Goal: Task Accomplishment & Management: Manage account settings

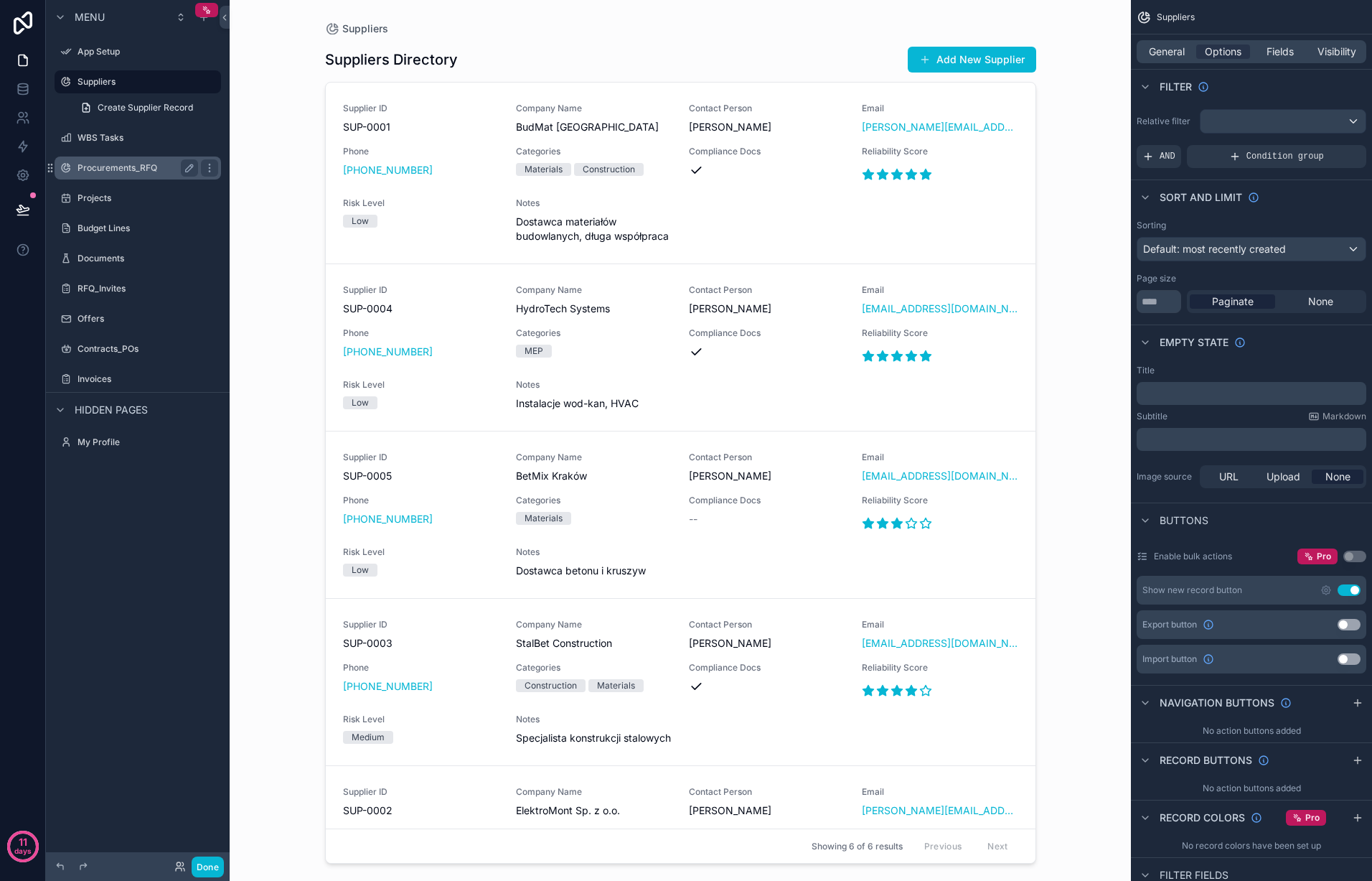
click at [120, 165] on label "Procurements_RFQ" at bounding box center [135, 168] width 115 height 12
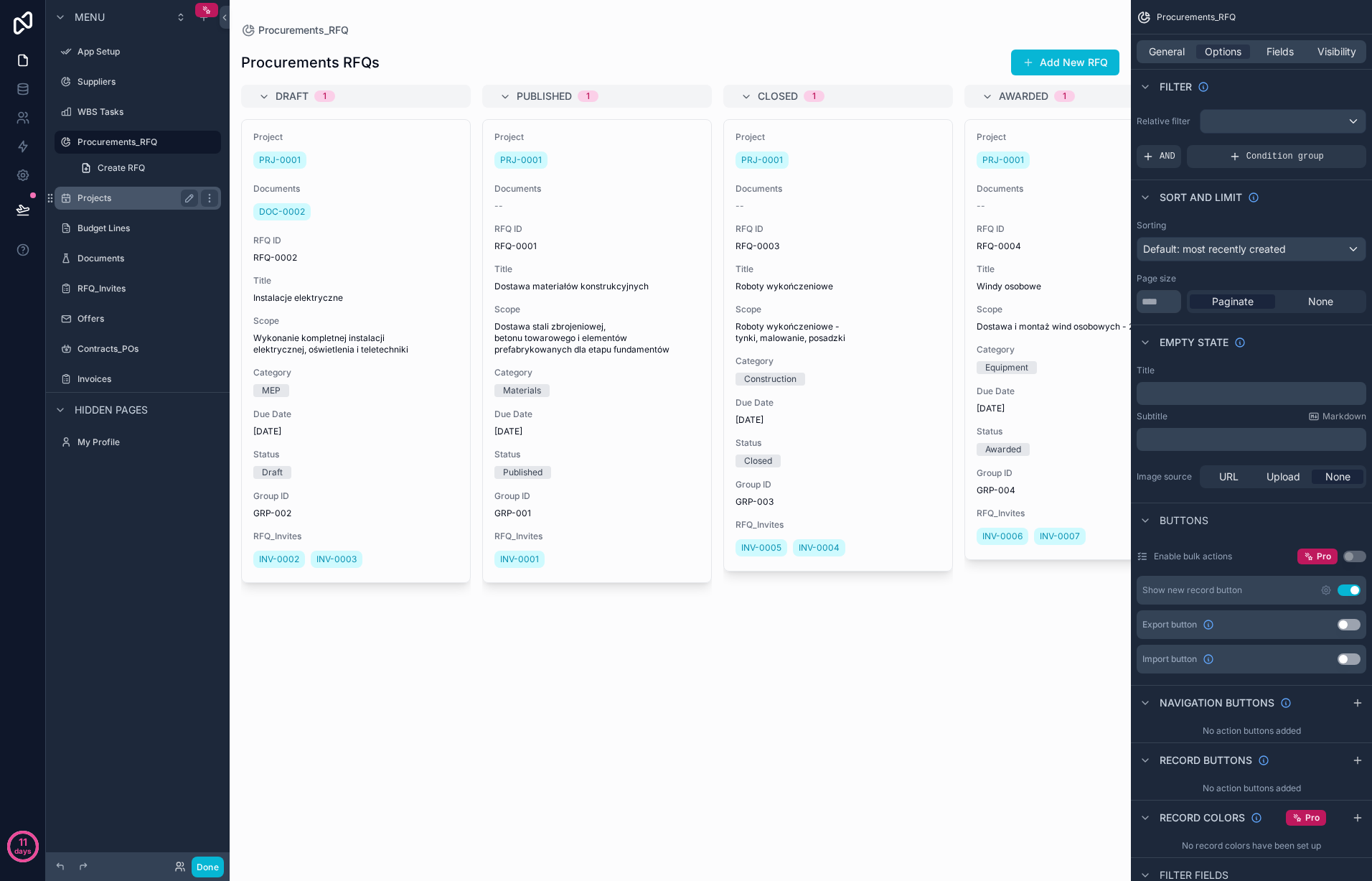
click at [112, 197] on label "Projects" at bounding box center [135, 198] width 115 height 12
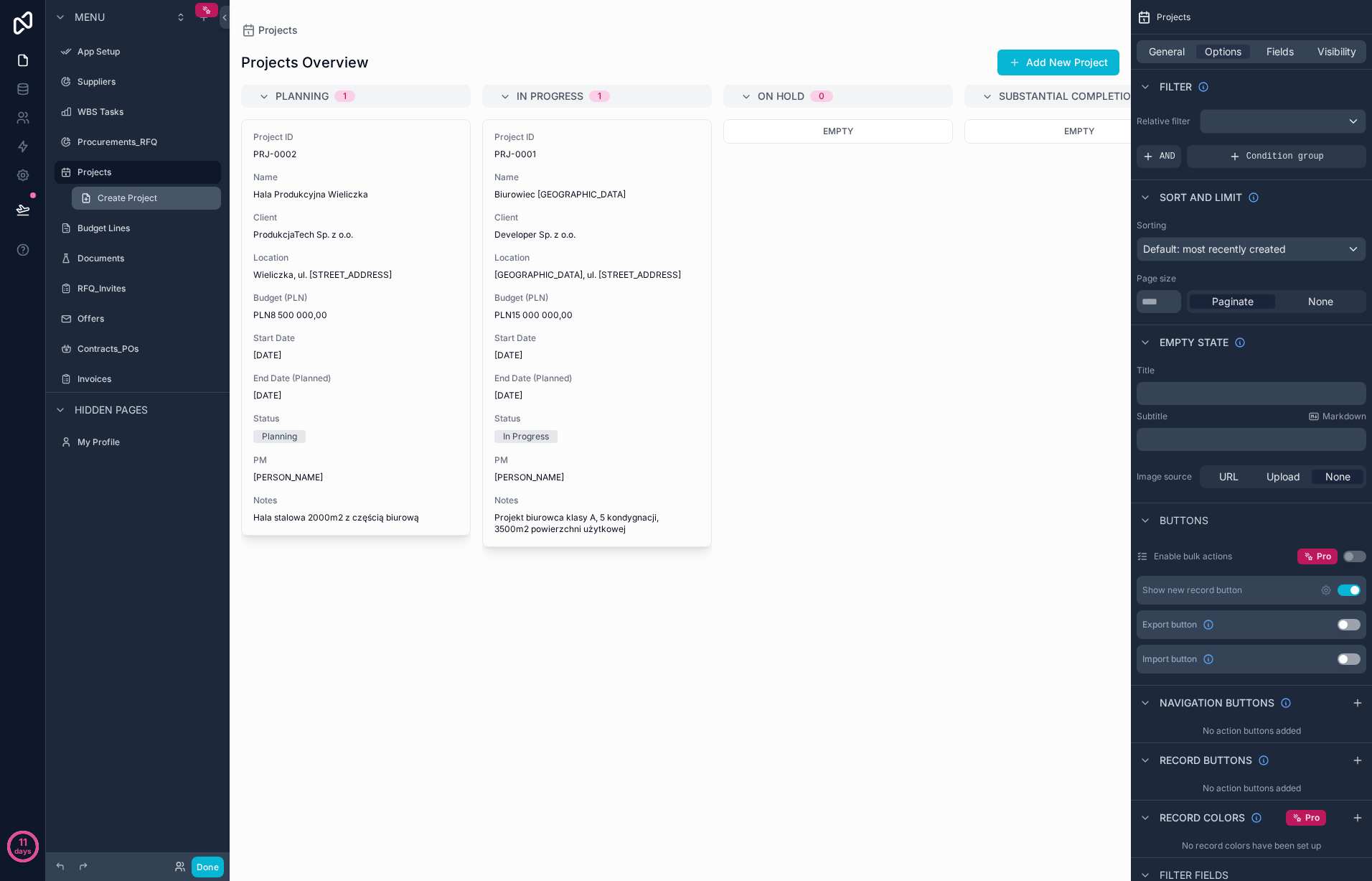
click at [96, 196] on link "Create Project" at bounding box center [146, 198] width 149 height 23
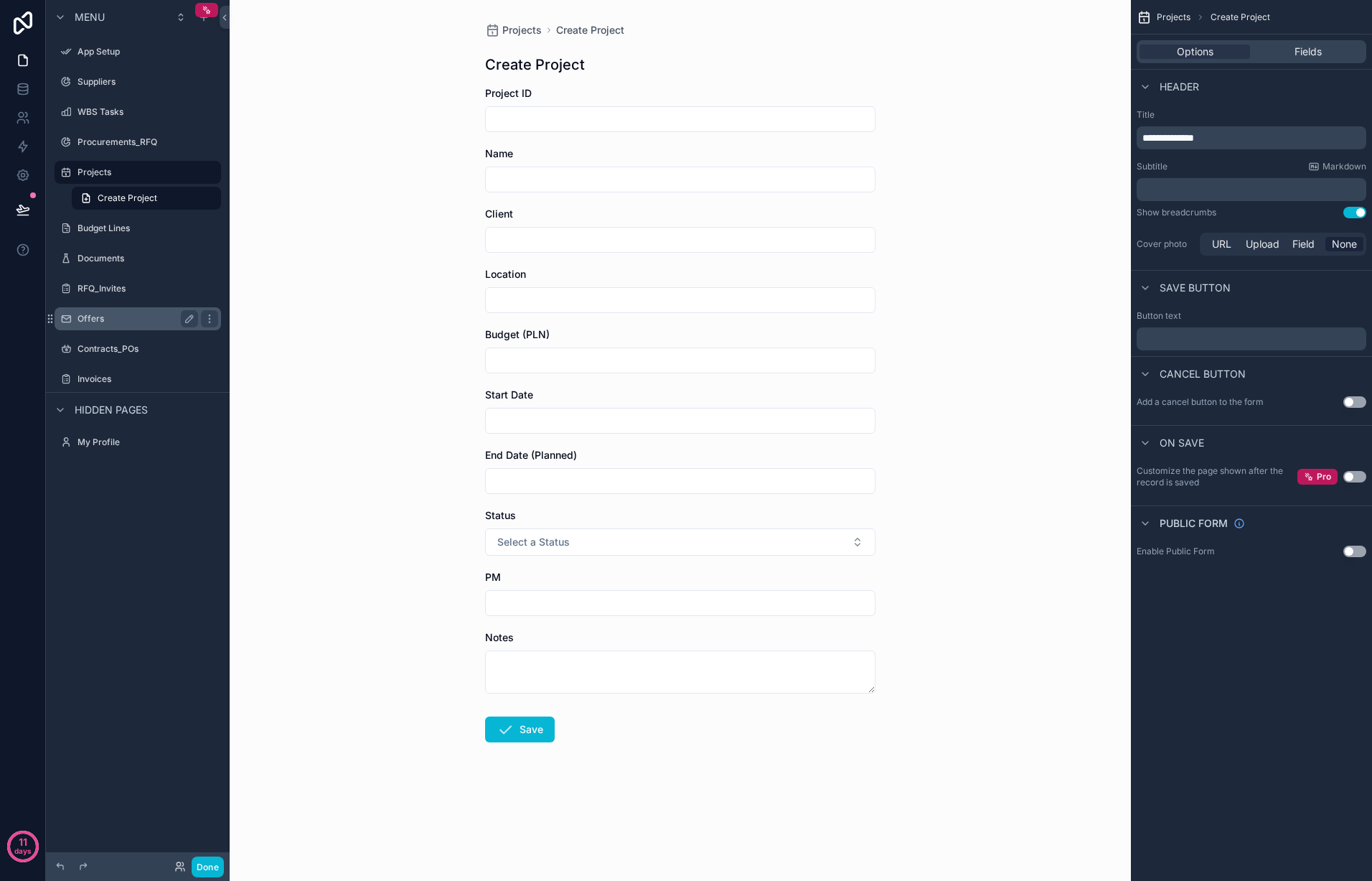
click at [122, 312] on div "Offers" at bounding box center [138, 319] width 121 height 17
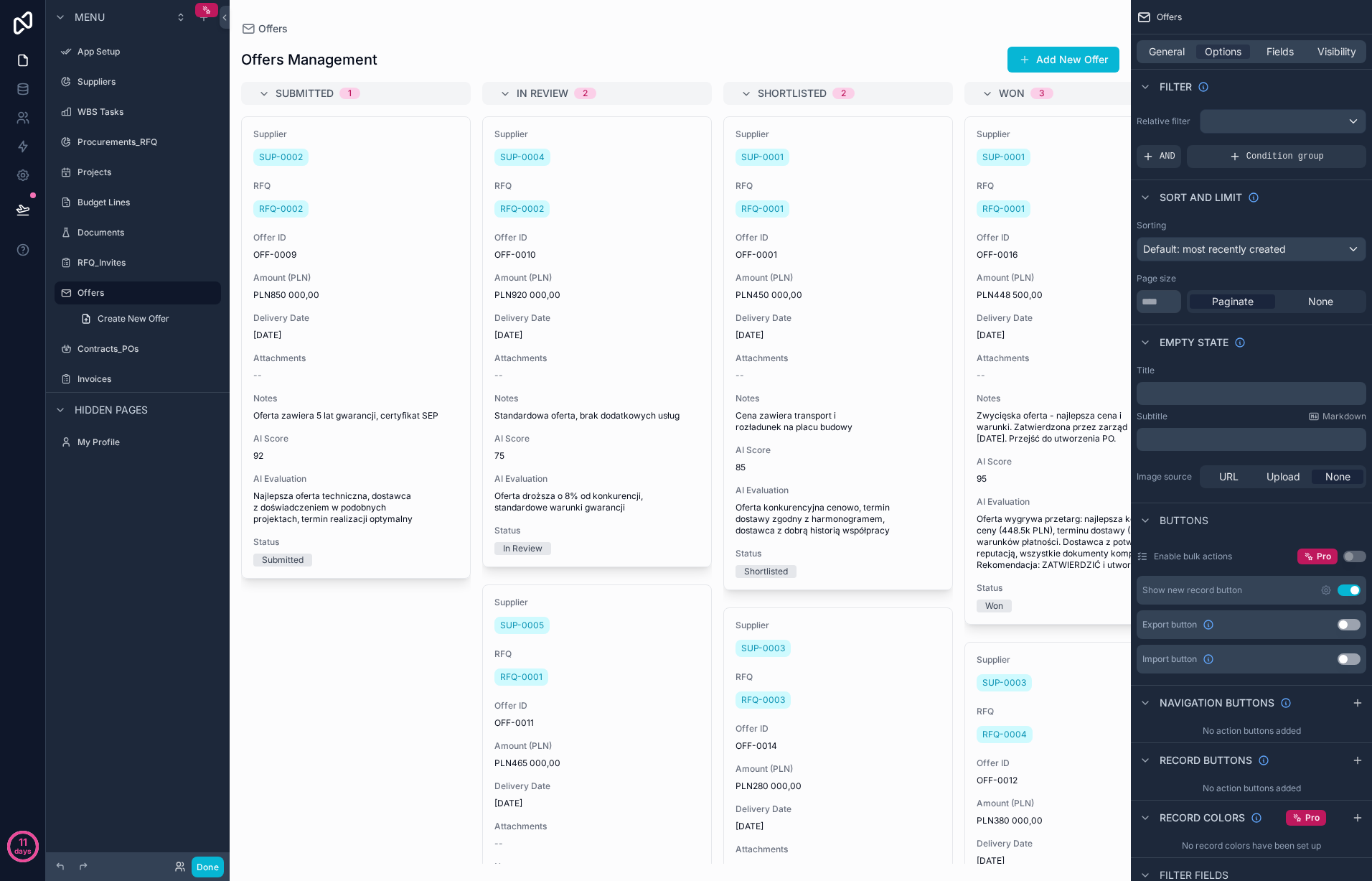
click at [626, 323] on div "scrollable content" at bounding box center [681, 440] width 901 height 881
click at [1353, 625] on button "Use setting" at bounding box center [1348, 624] width 23 height 12
click at [1352, 658] on button "Use setting" at bounding box center [1348, 659] width 23 height 12
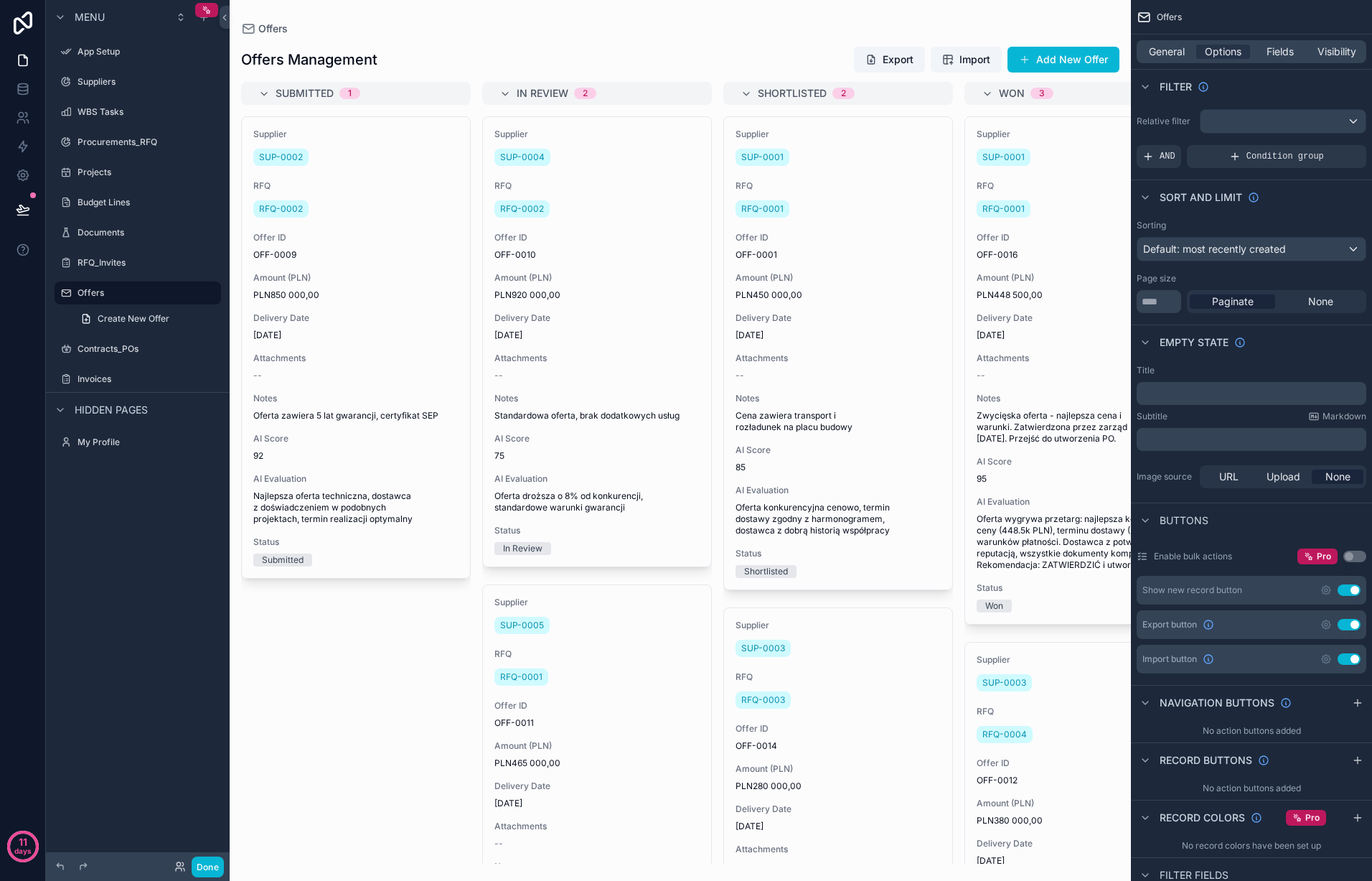
click at [1352, 658] on button "Use setting" at bounding box center [1348, 659] width 23 height 12
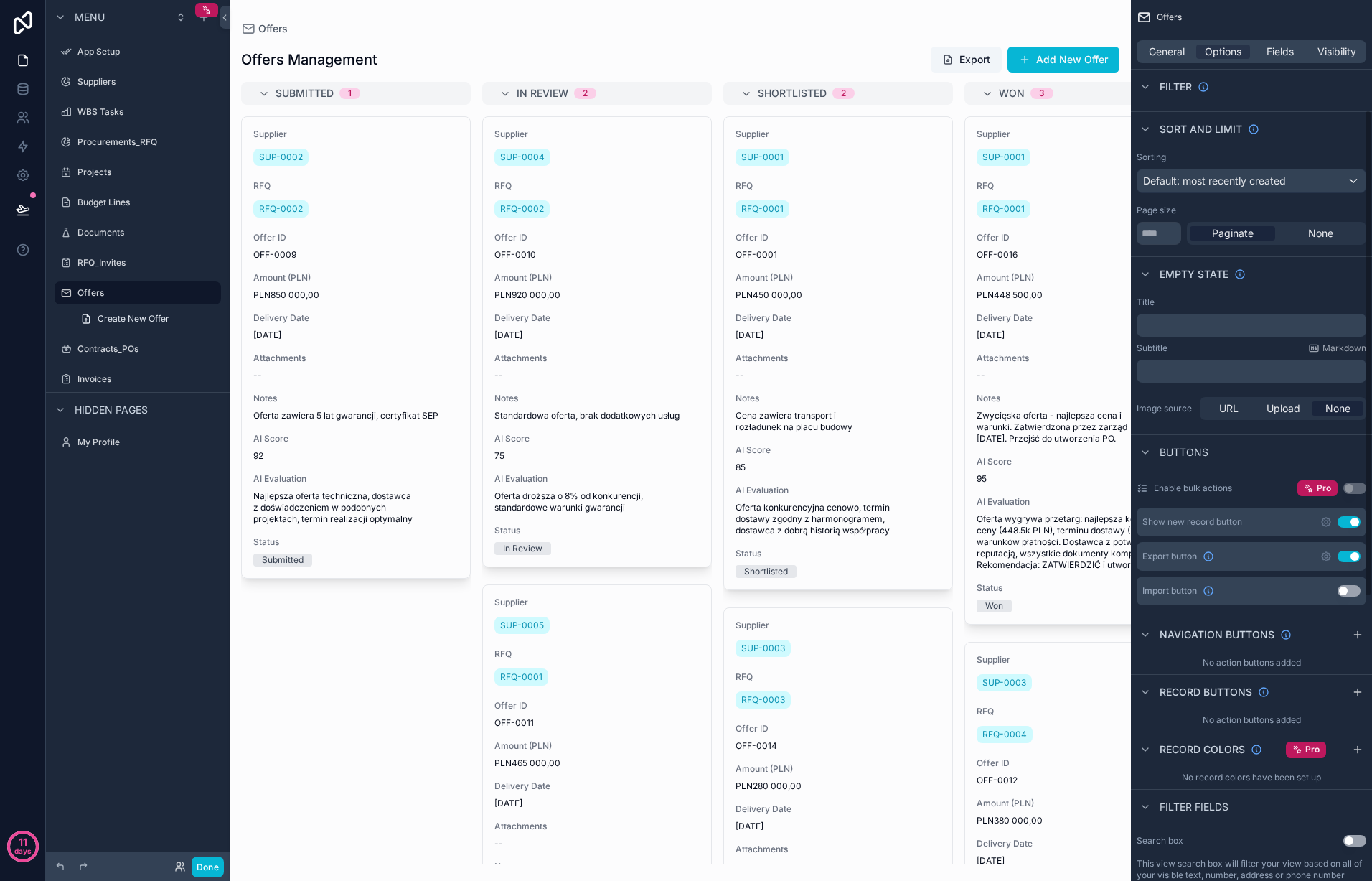
scroll to position [243, 0]
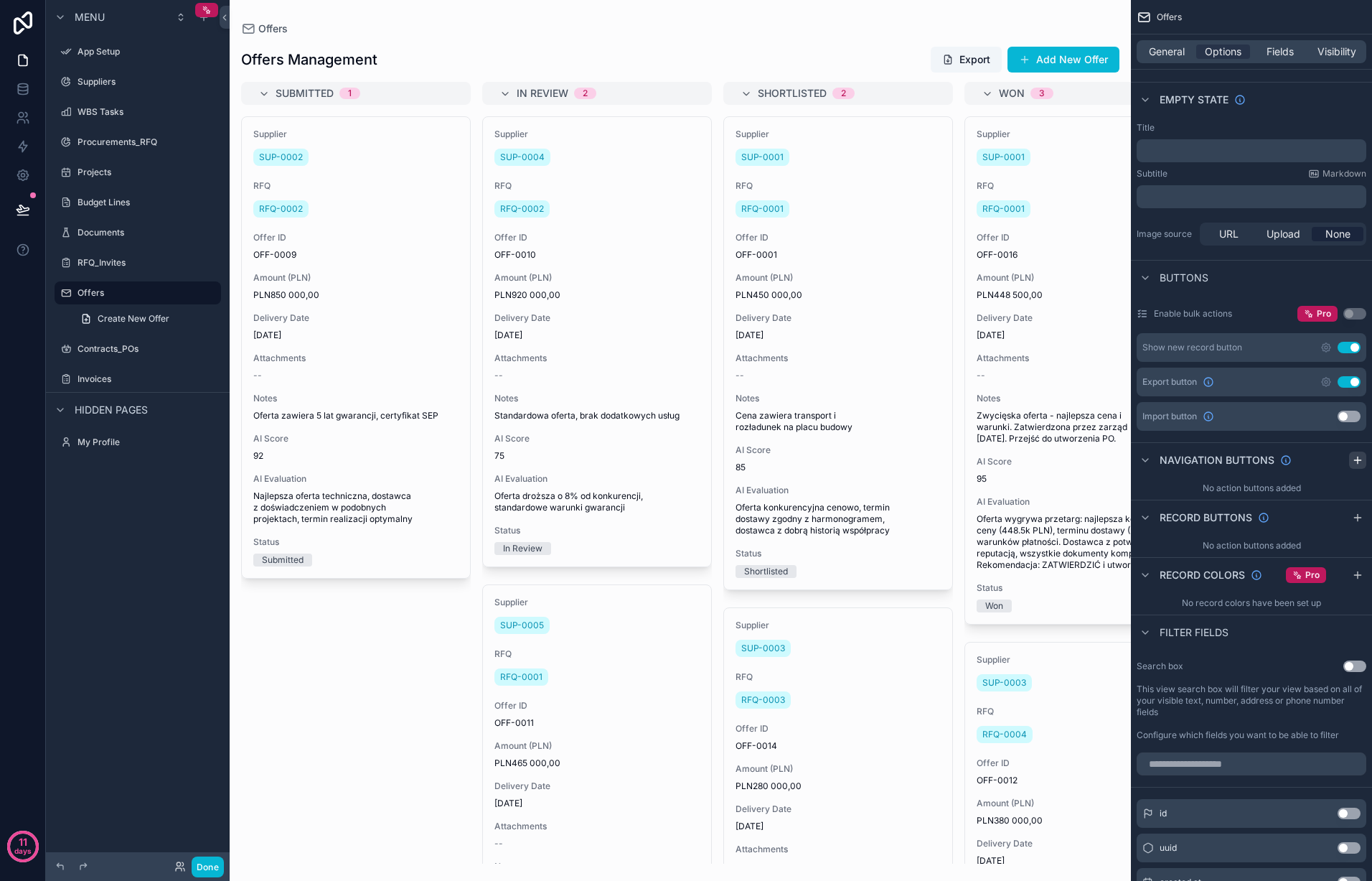
click at [1353, 459] on icon "scrollable content" at bounding box center [1358, 460] width 12 height 12
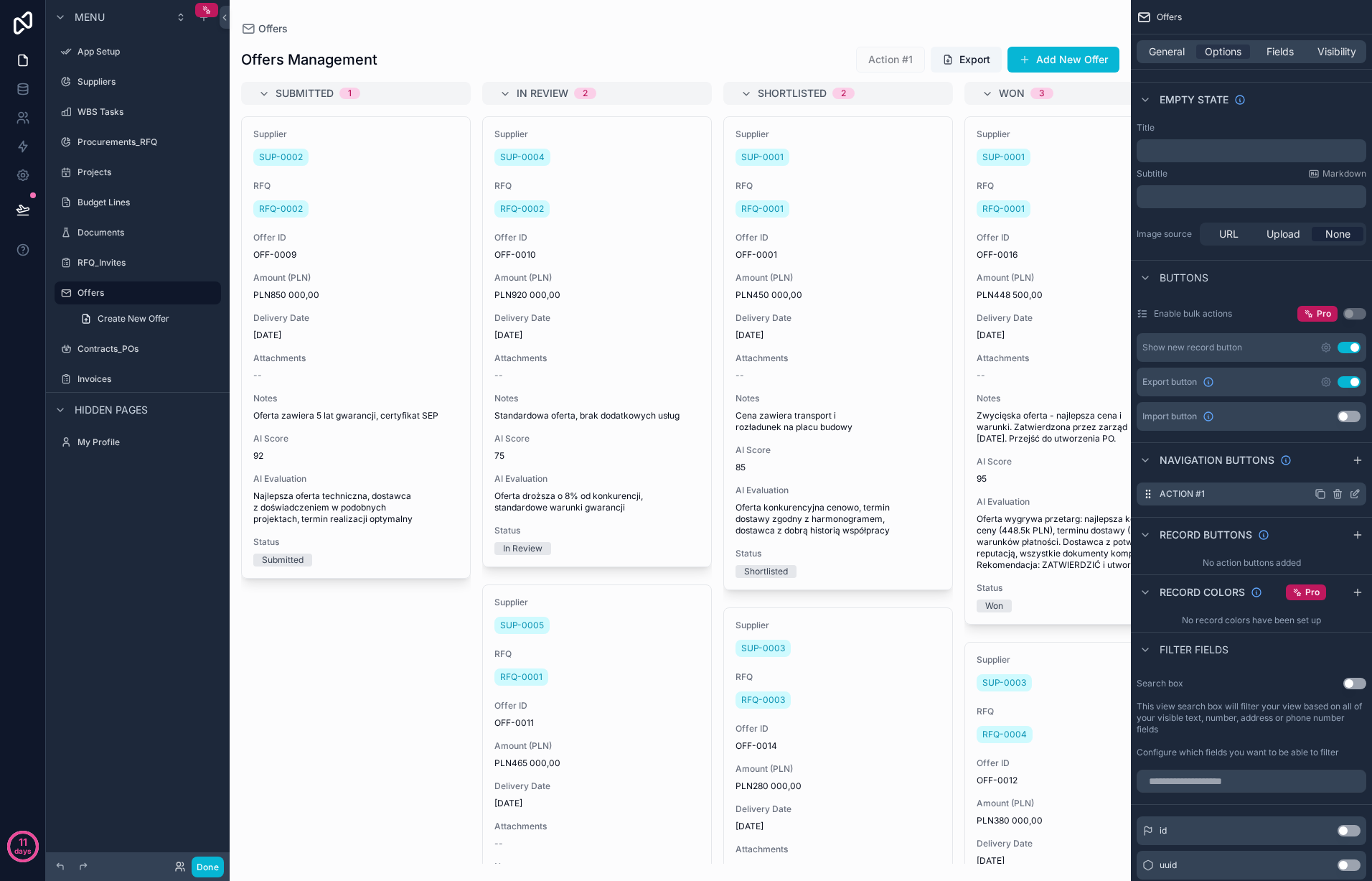
click at [1338, 492] on icon "scrollable content" at bounding box center [1338, 492] width 8 height 0
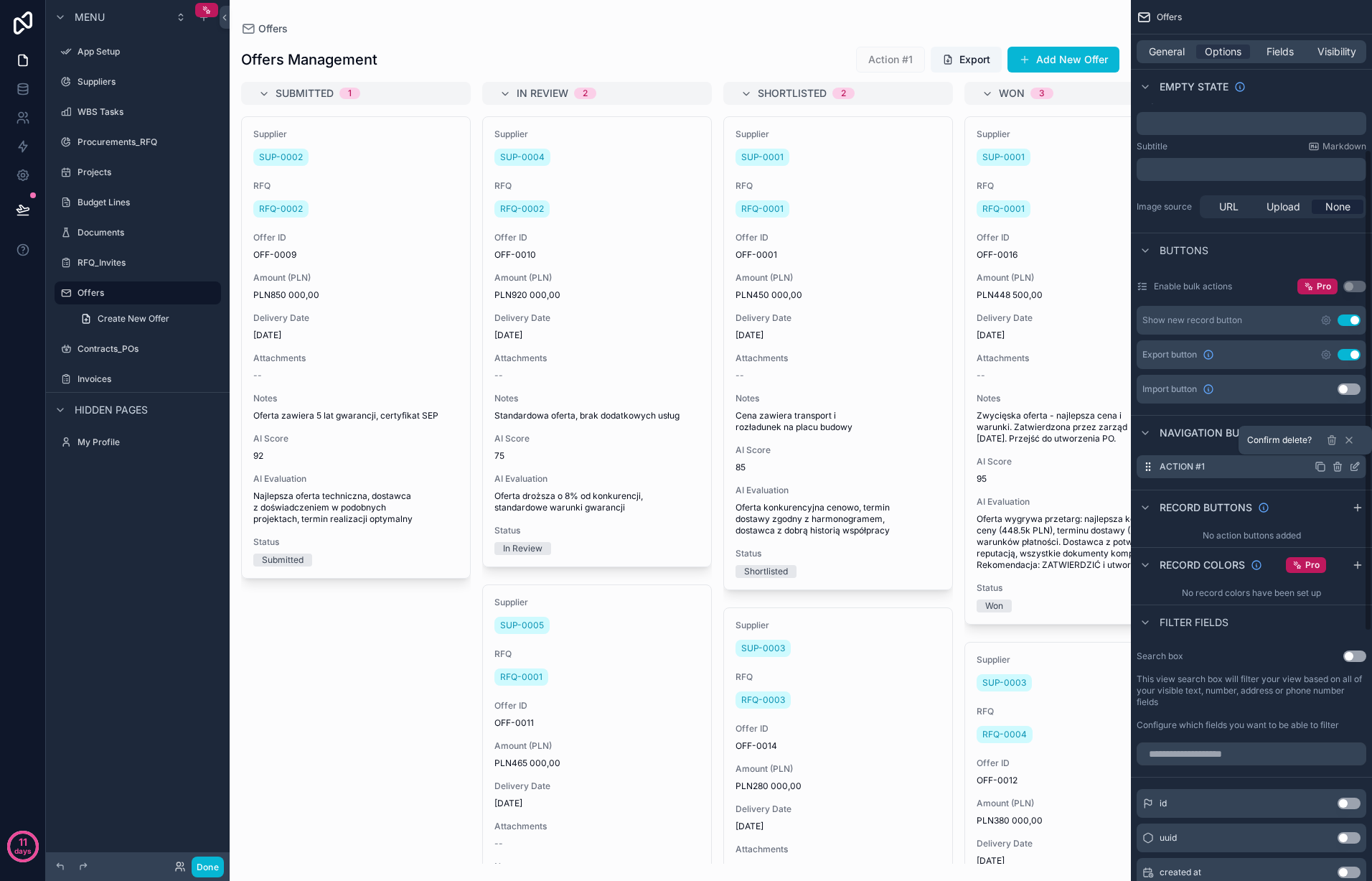
scroll to position [274, 0]
click at [1330, 437] on icon at bounding box center [1332, 436] width 3 height 2
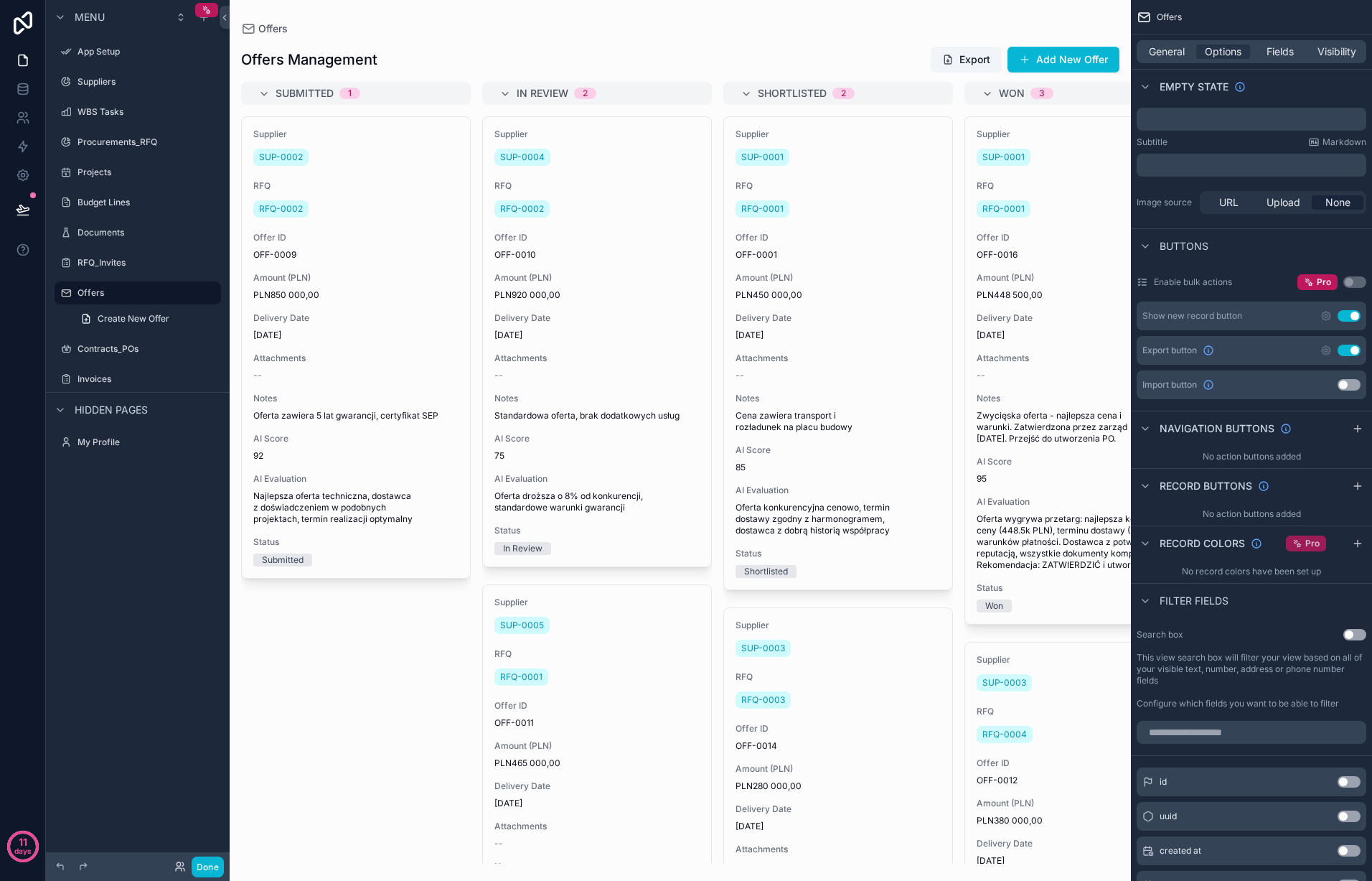
click at [1309, 541] on span "Pro" at bounding box center [1312, 543] width 14 height 12
click at [1310, 540] on span "Pro" at bounding box center [1312, 544] width 14 height 12
click at [1317, 540] on span "Pro" at bounding box center [1312, 545] width 14 height 12
click at [1308, 540] on span "Pro" at bounding box center [1312, 545] width 14 height 12
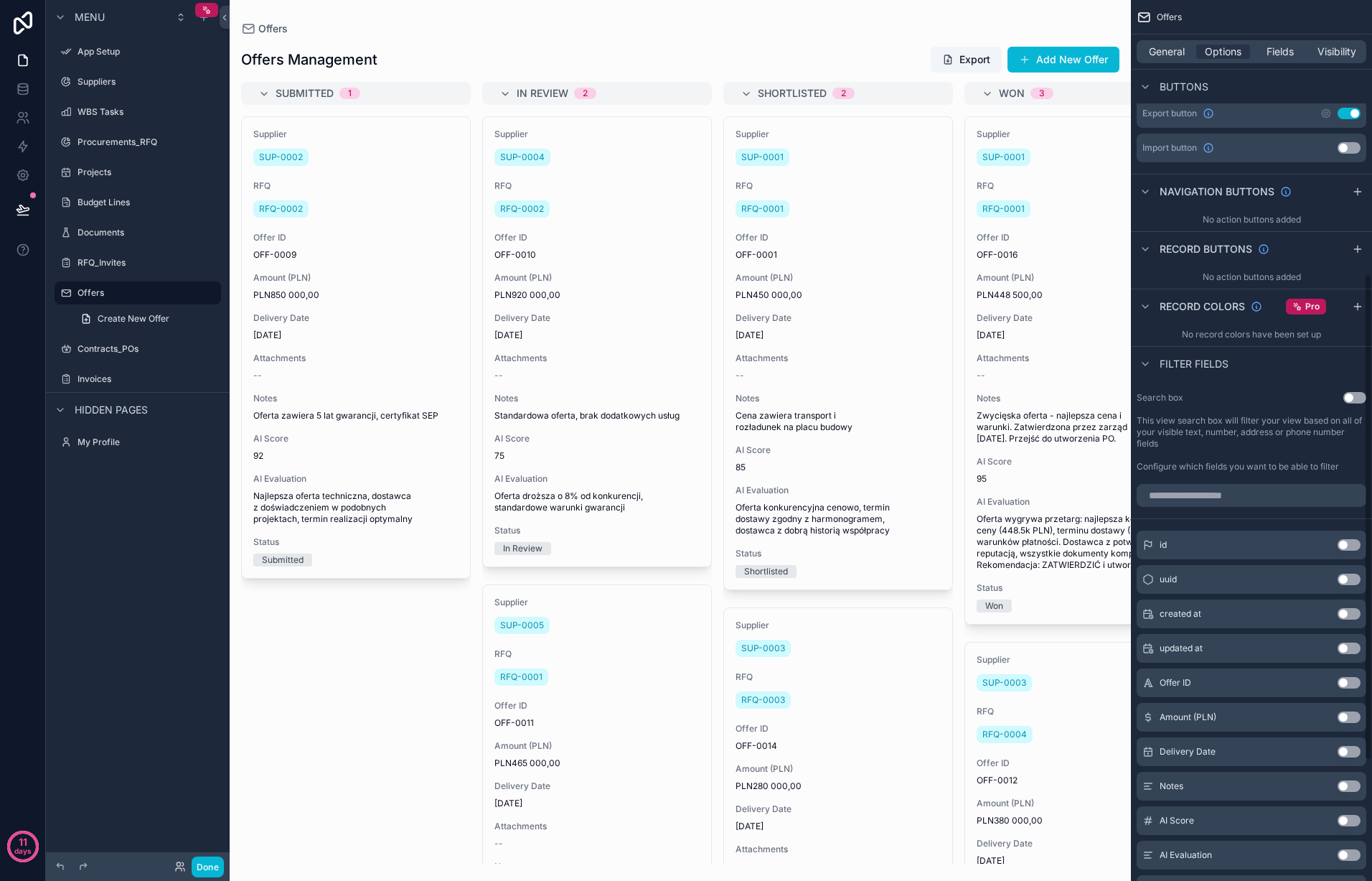
scroll to position [495, 0]
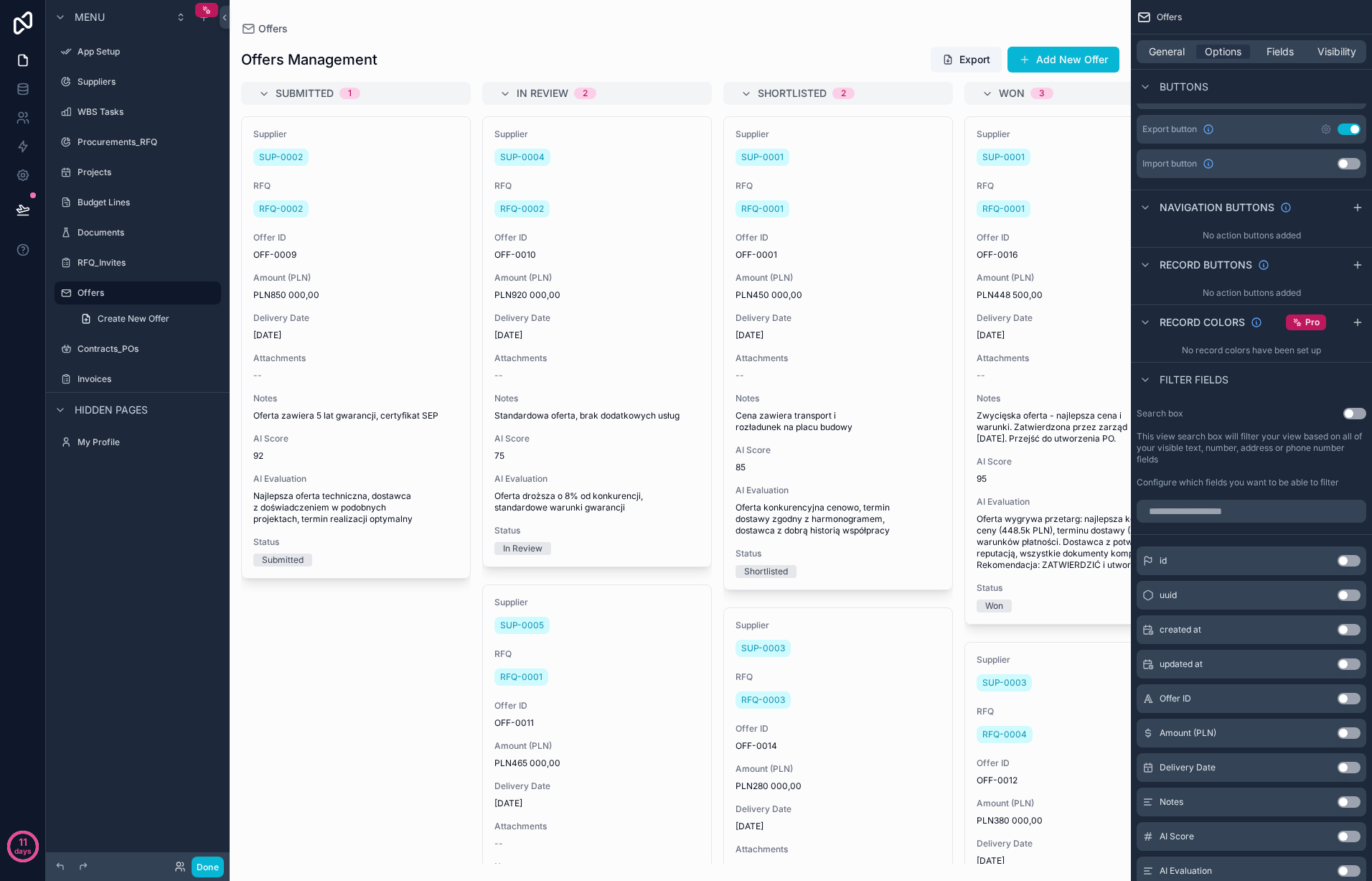
click at [1350, 558] on button "Use setting" at bounding box center [1348, 561] width 23 height 12
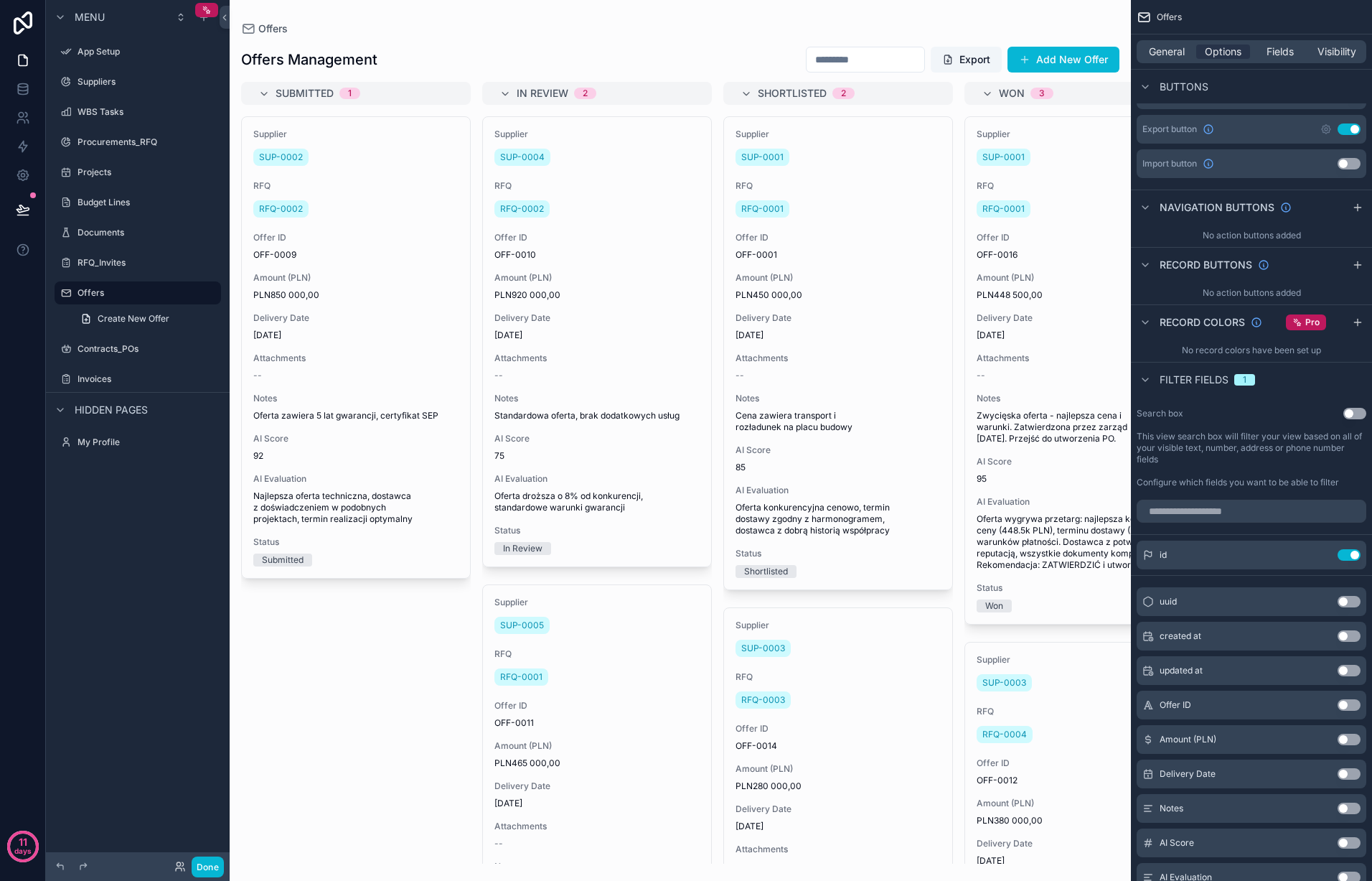
click at [1350, 558] on button "Use setting" at bounding box center [1348, 554] width 23 height 12
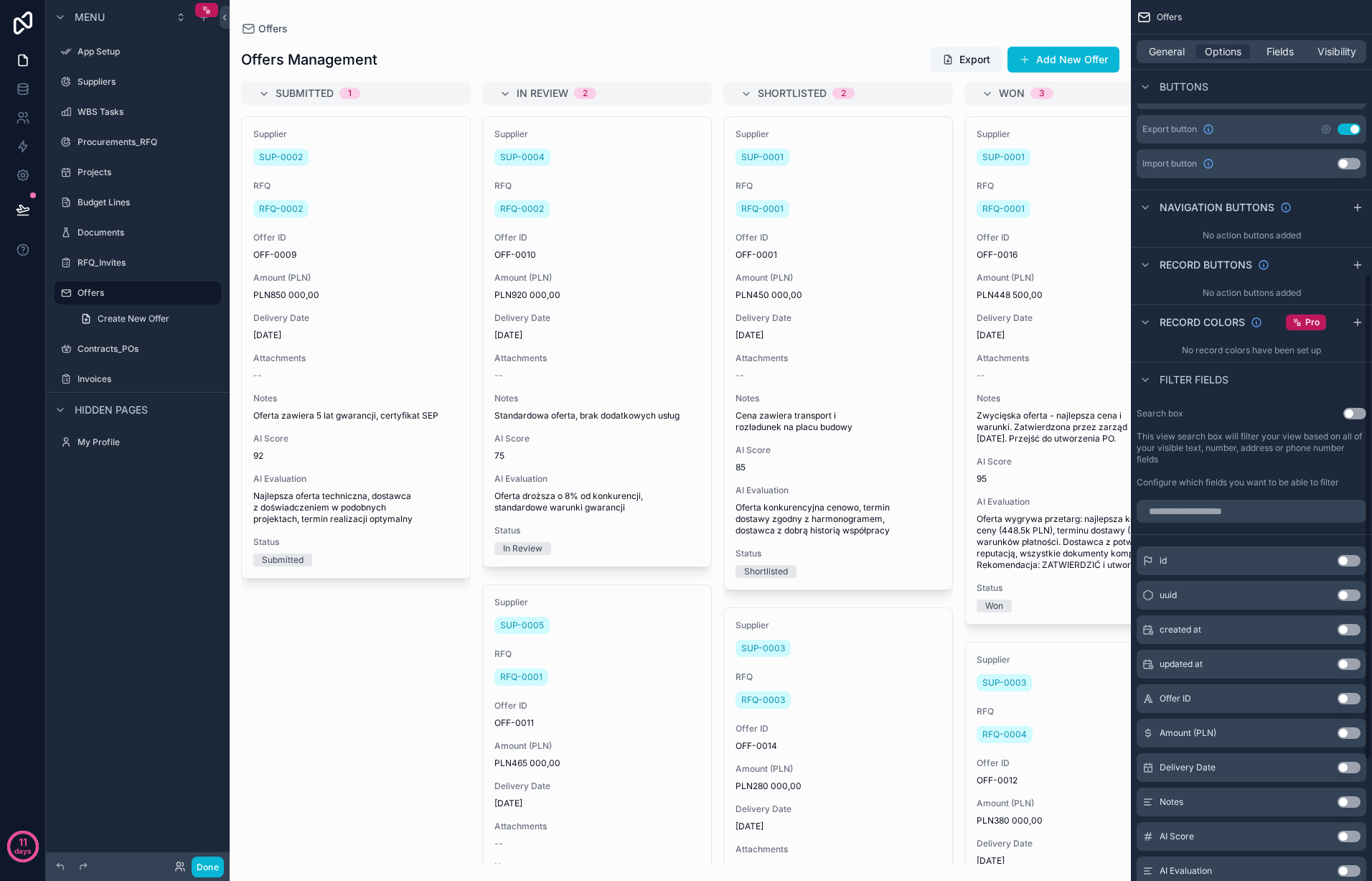
click at [1352, 590] on button "Use setting" at bounding box center [1348, 595] width 23 height 12
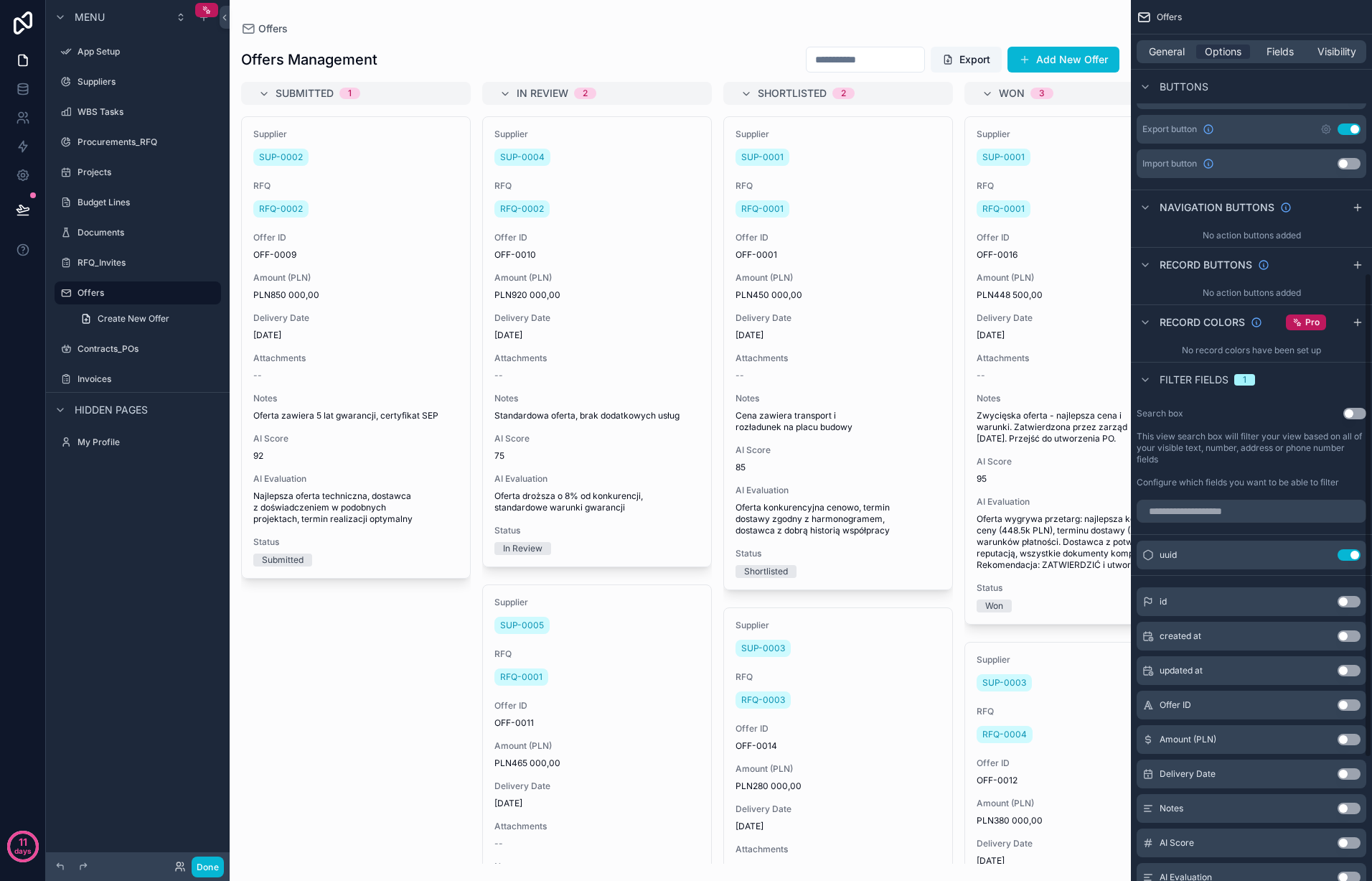
click at [1352, 590] on div "id Use setting" at bounding box center [1251, 601] width 230 height 29
click at [1348, 632] on button "Use setting" at bounding box center [1348, 636] width 23 height 12
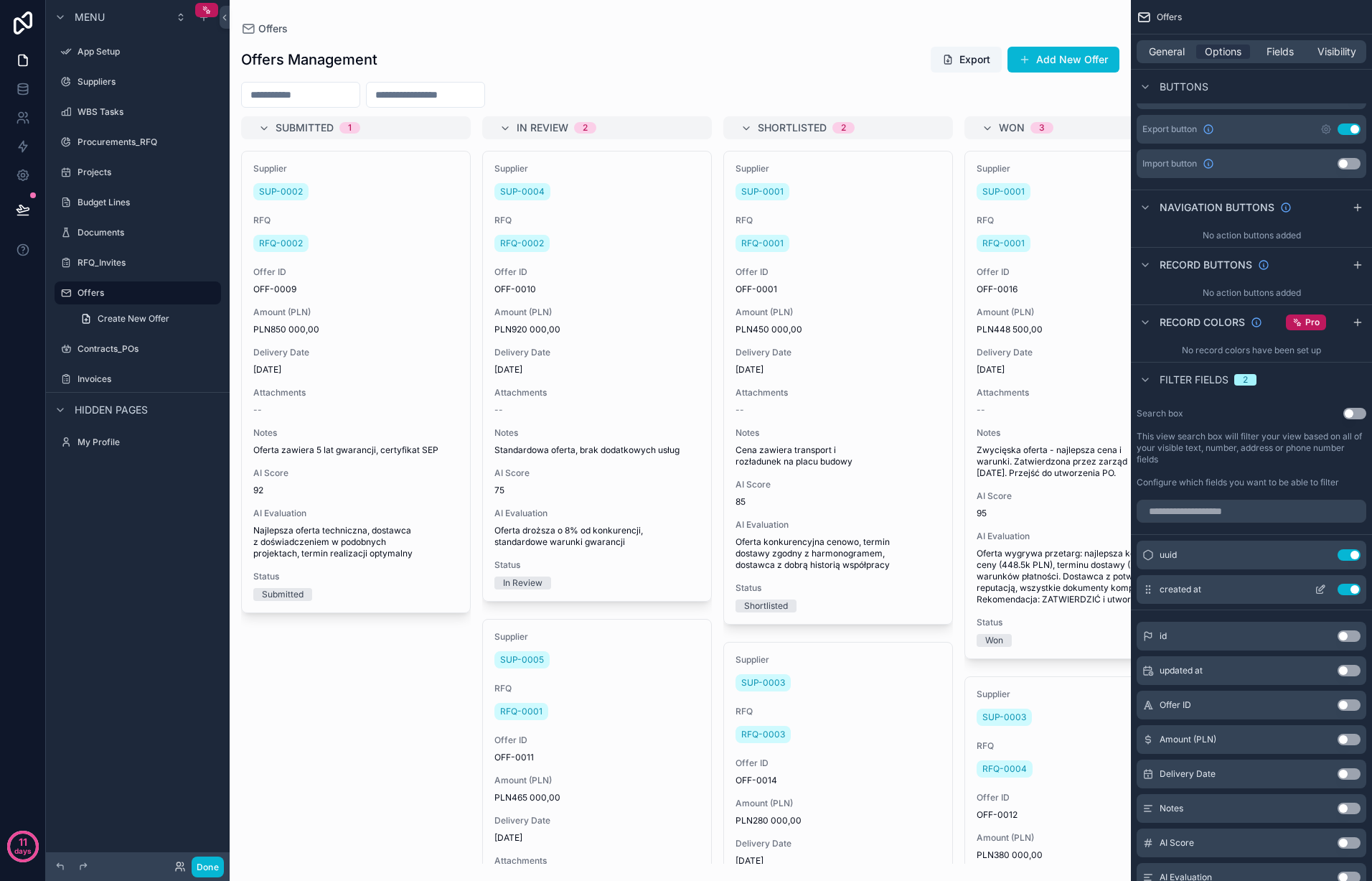
click at [1347, 587] on button "Use setting" at bounding box center [1348, 589] width 23 height 12
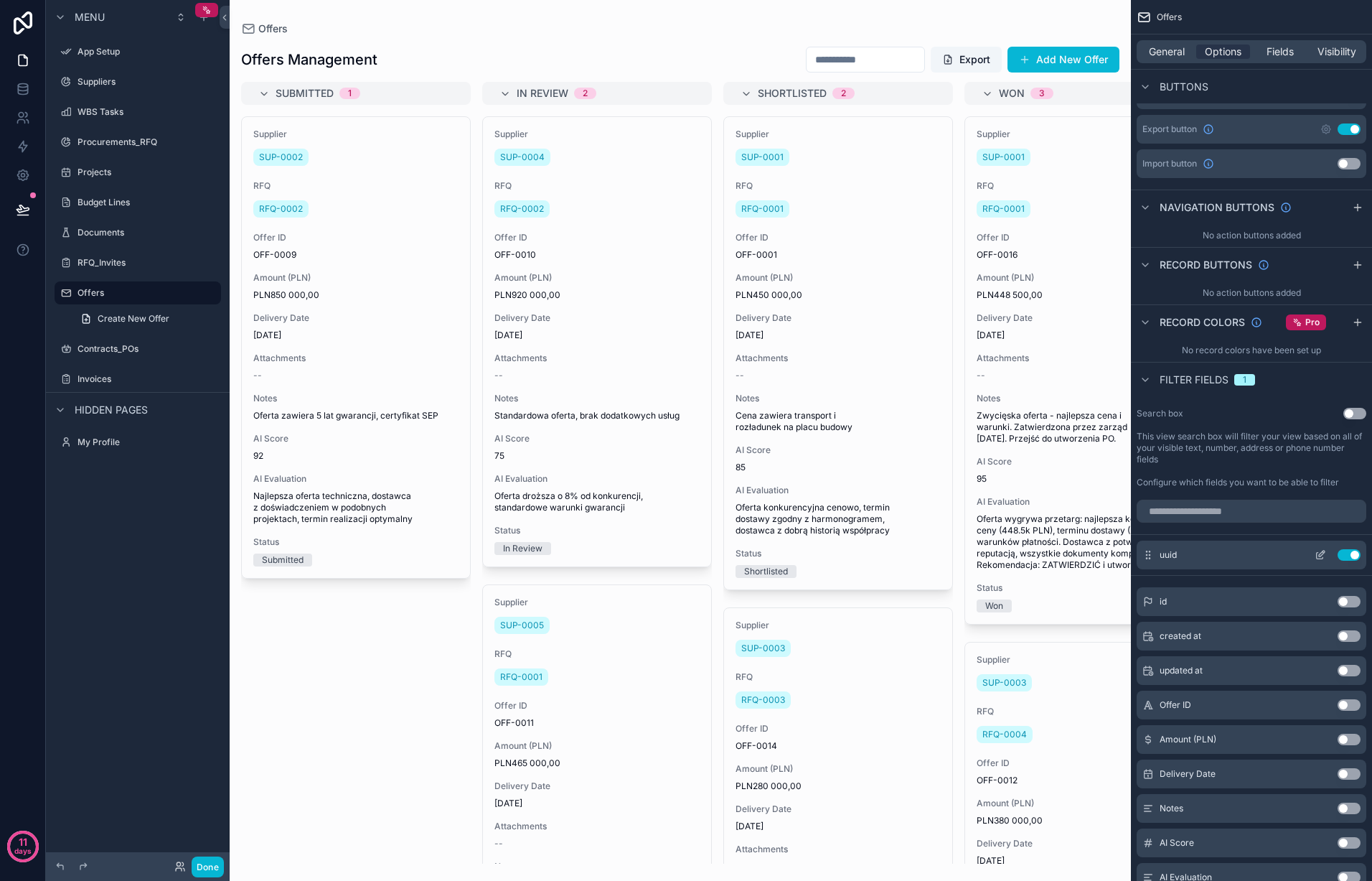
click at [1346, 556] on button "Use setting" at bounding box center [1348, 554] width 23 height 12
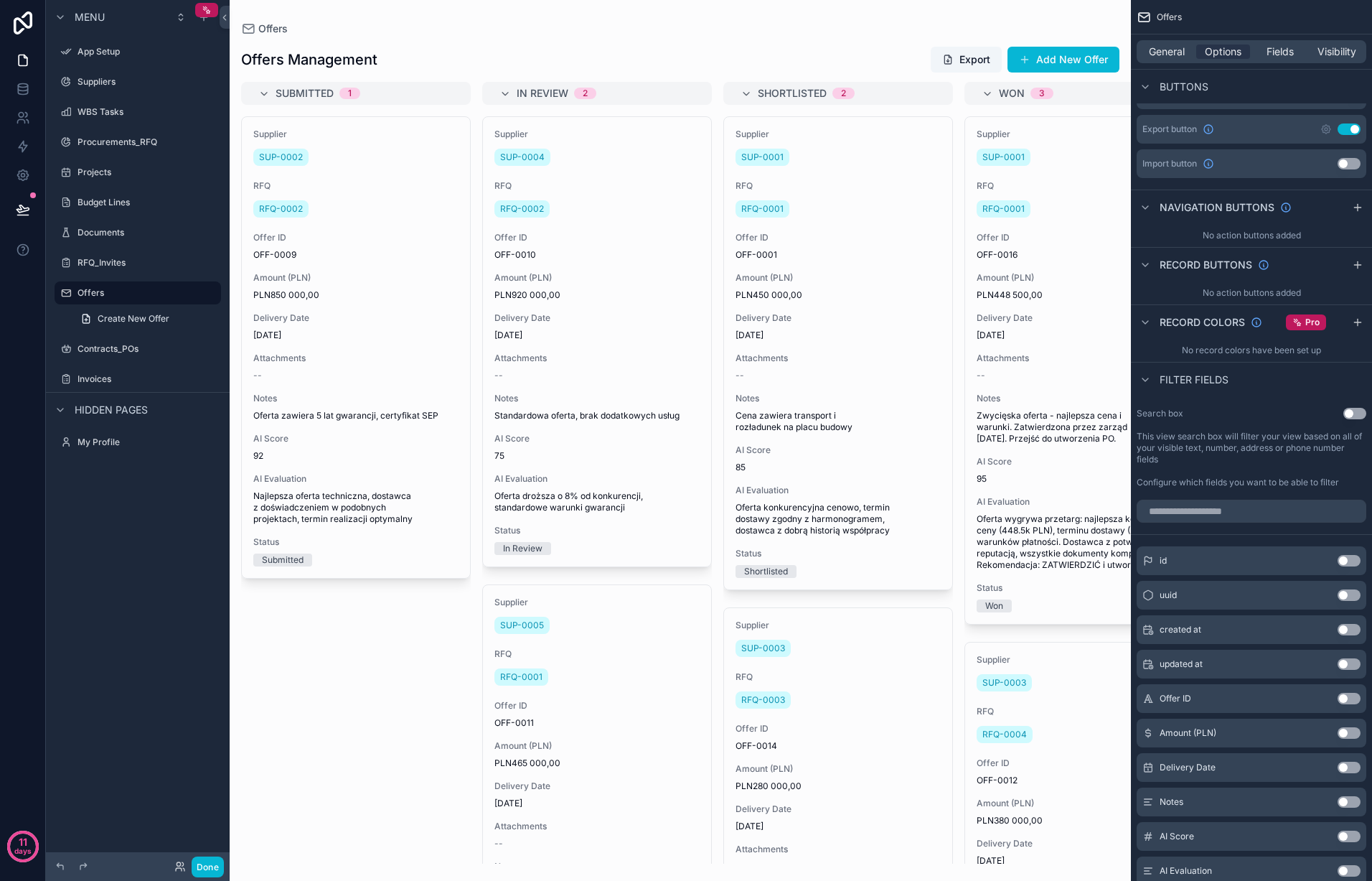
click at [1348, 629] on button "Use setting" at bounding box center [1348, 630] width 23 height 12
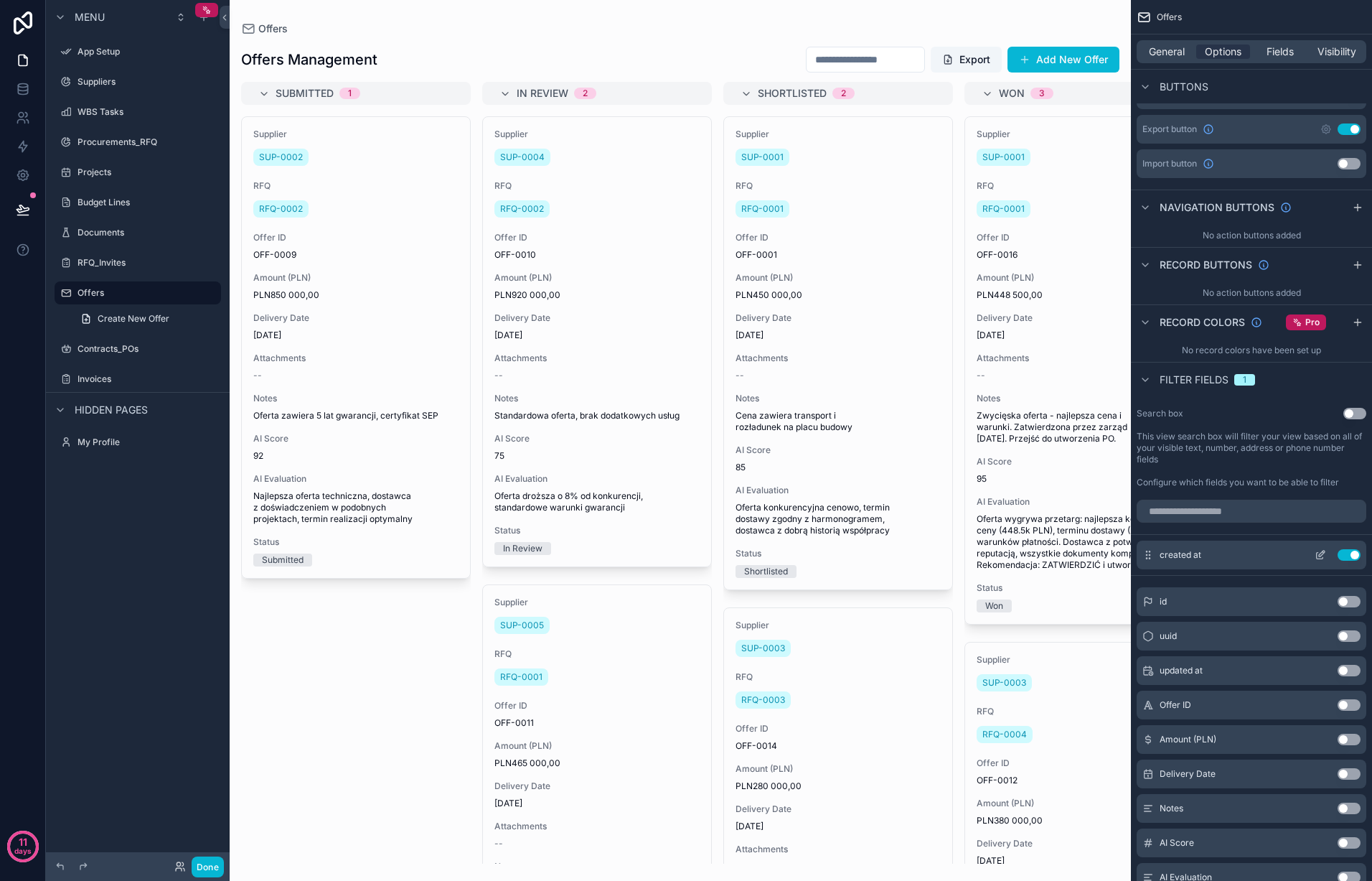
click at [1344, 554] on button "Use setting" at bounding box center [1348, 554] width 23 height 12
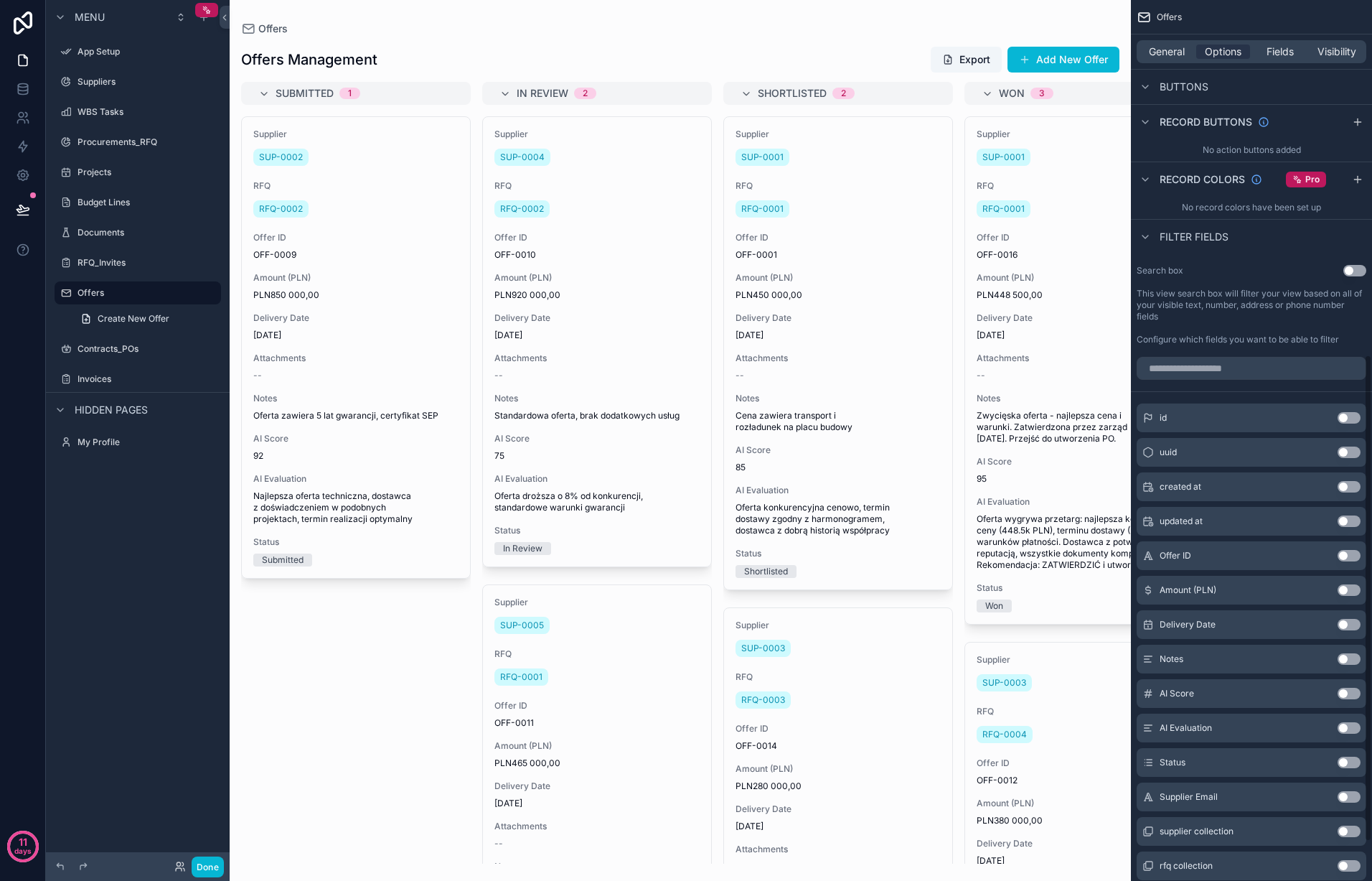
scroll to position [642, 0]
click at [1352, 620] on button "Use setting" at bounding box center [1348, 621] width 23 height 12
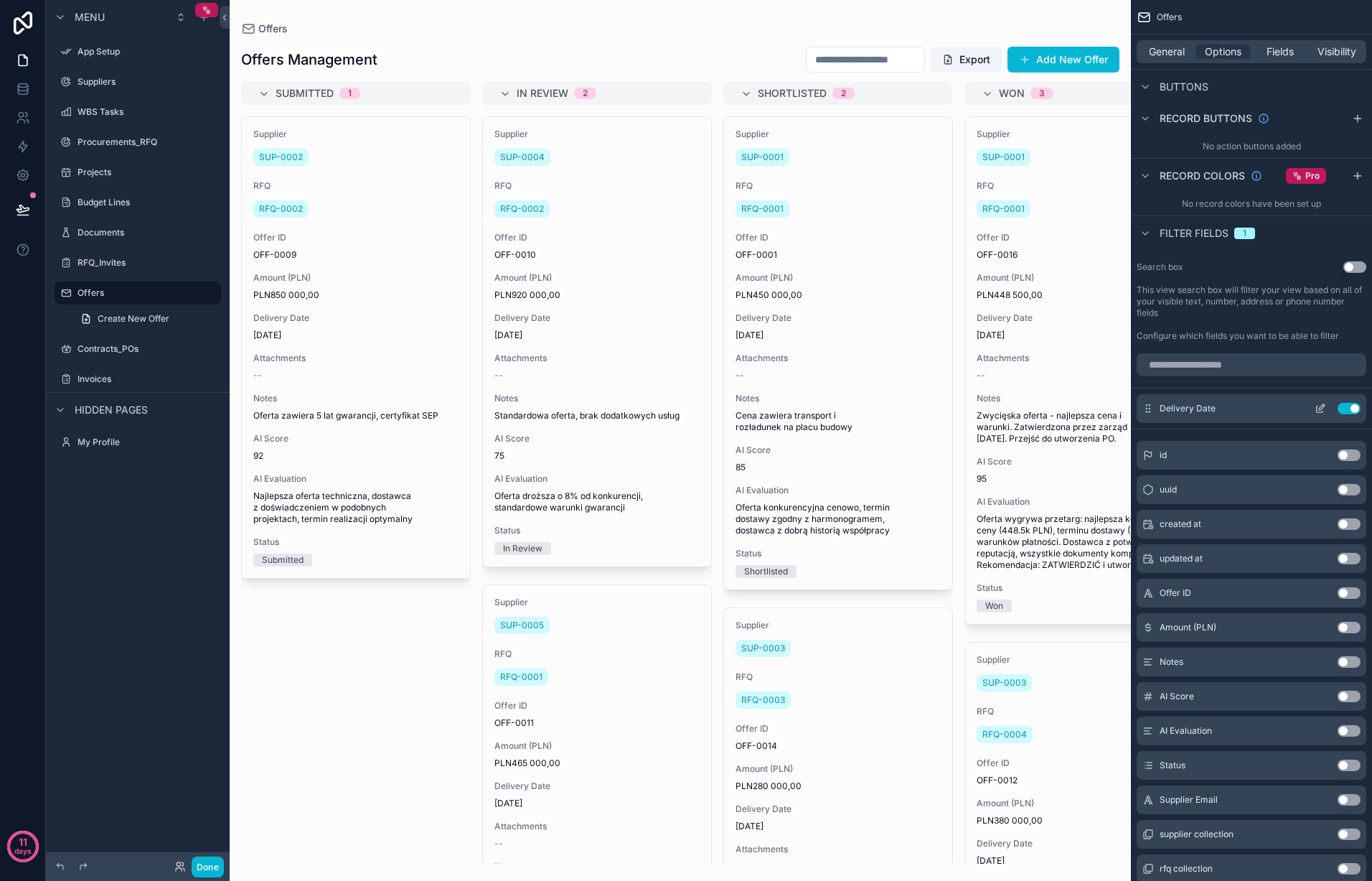
click at [1351, 407] on button "Use setting" at bounding box center [1348, 408] width 23 height 12
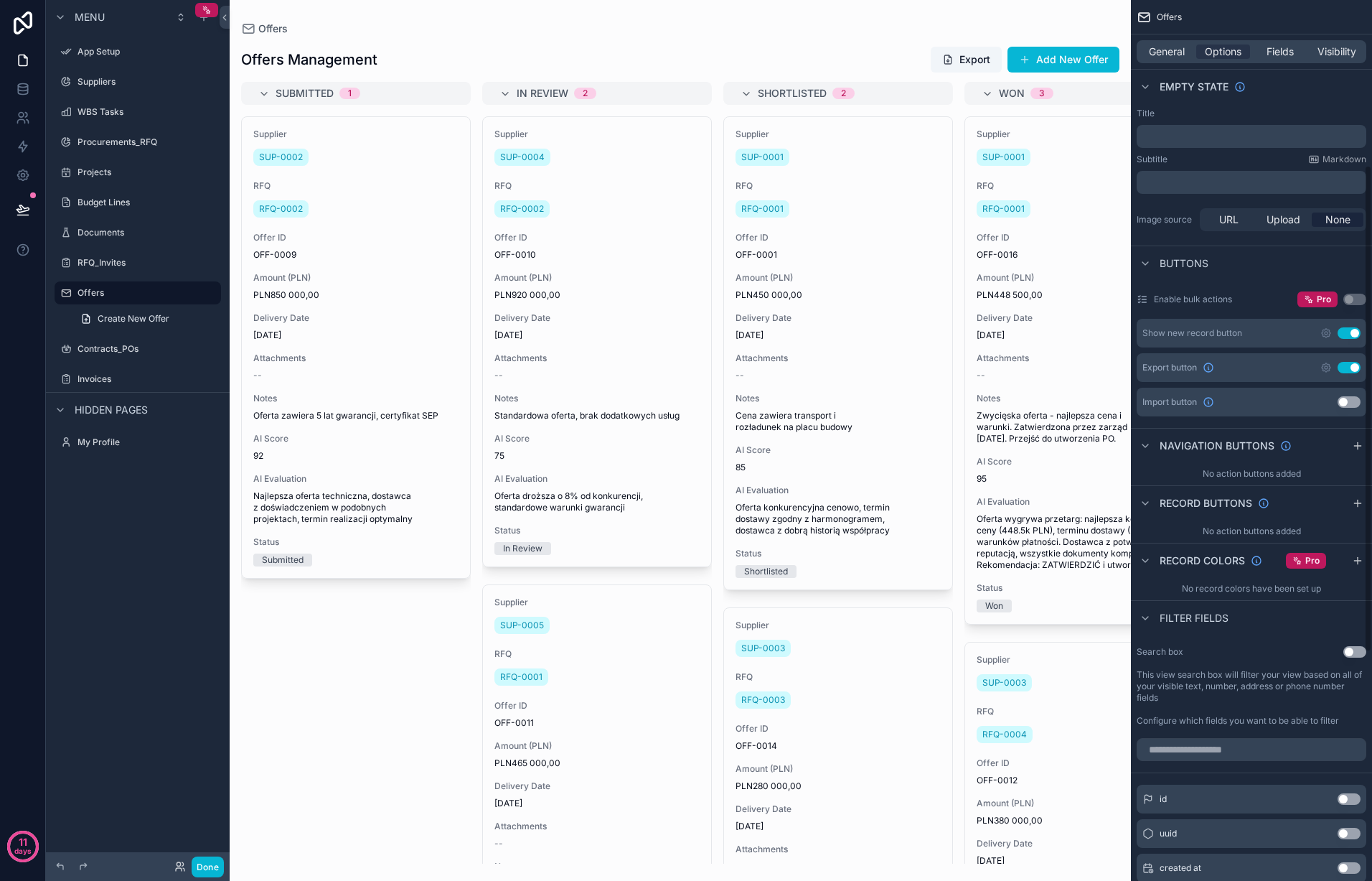
scroll to position [331, 0]
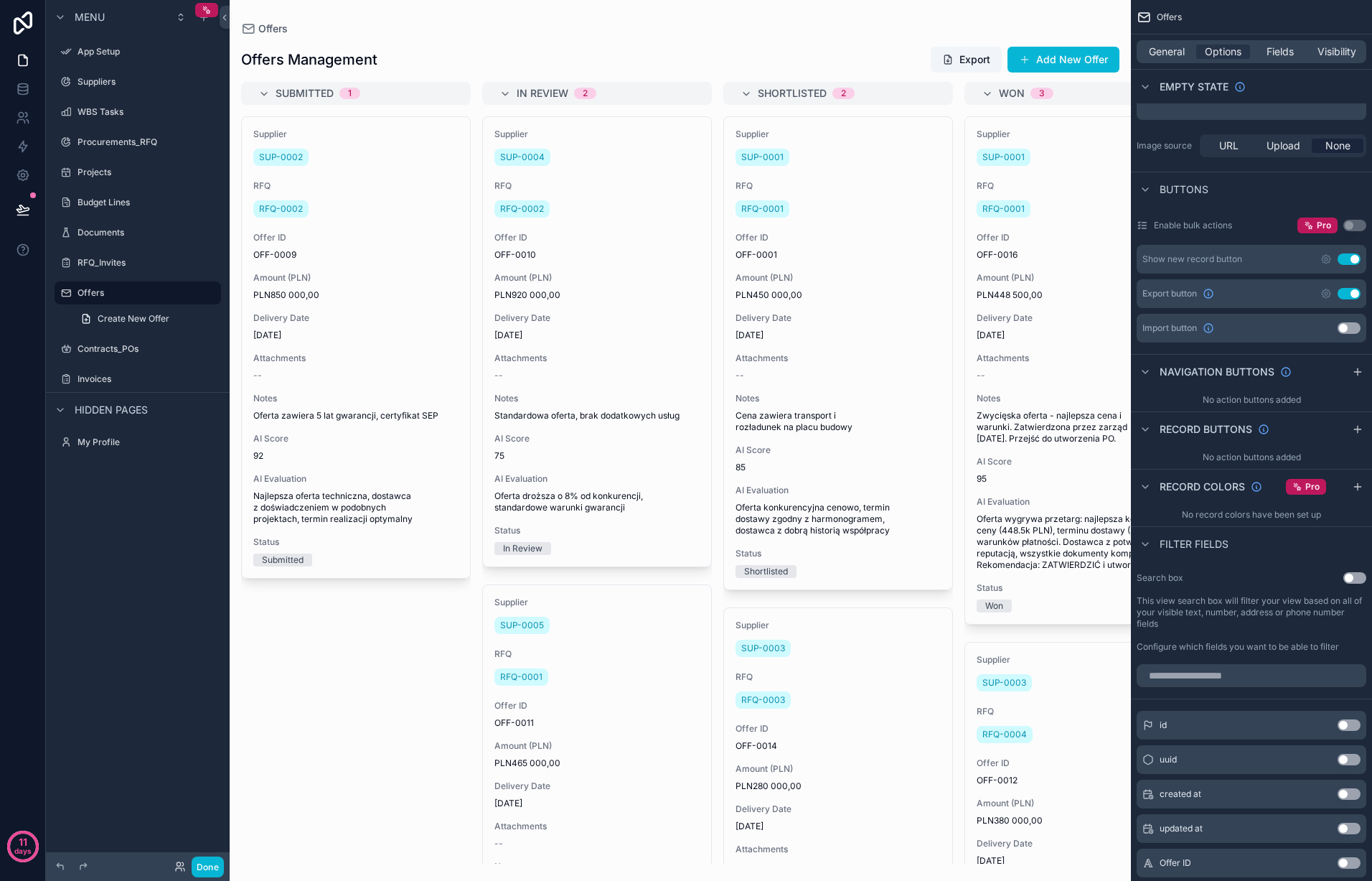
click at [1358, 578] on button "Use setting" at bounding box center [1355, 578] width 23 height 12
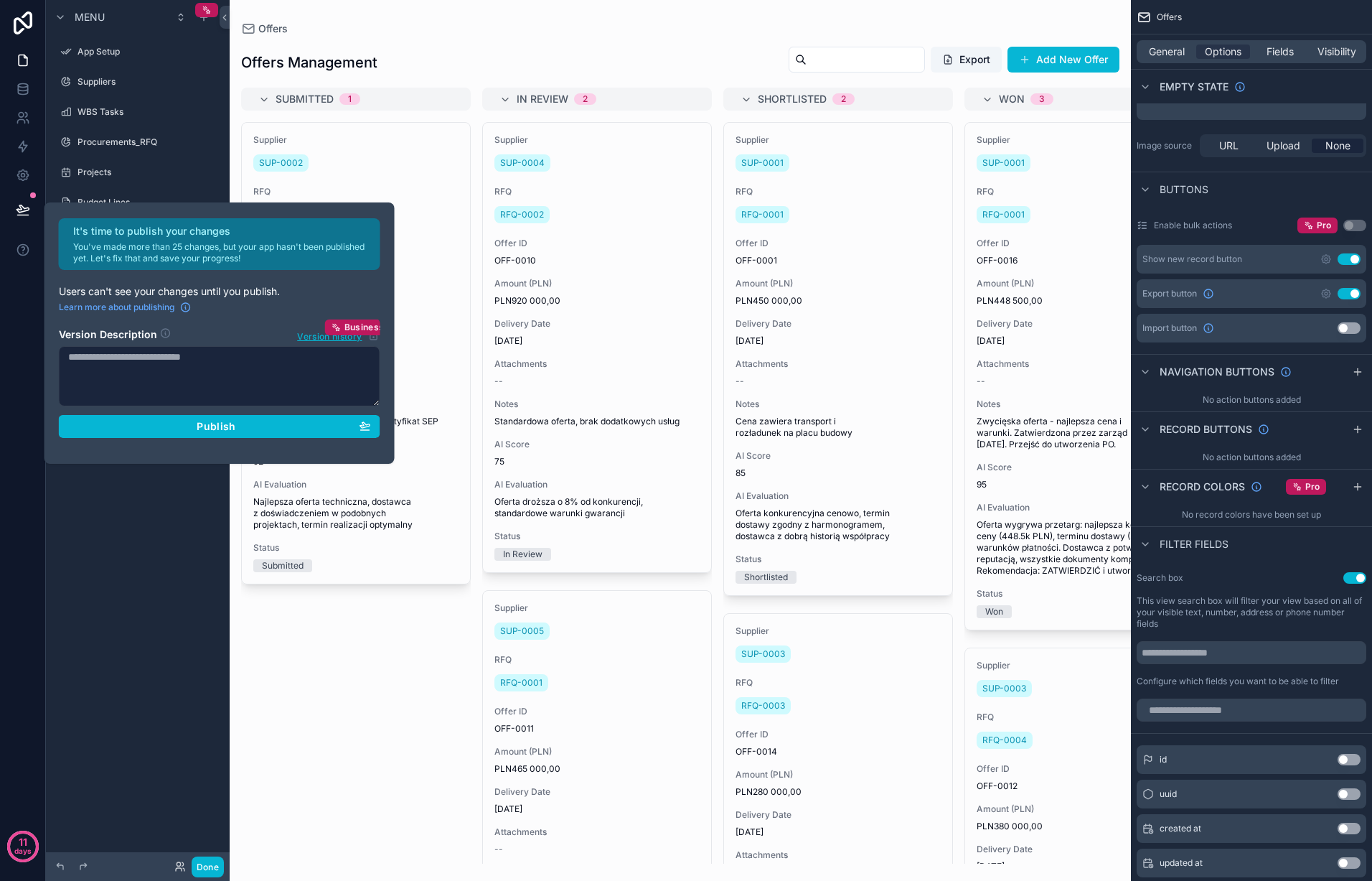
click at [1357, 578] on button "Use setting" at bounding box center [1355, 578] width 23 height 12
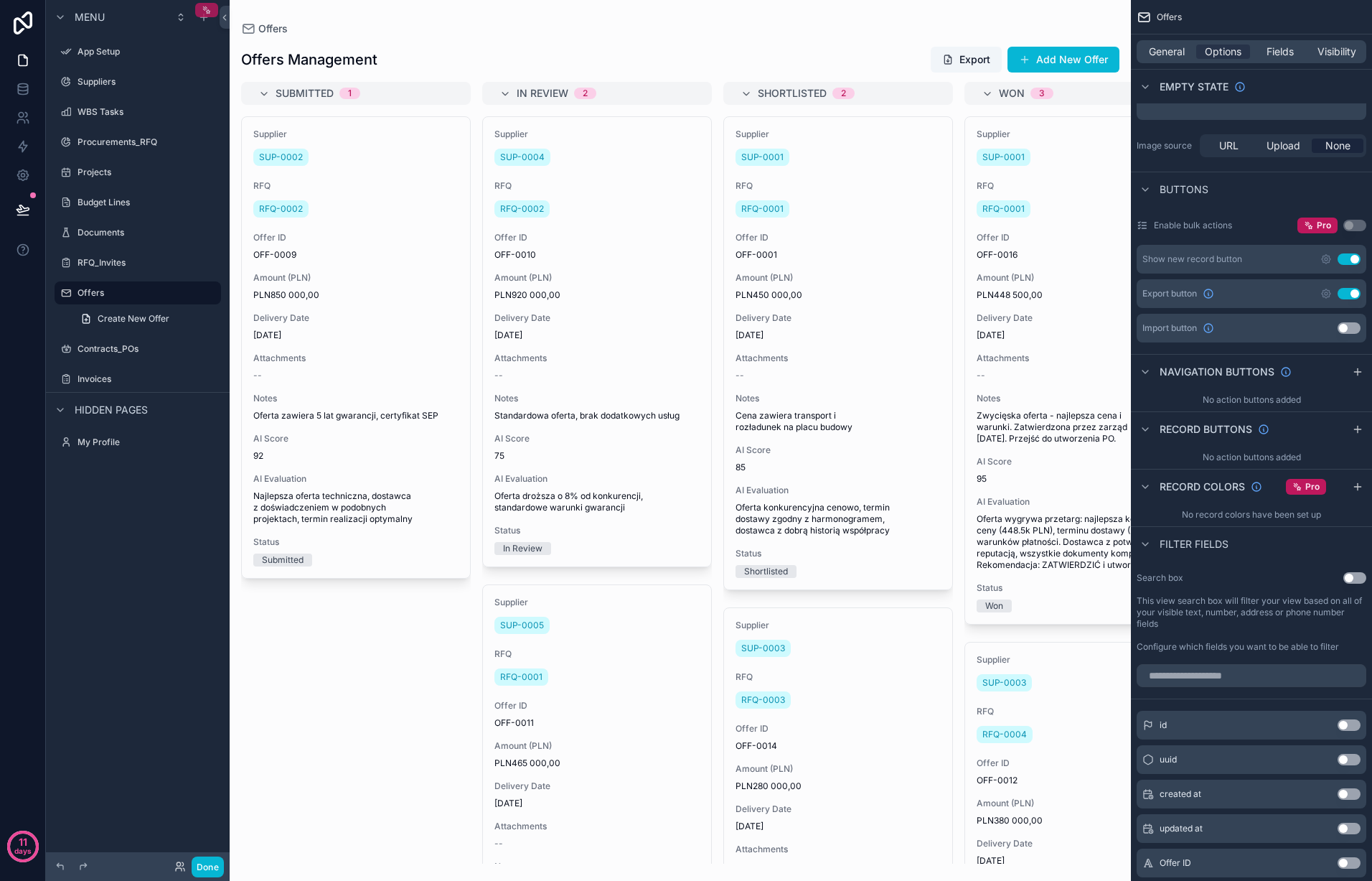
click at [203, 9] on icon "scrollable content" at bounding box center [204, 9] width 2 height 2
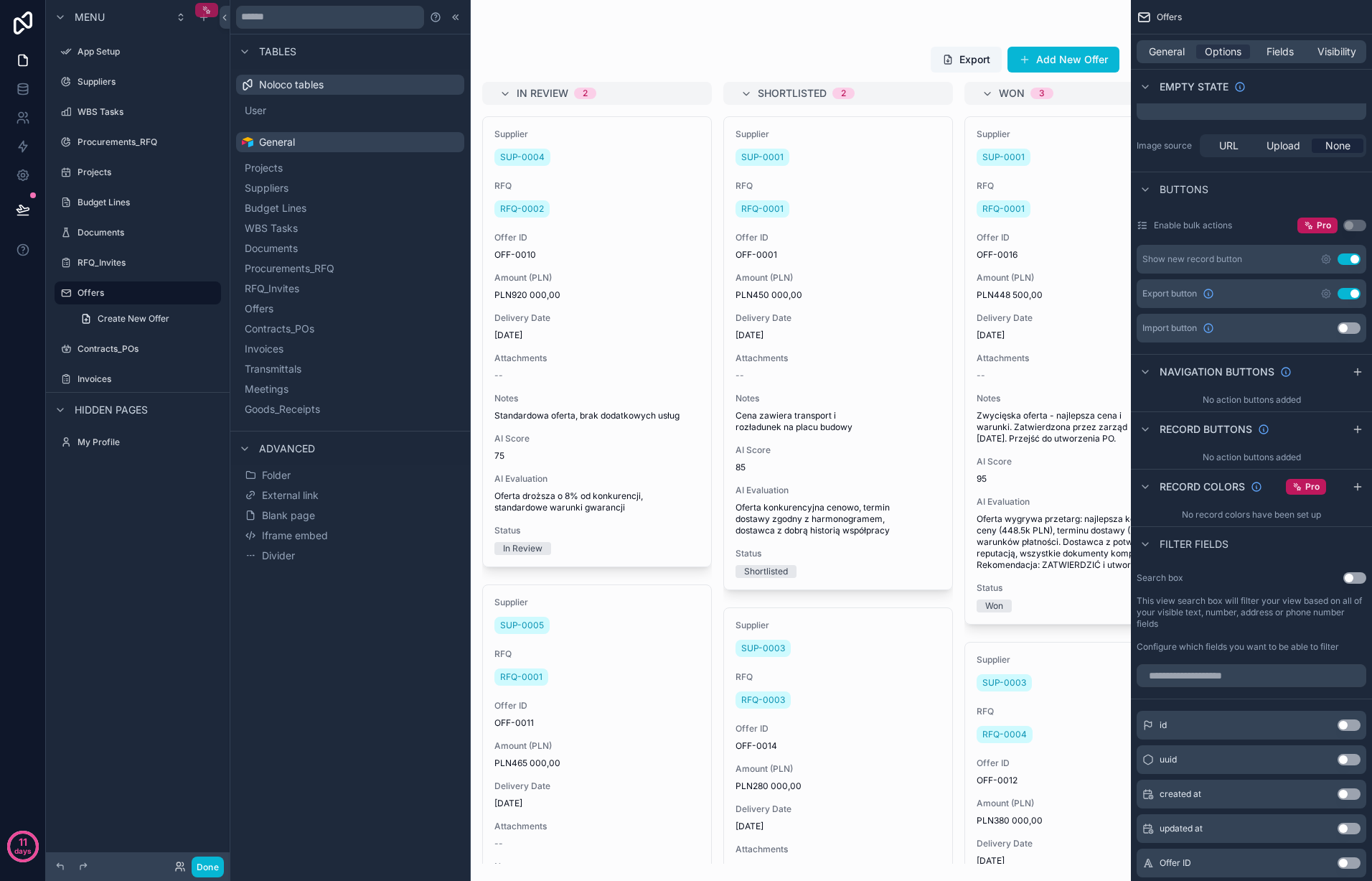
click at [203, 9] on icon "scrollable content" at bounding box center [204, 9] width 2 height 2
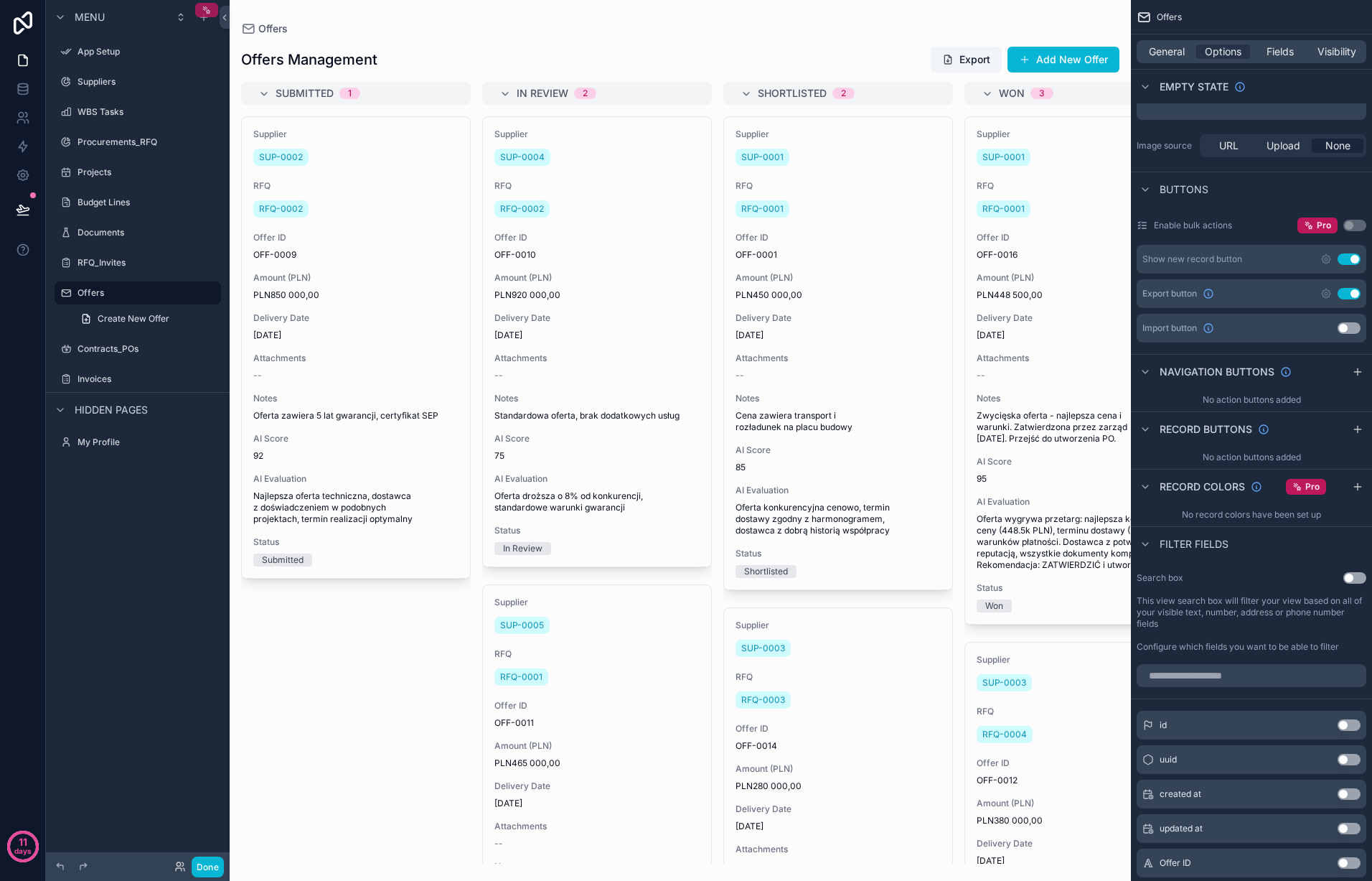
click at [210, 4] on div "scrollable content" at bounding box center [206, 10] width 23 height 14
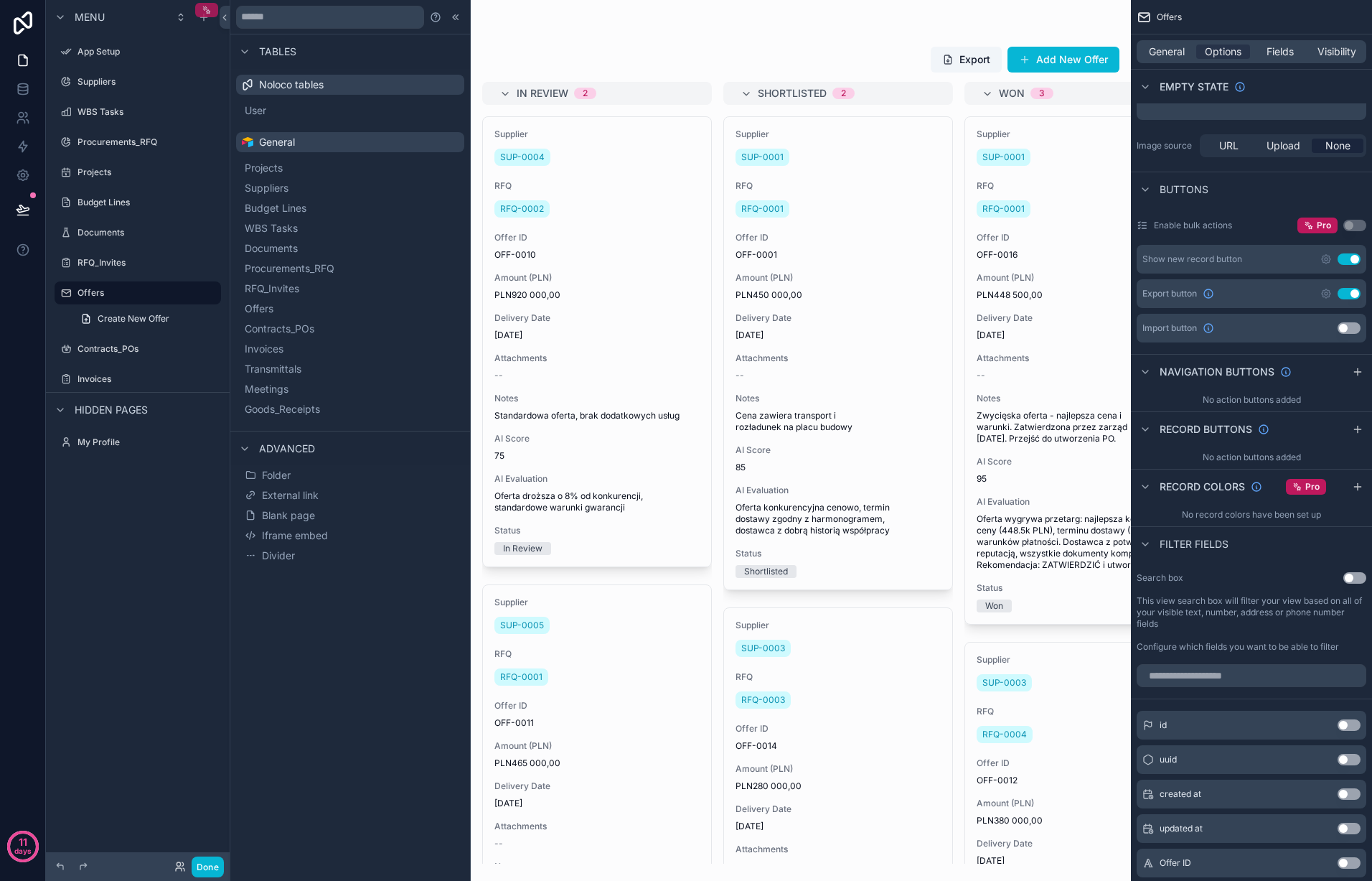
click at [210, 4] on div "scrollable content" at bounding box center [206, 10] width 23 height 14
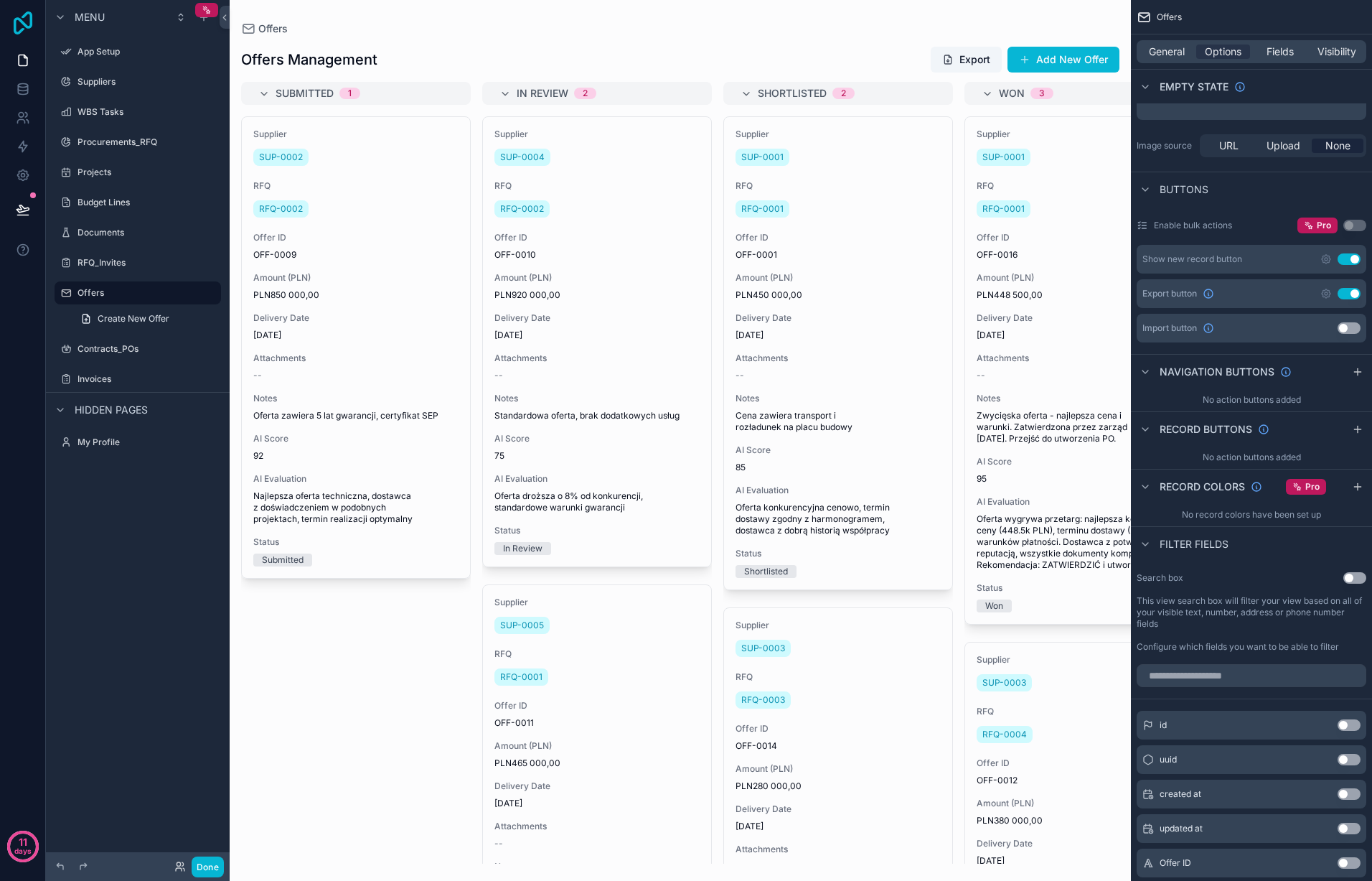
click at [27, 23] on icon at bounding box center [23, 23] width 29 height 23
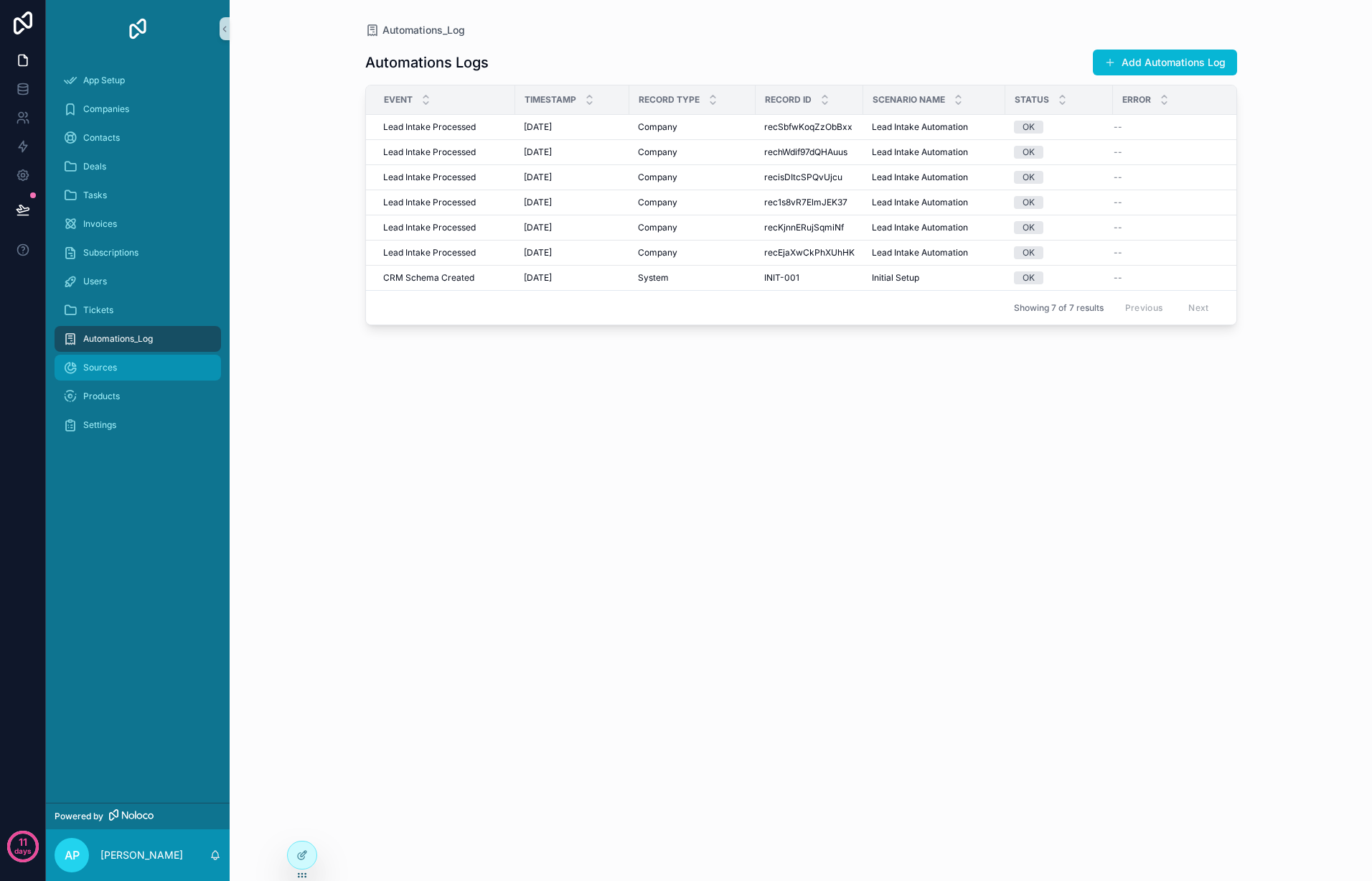
click at [133, 373] on div "Sources" at bounding box center [137, 367] width 149 height 23
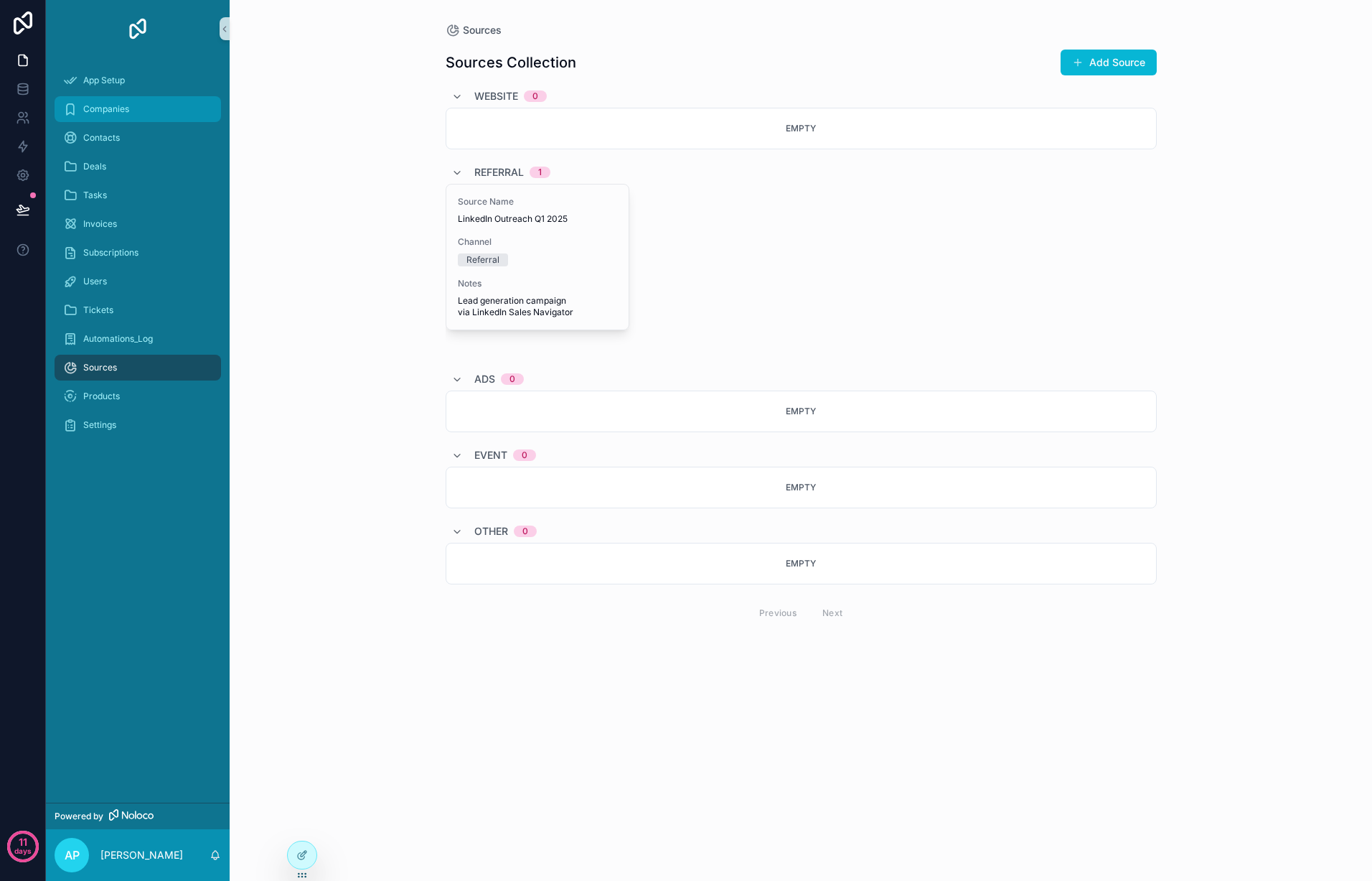
click at [124, 107] on span "Companies" at bounding box center [106, 109] width 46 height 12
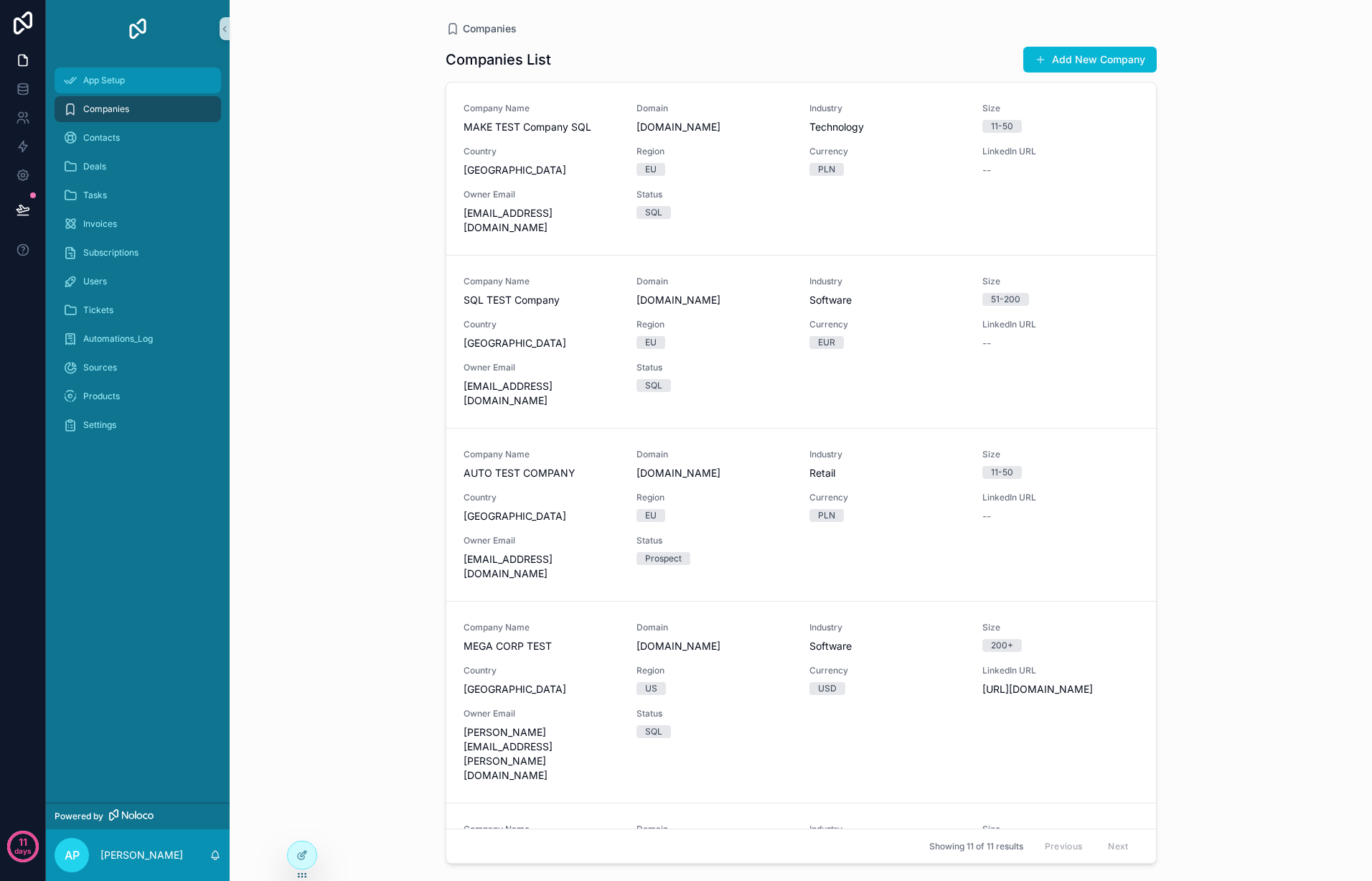
click at [132, 79] on div "App Setup" at bounding box center [137, 80] width 149 height 23
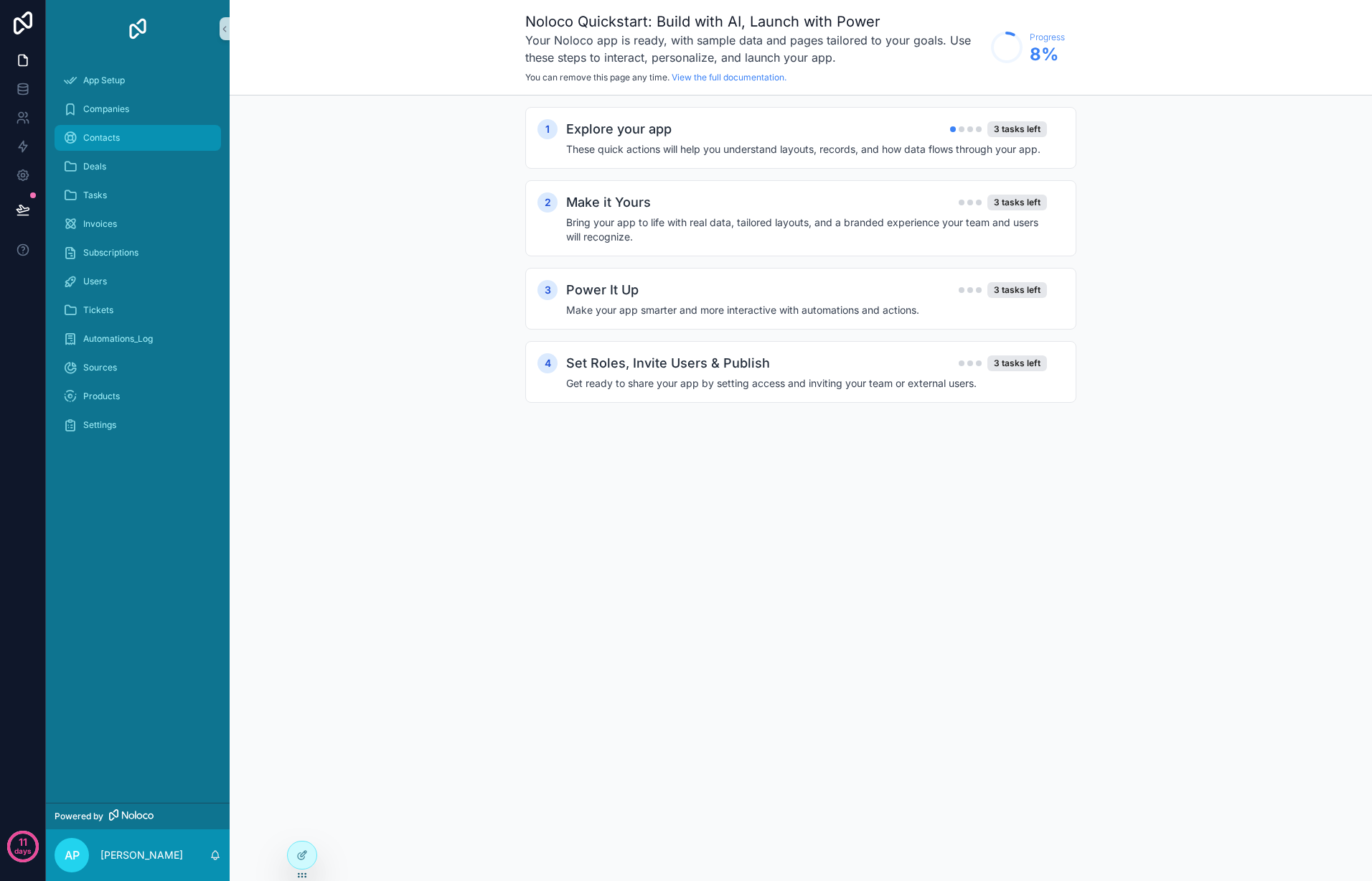
click at [127, 139] on div "Contacts" at bounding box center [137, 137] width 149 height 23
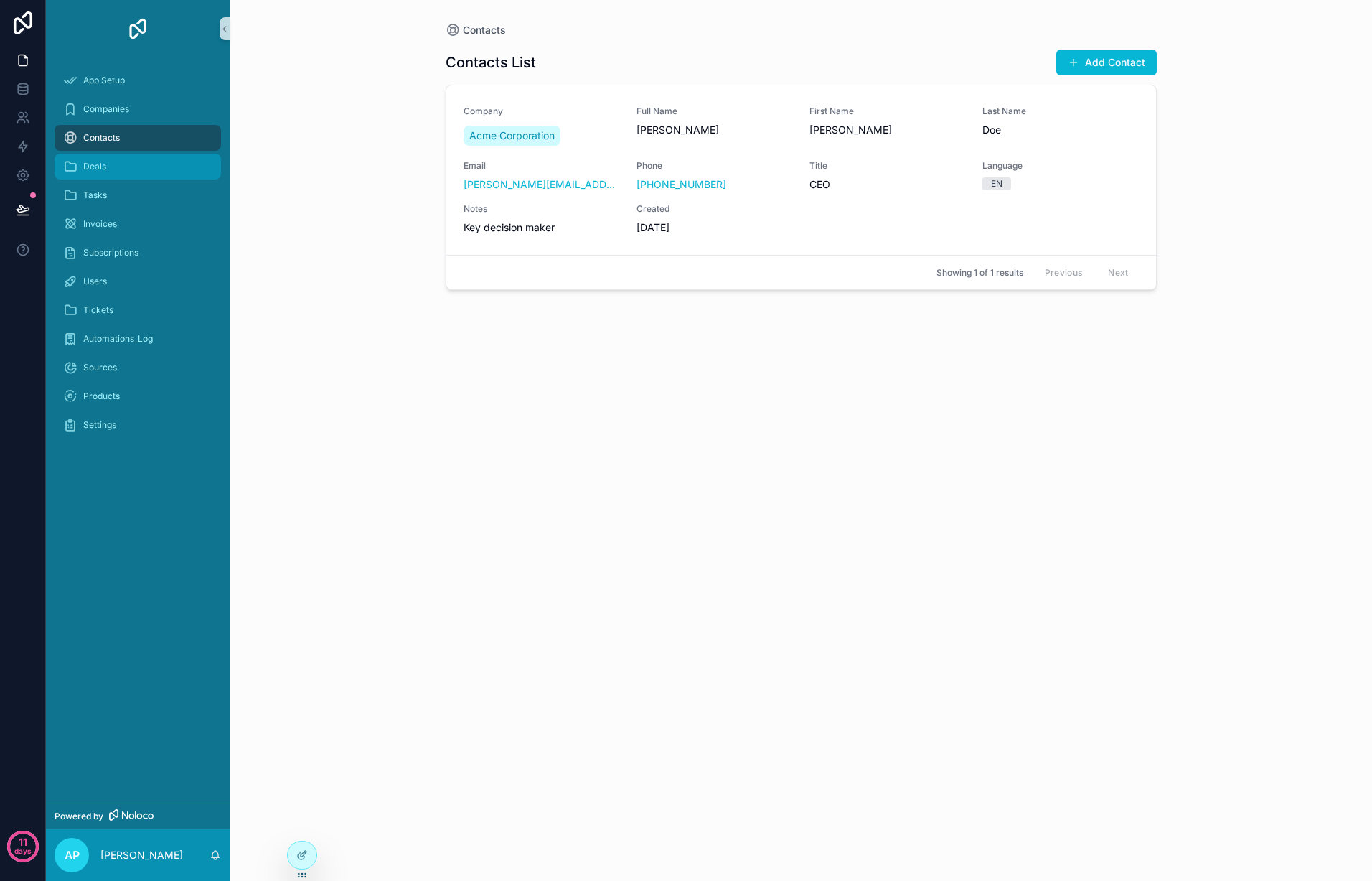
click at [126, 165] on div "Deals" at bounding box center [137, 166] width 149 height 23
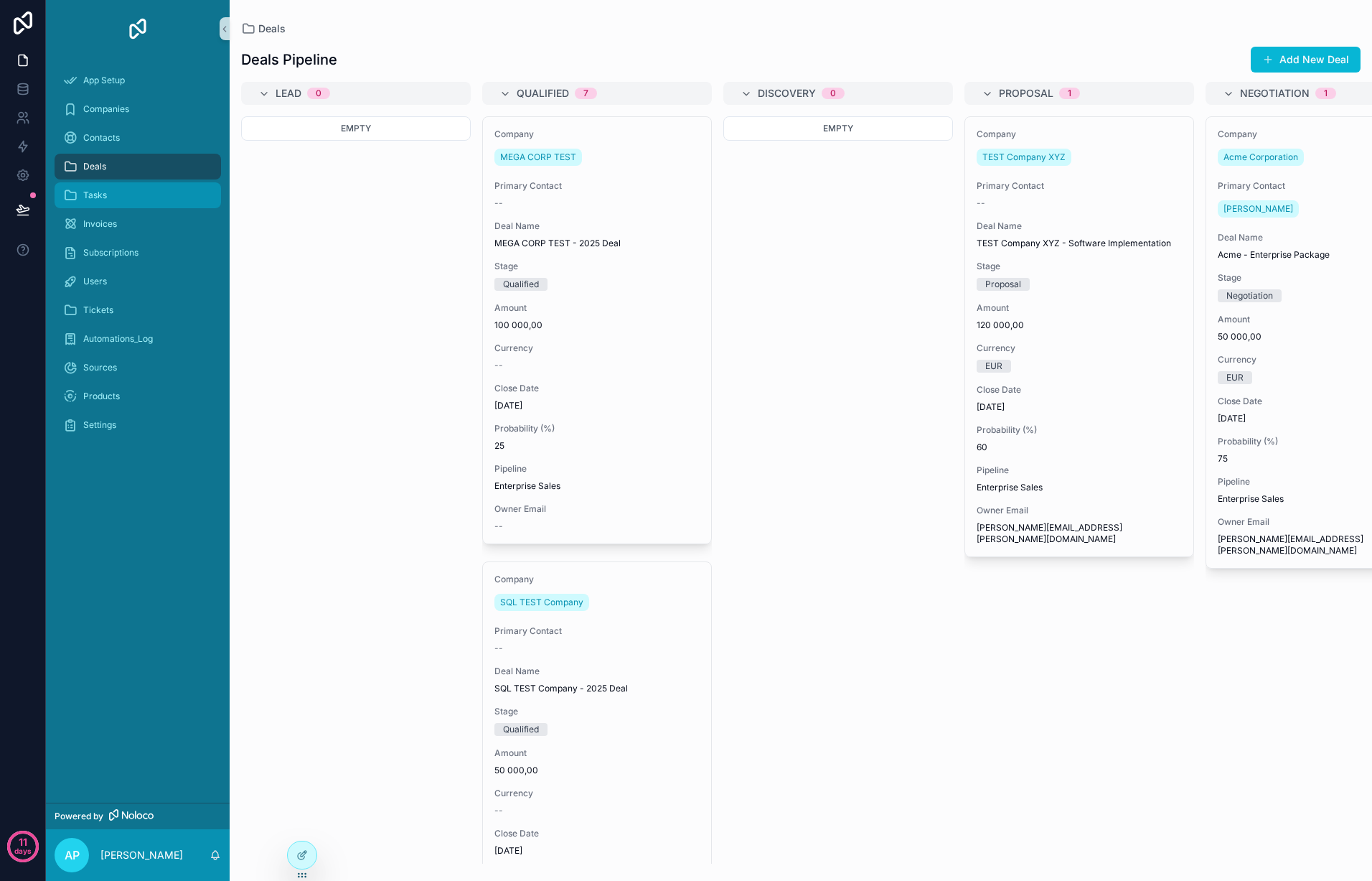
click at [123, 189] on div "Tasks" at bounding box center [137, 195] width 149 height 23
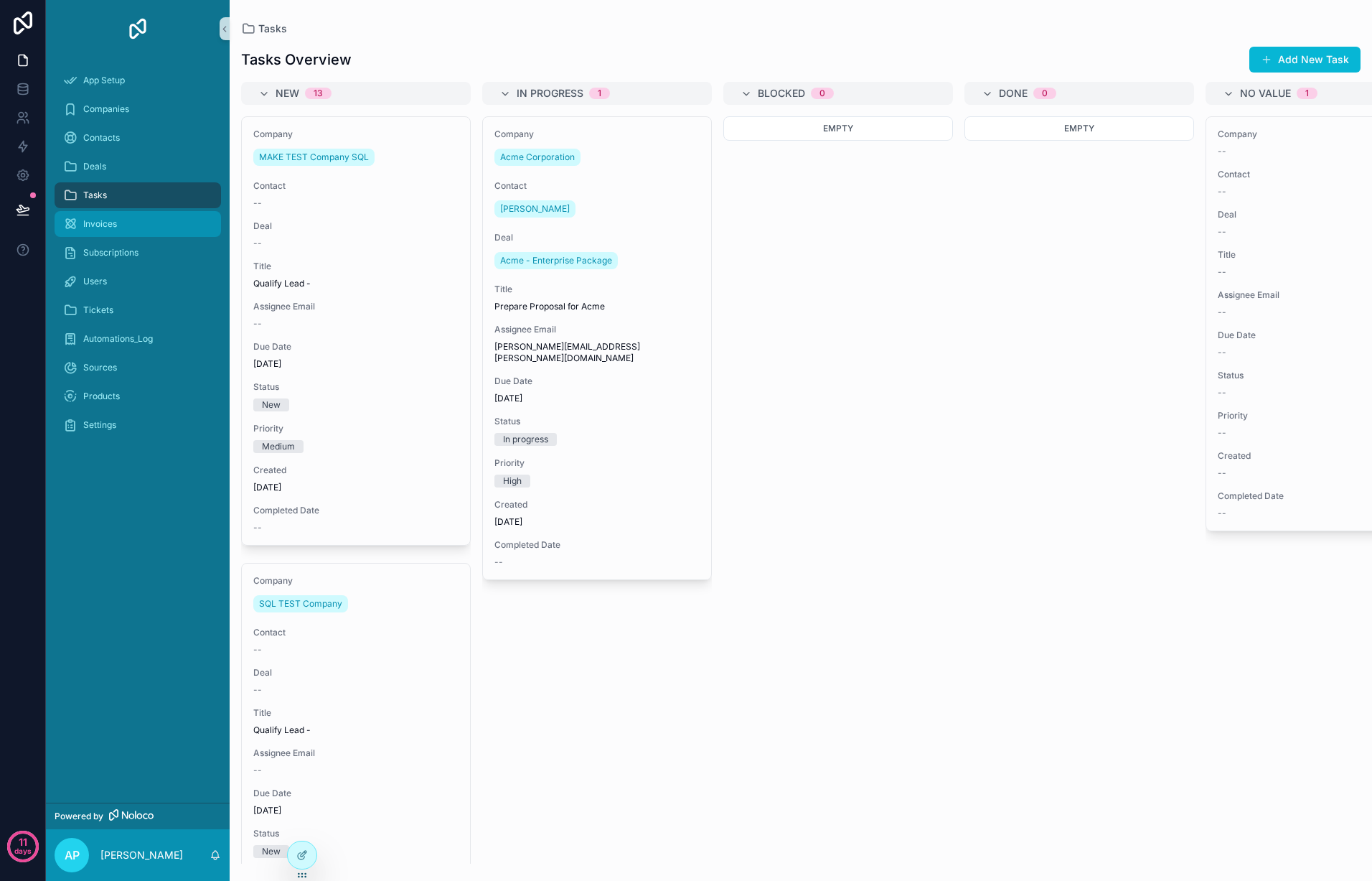
click at [138, 228] on div "Invoices" at bounding box center [137, 224] width 149 height 23
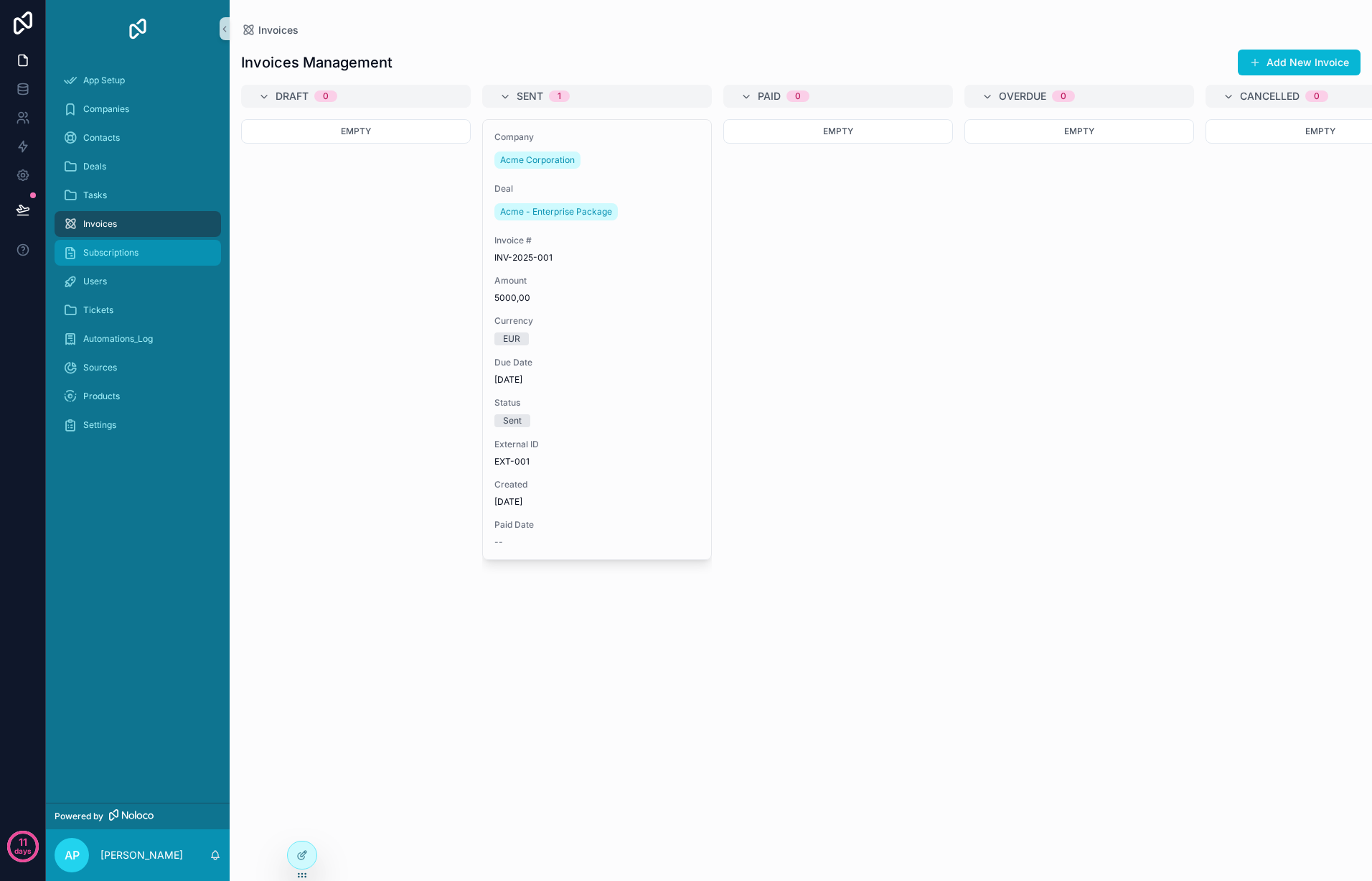
click at [138, 249] on div "Subscriptions" at bounding box center [137, 252] width 149 height 23
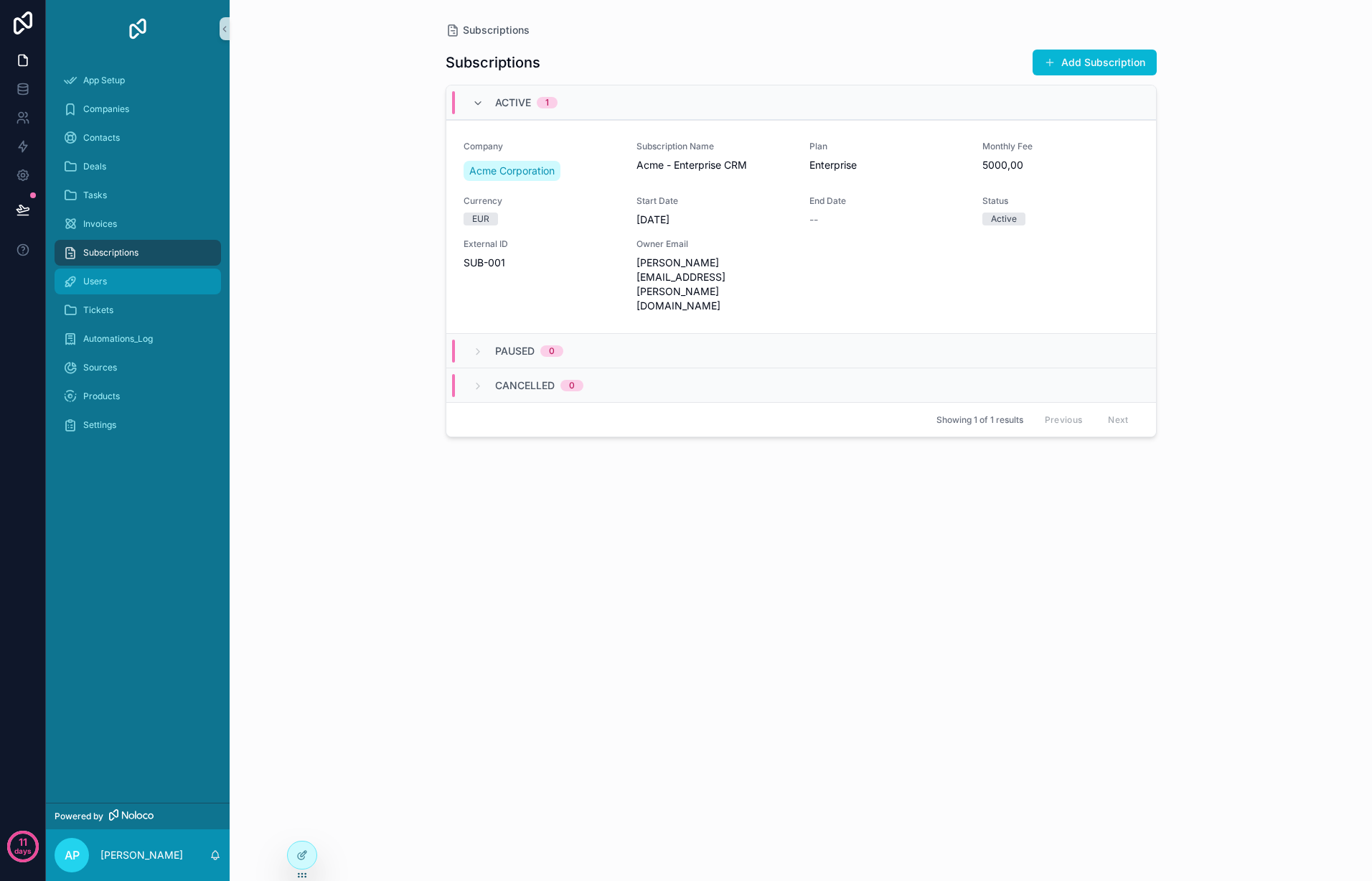
click at [140, 286] on div "Users" at bounding box center [137, 281] width 149 height 23
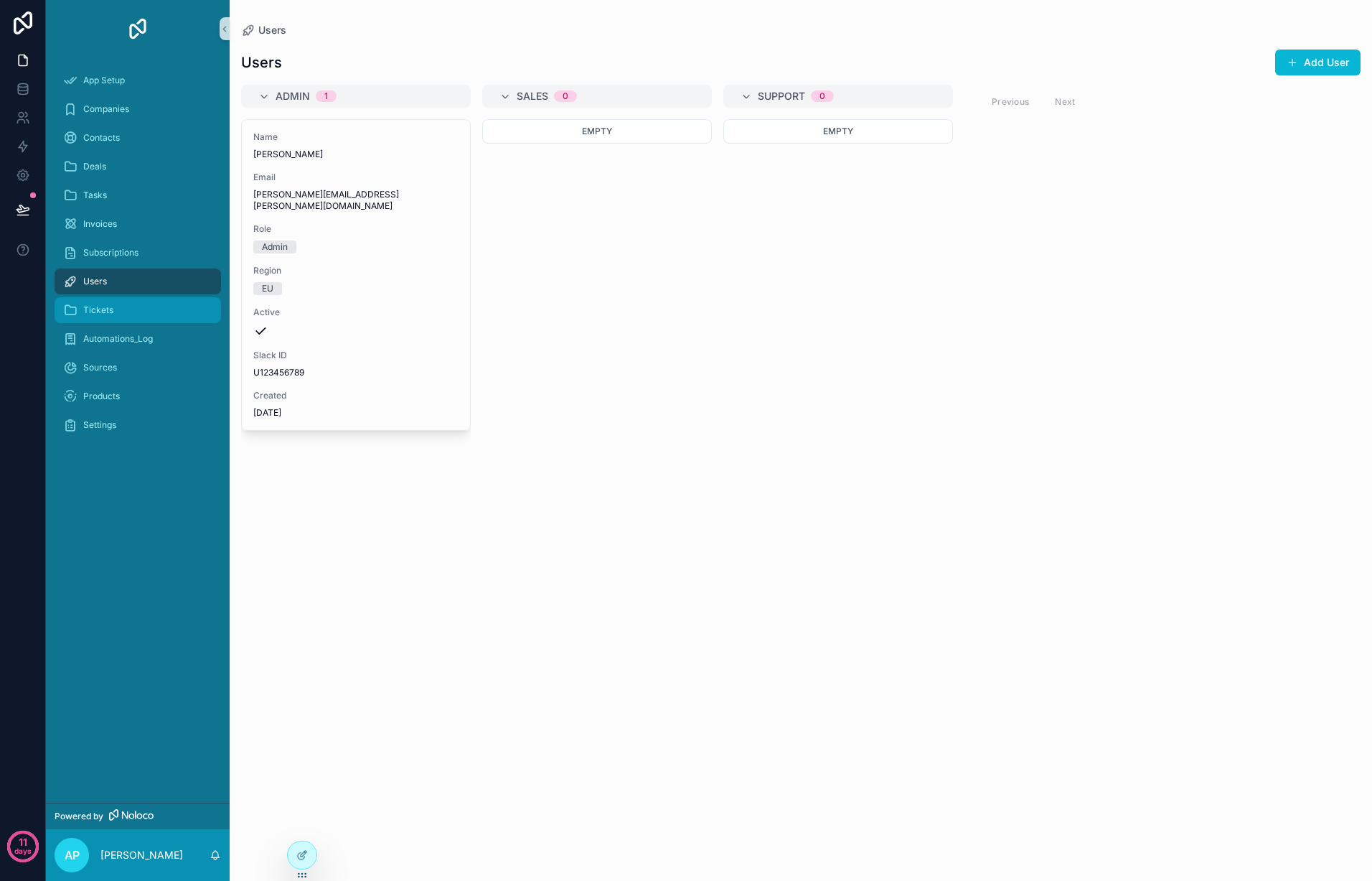
click at [151, 316] on div "Tickets" at bounding box center [137, 309] width 149 height 23
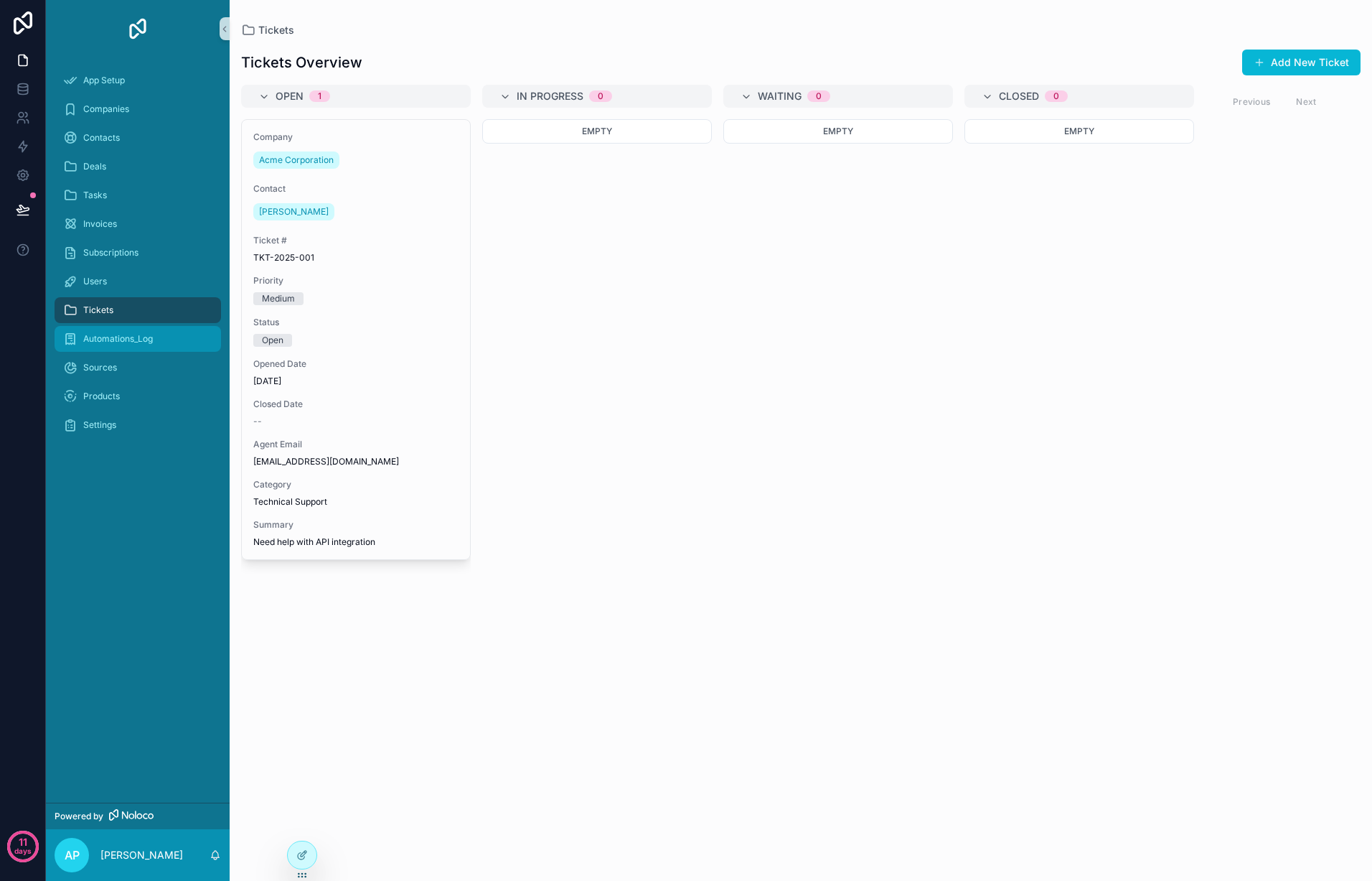
click at [147, 334] on span "Automations_Log" at bounding box center [118, 338] width 70 height 12
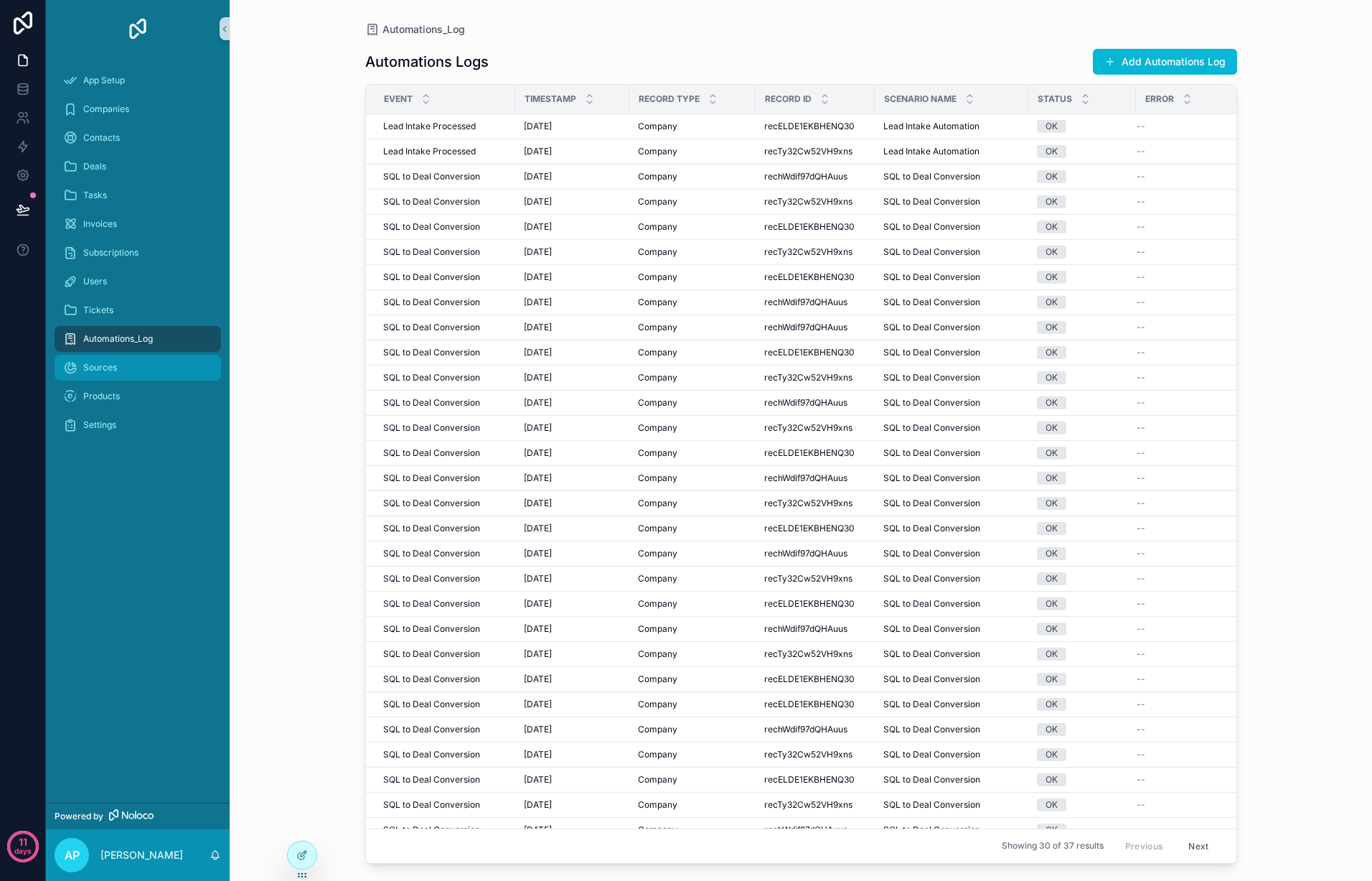
click at [151, 368] on div "Sources" at bounding box center [137, 367] width 149 height 23
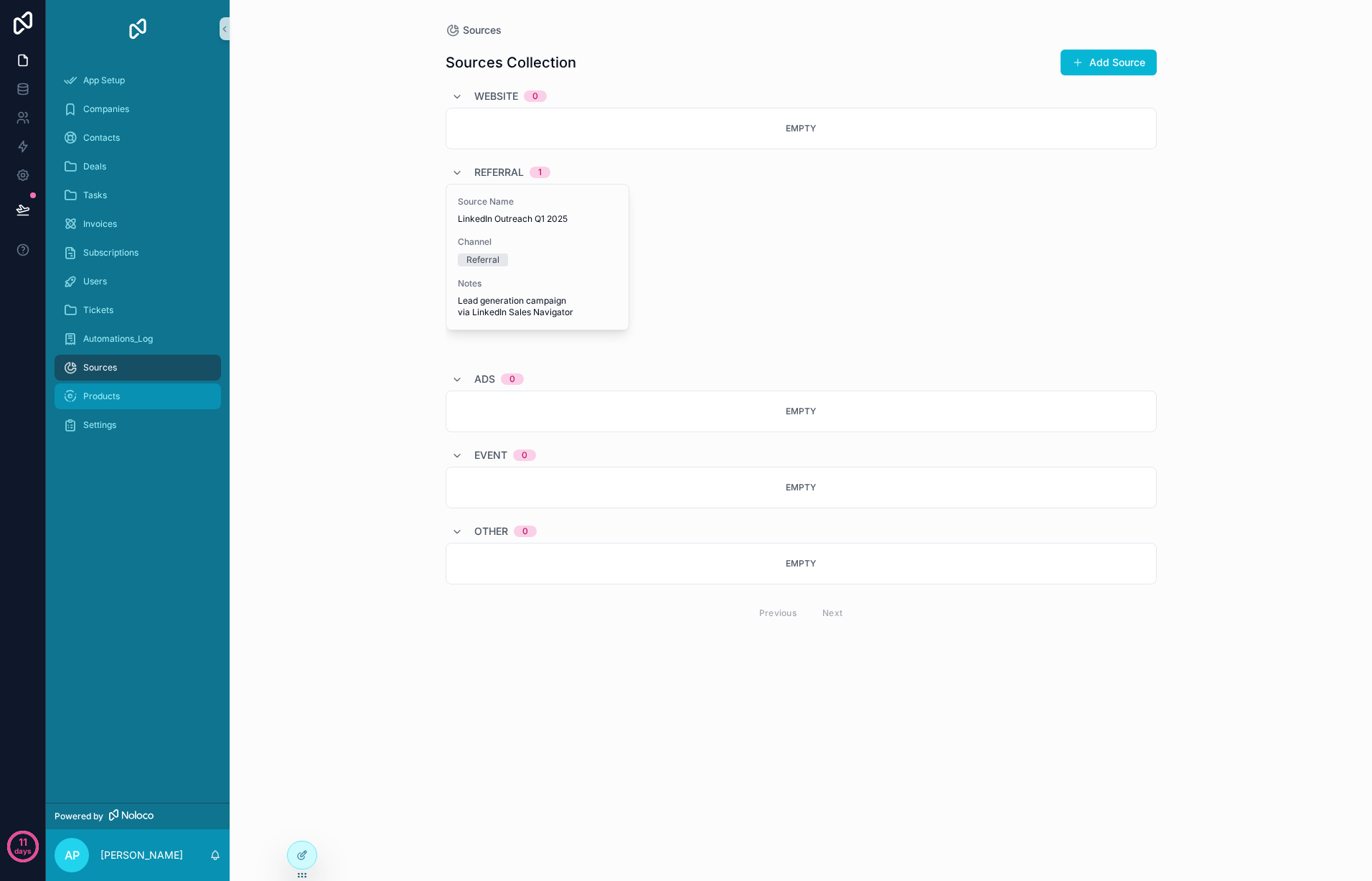
click at [140, 389] on div "Products" at bounding box center [137, 396] width 149 height 23
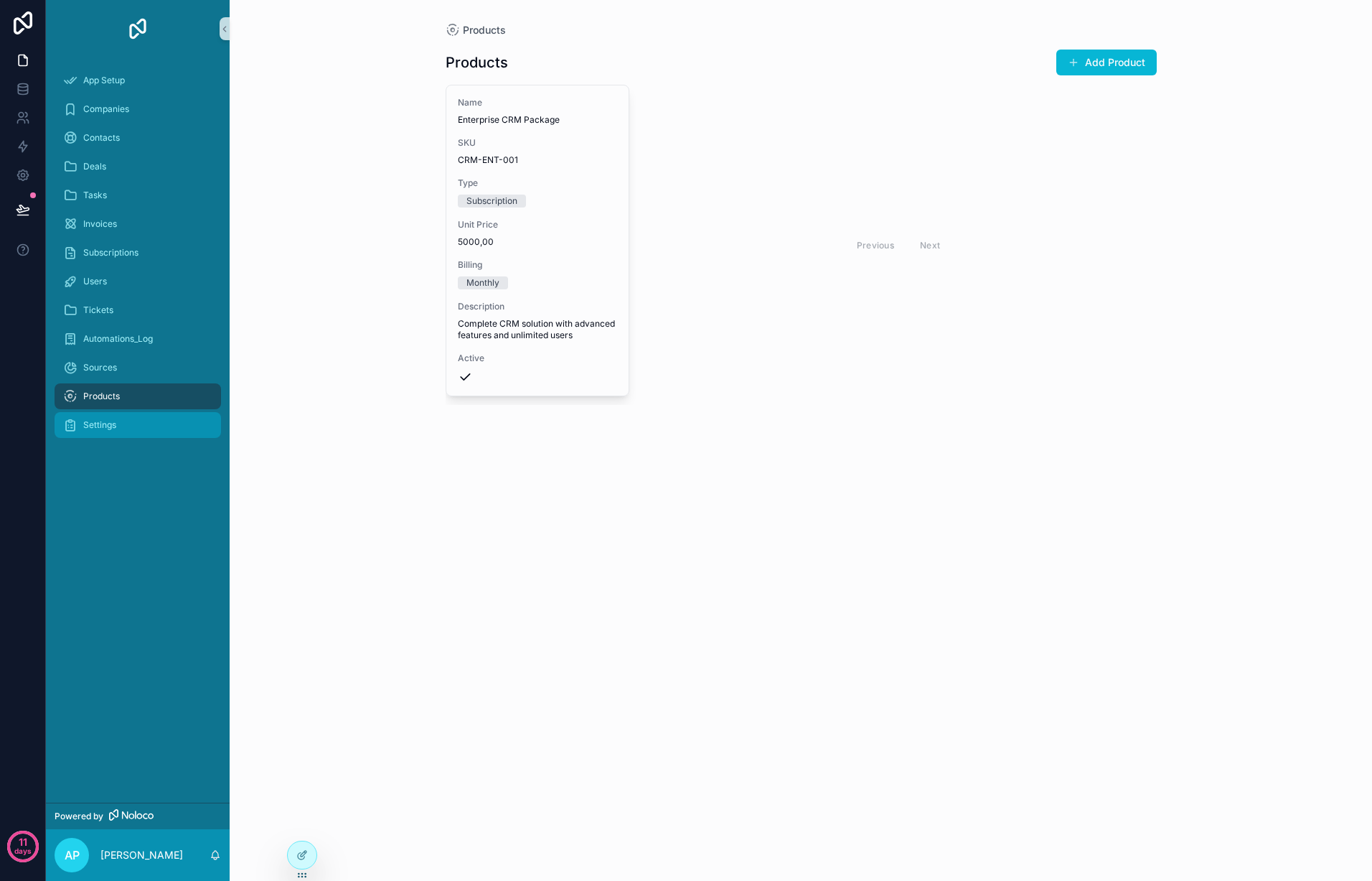
click at [135, 430] on div "Settings" at bounding box center [137, 425] width 149 height 23
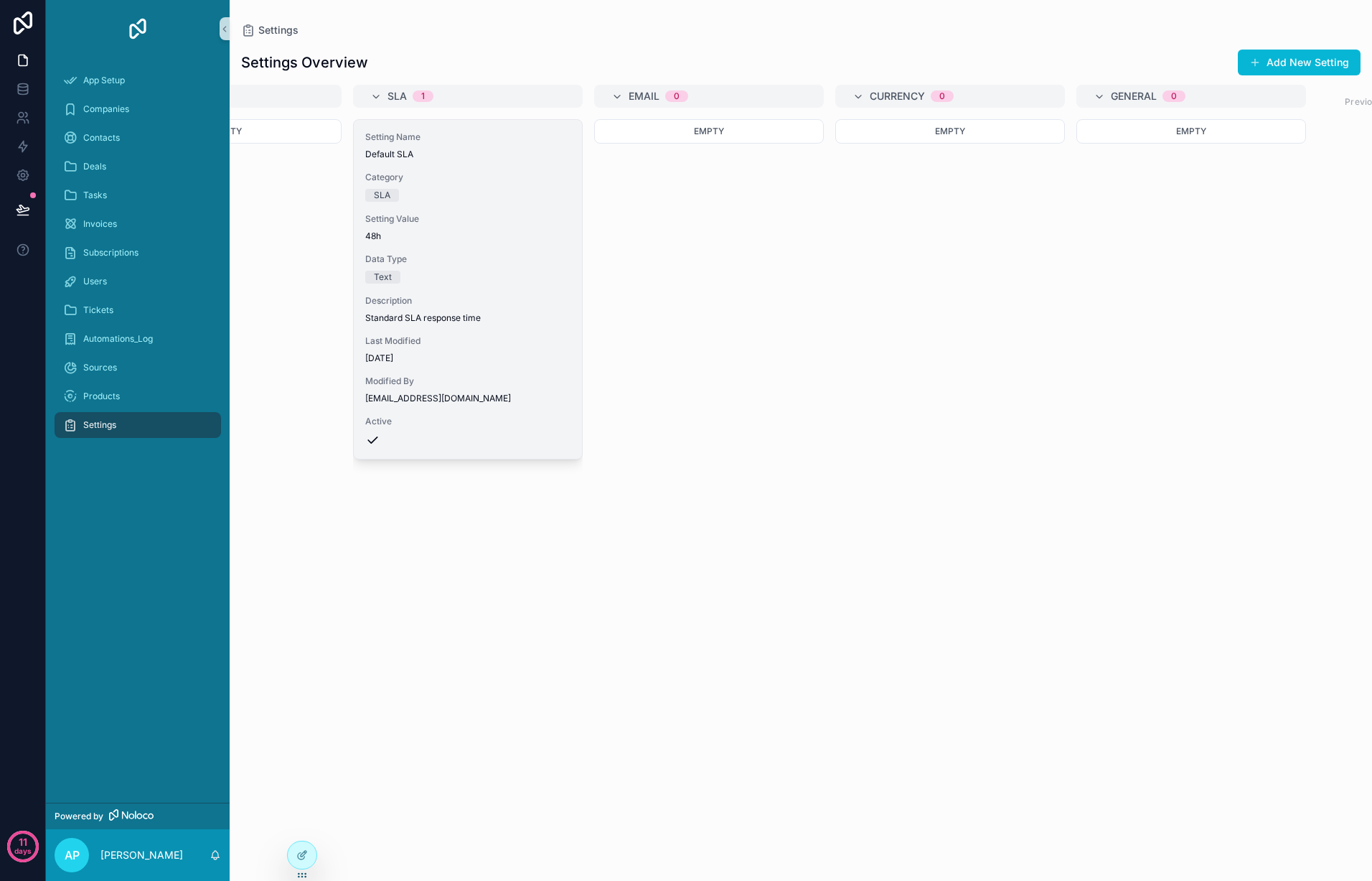
scroll to position [0, 224]
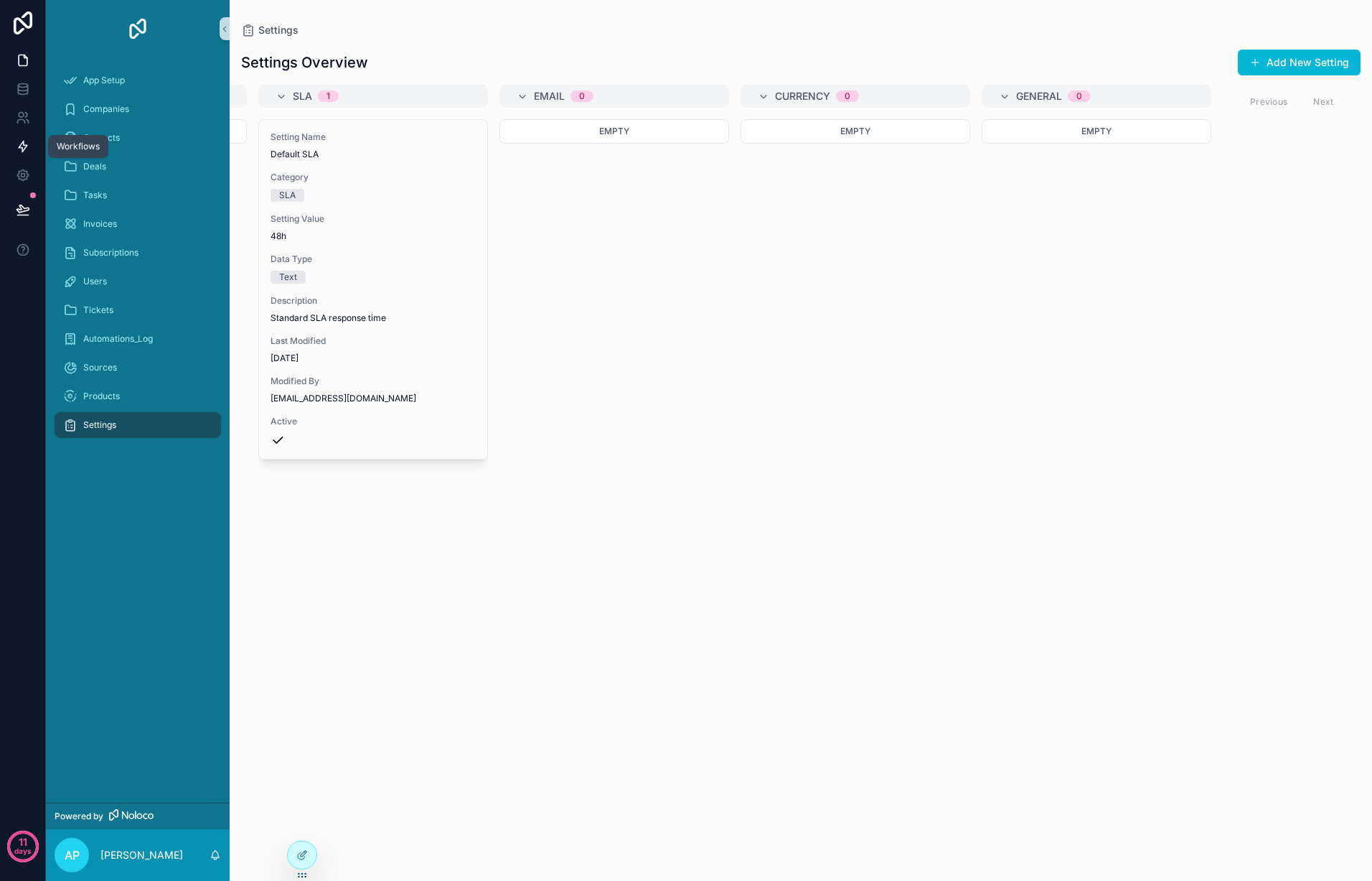
click at [27, 147] on icon at bounding box center [23, 146] width 14 height 14
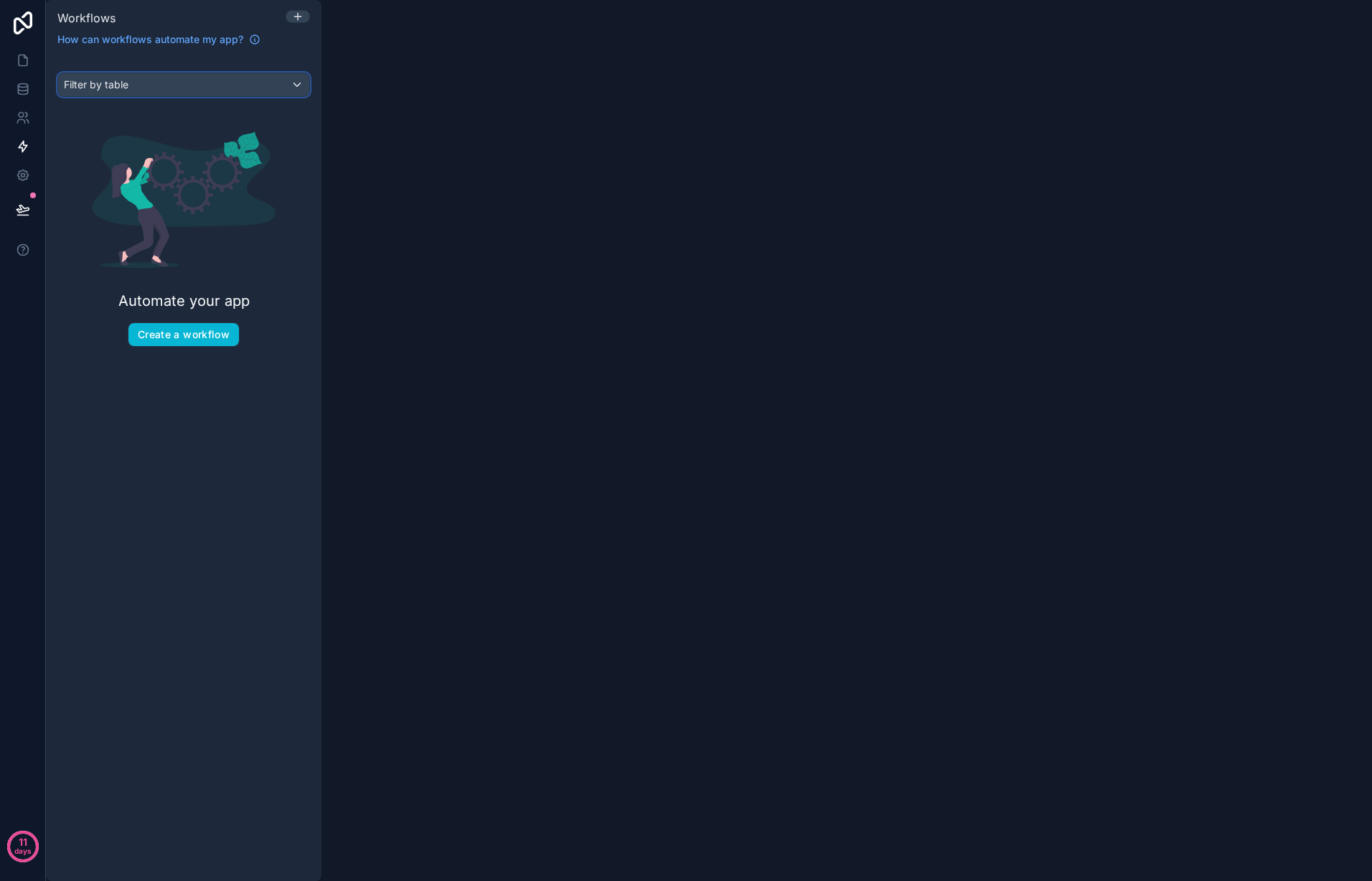
click at [197, 87] on div "Filter by table" at bounding box center [184, 84] width 251 height 23
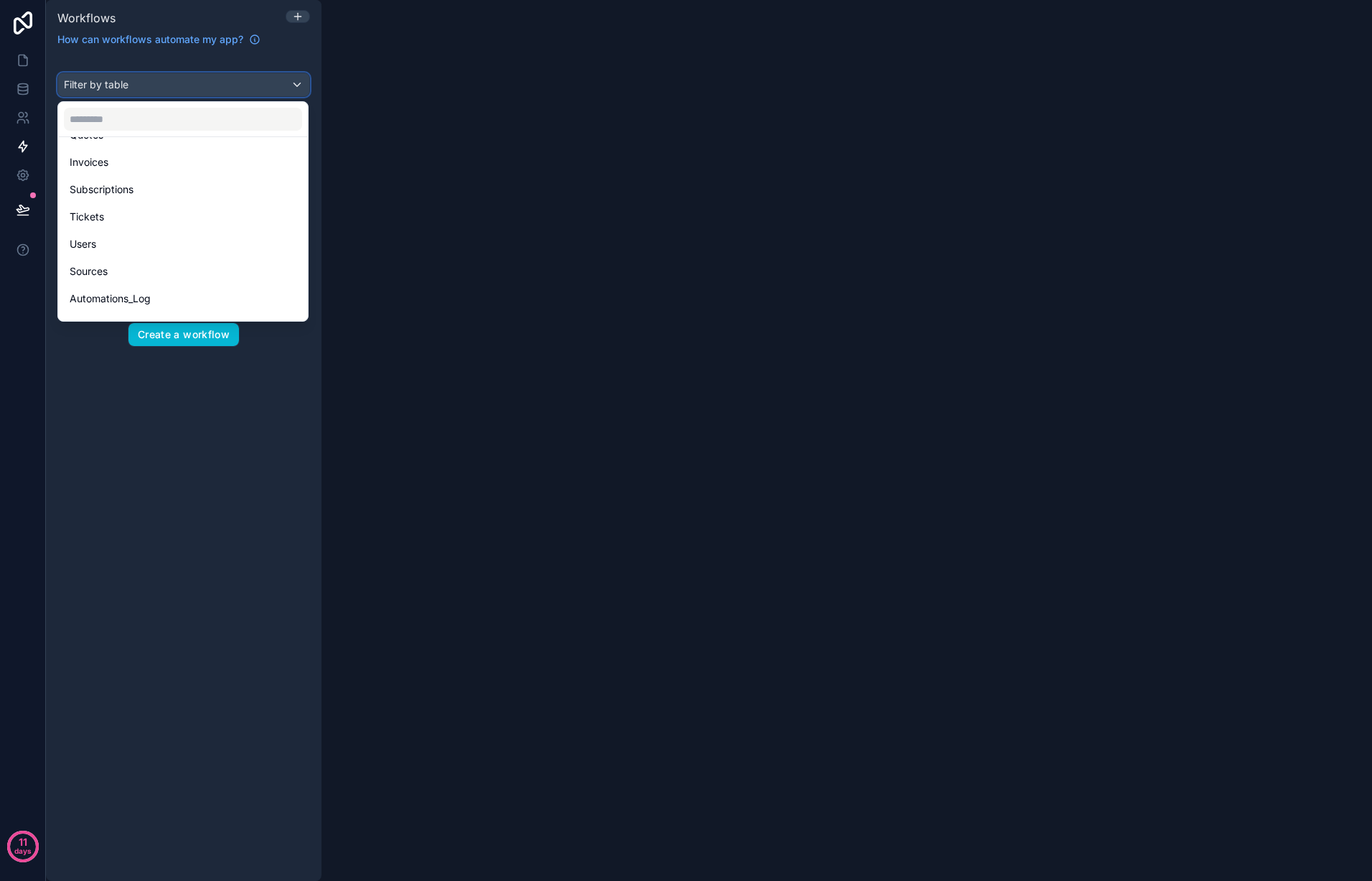
scroll to position [281, 0]
click at [107, 297] on span "Settings" at bounding box center [89, 305] width 38 height 17
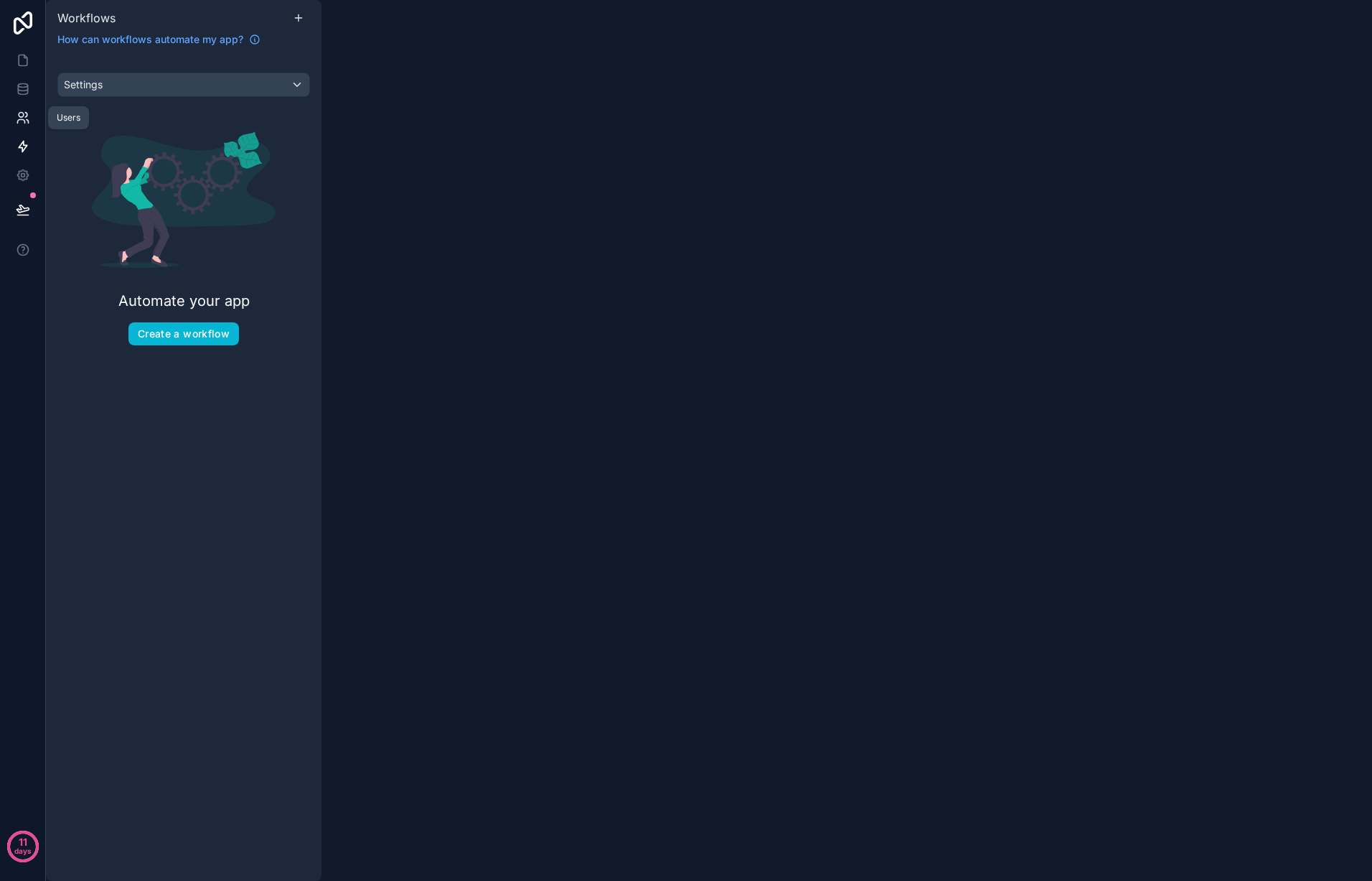
click at [24, 119] on icon at bounding box center [23, 118] width 14 height 14
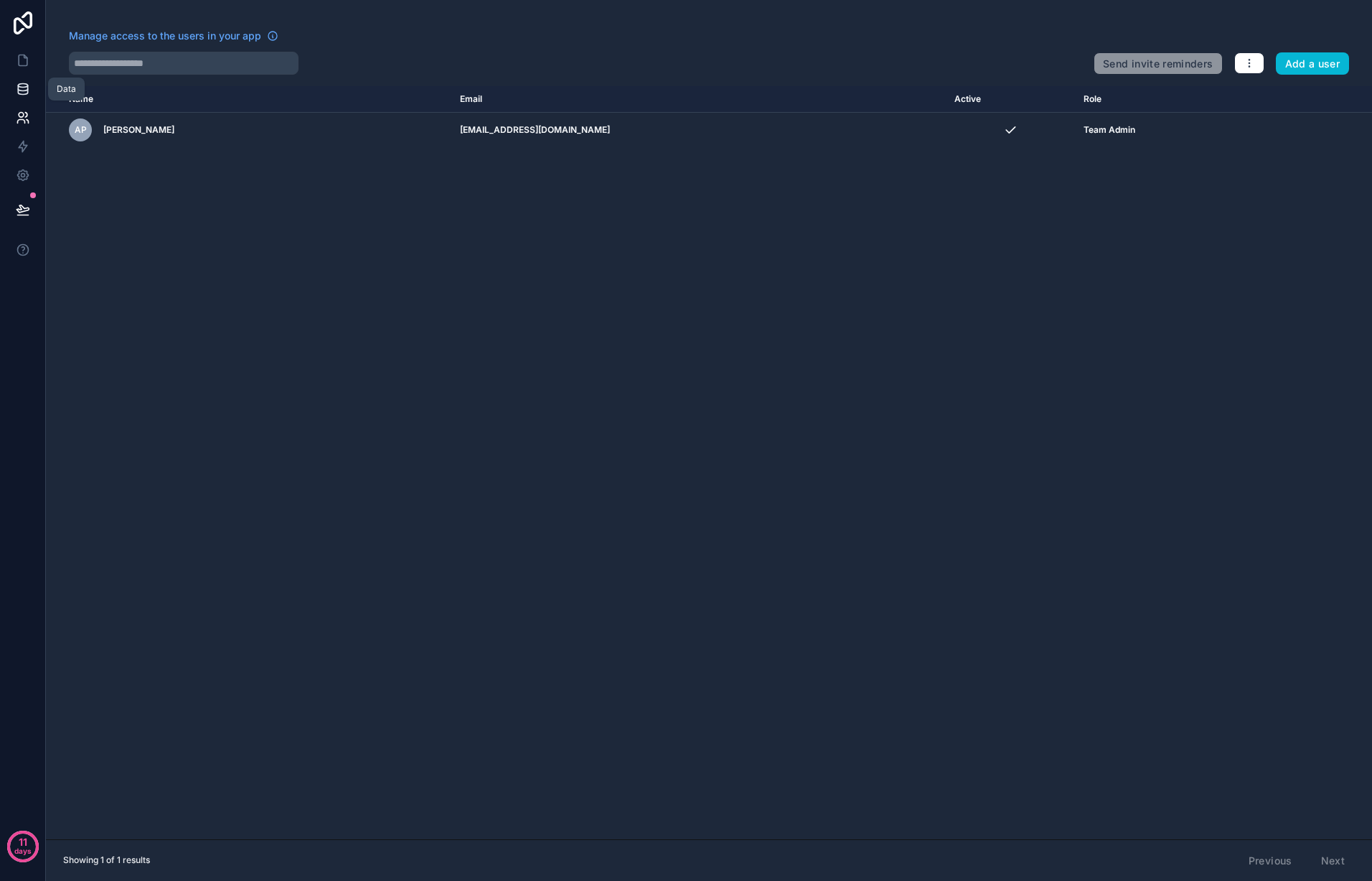
click at [25, 89] on icon at bounding box center [23, 89] width 14 height 14
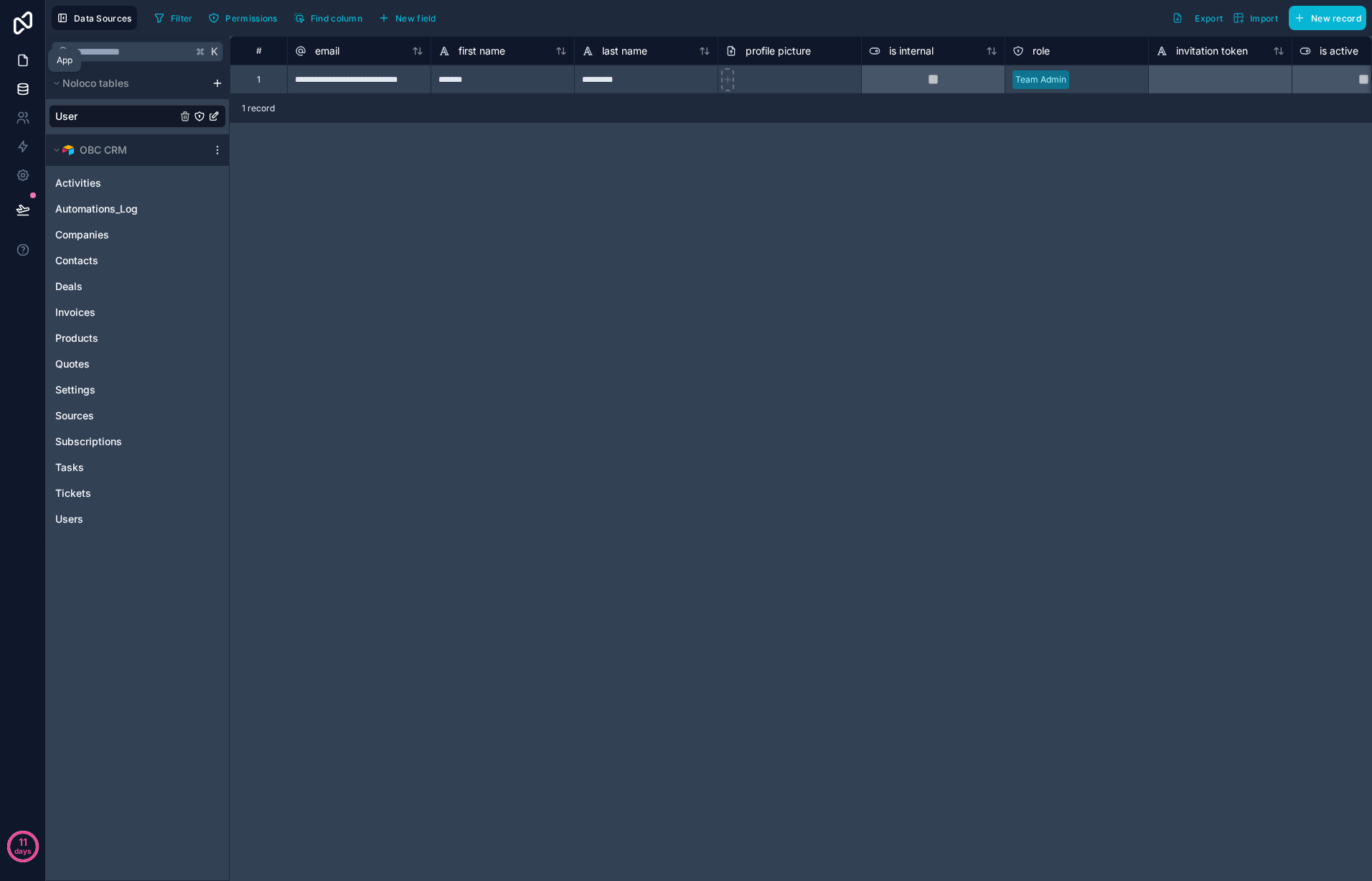
click at [27, 60] on icon at bounding box center [23, 60] width 9 height 11
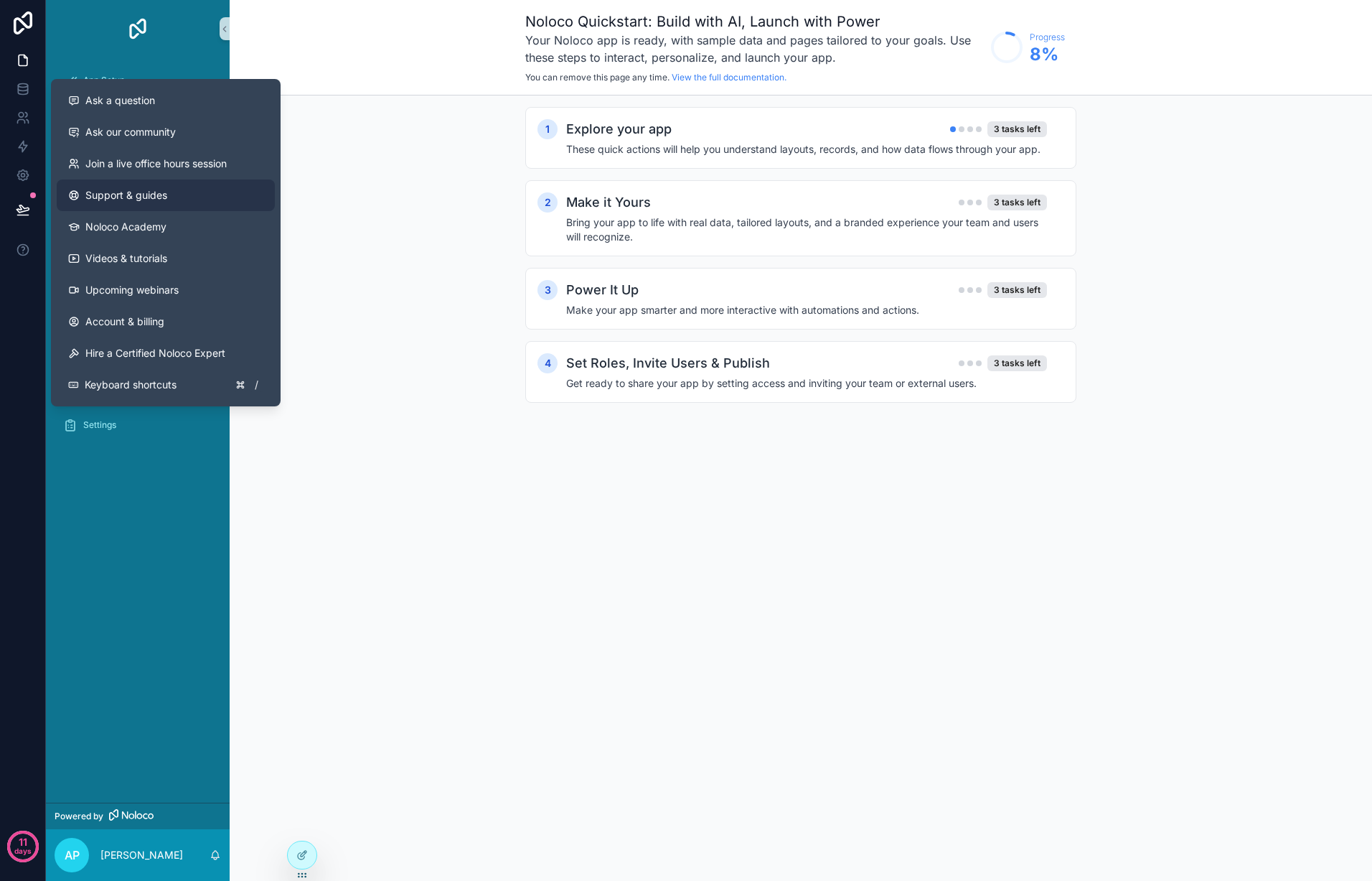
click at [210, 199] on link "Support & guides" at bounding box center [166, 196] width 218 height 31
click at [224, 109] on button "Ask a question" at bounding box center [166, 101] width 218 height 31
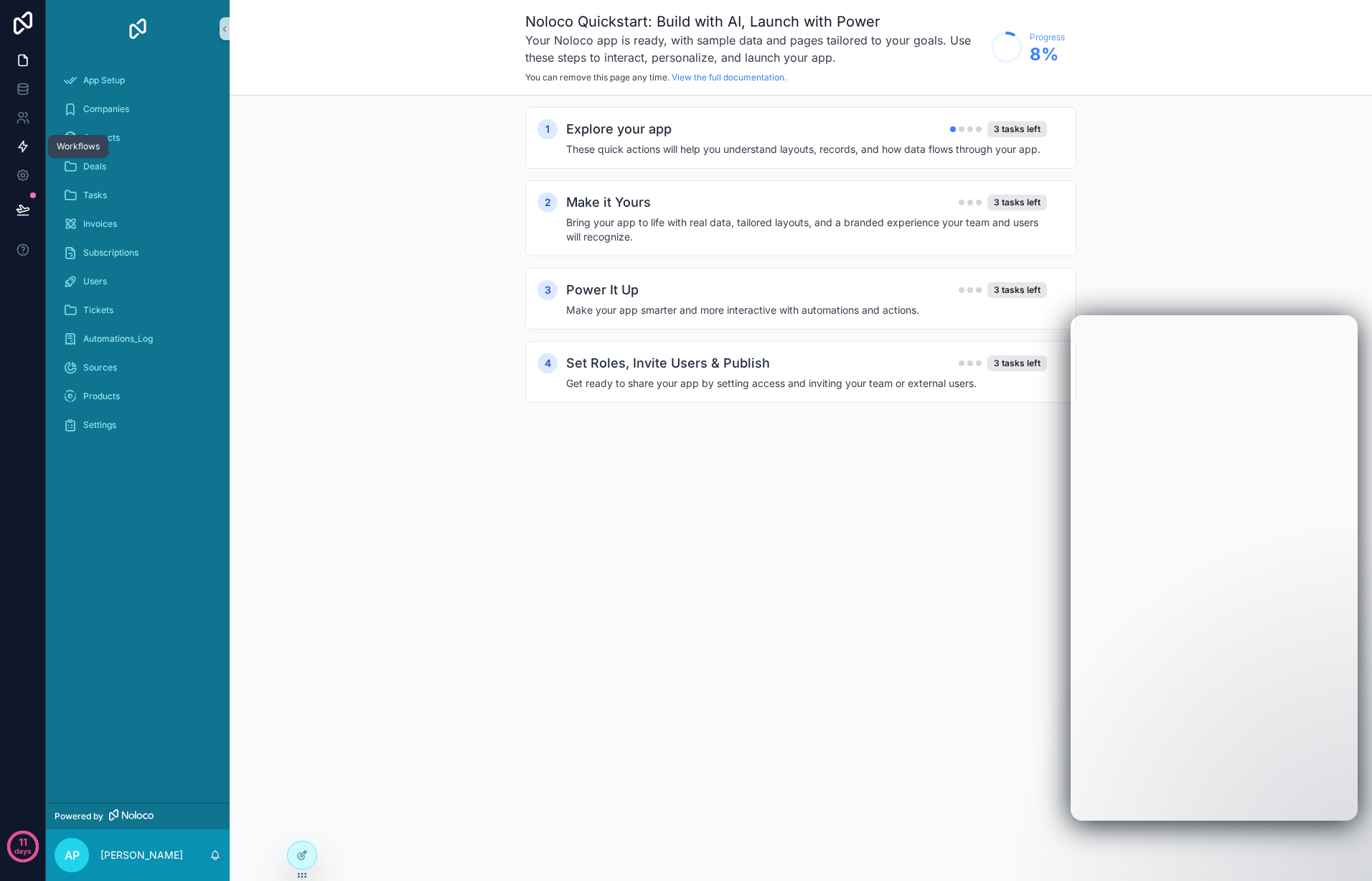
click at [30, 150] on link at bounding box center [23, 146] width 46 height 29
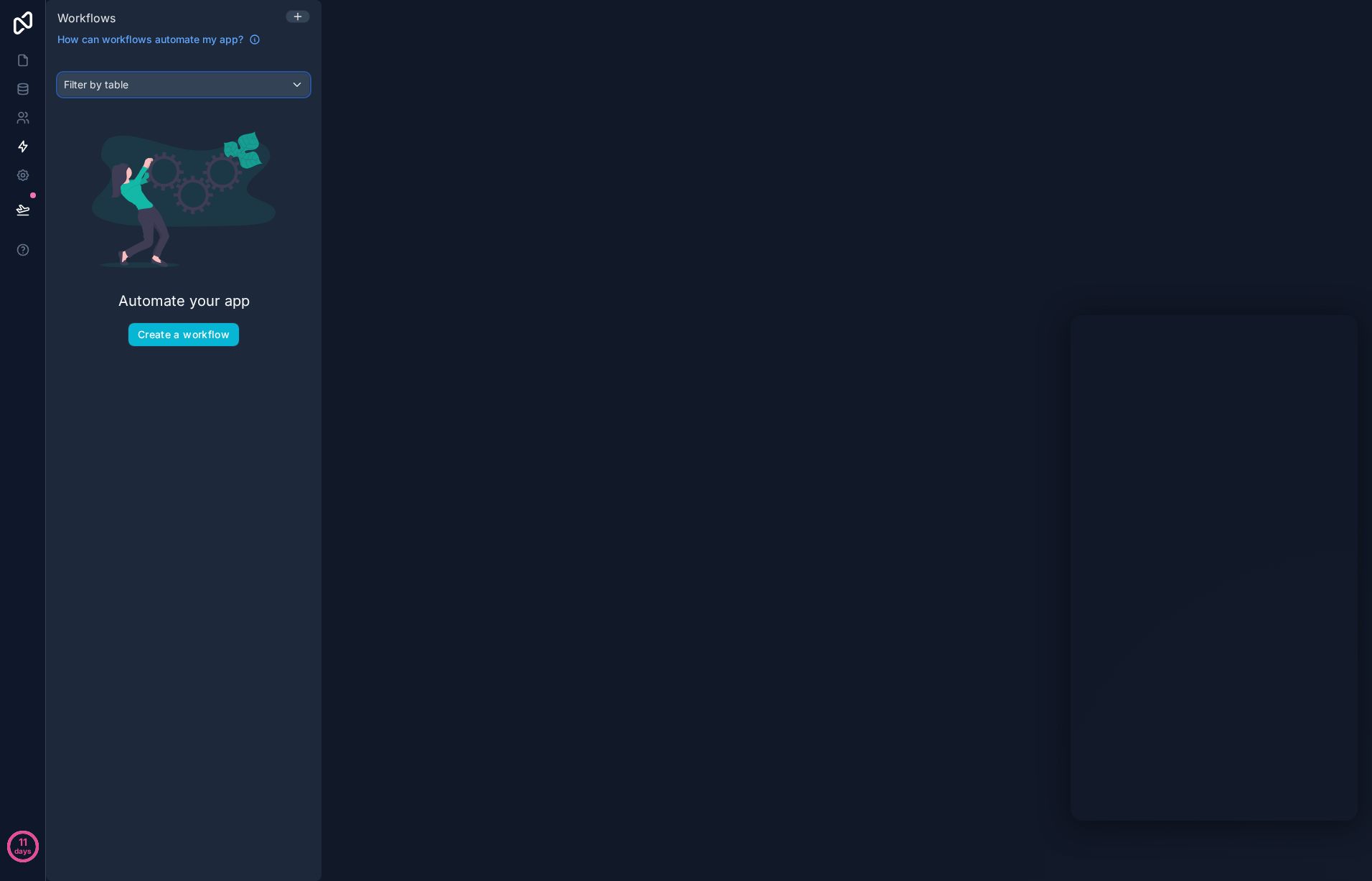
click at [290, 82] on div "Filter by table" at bounding box center [184, 84] width 251 height 23
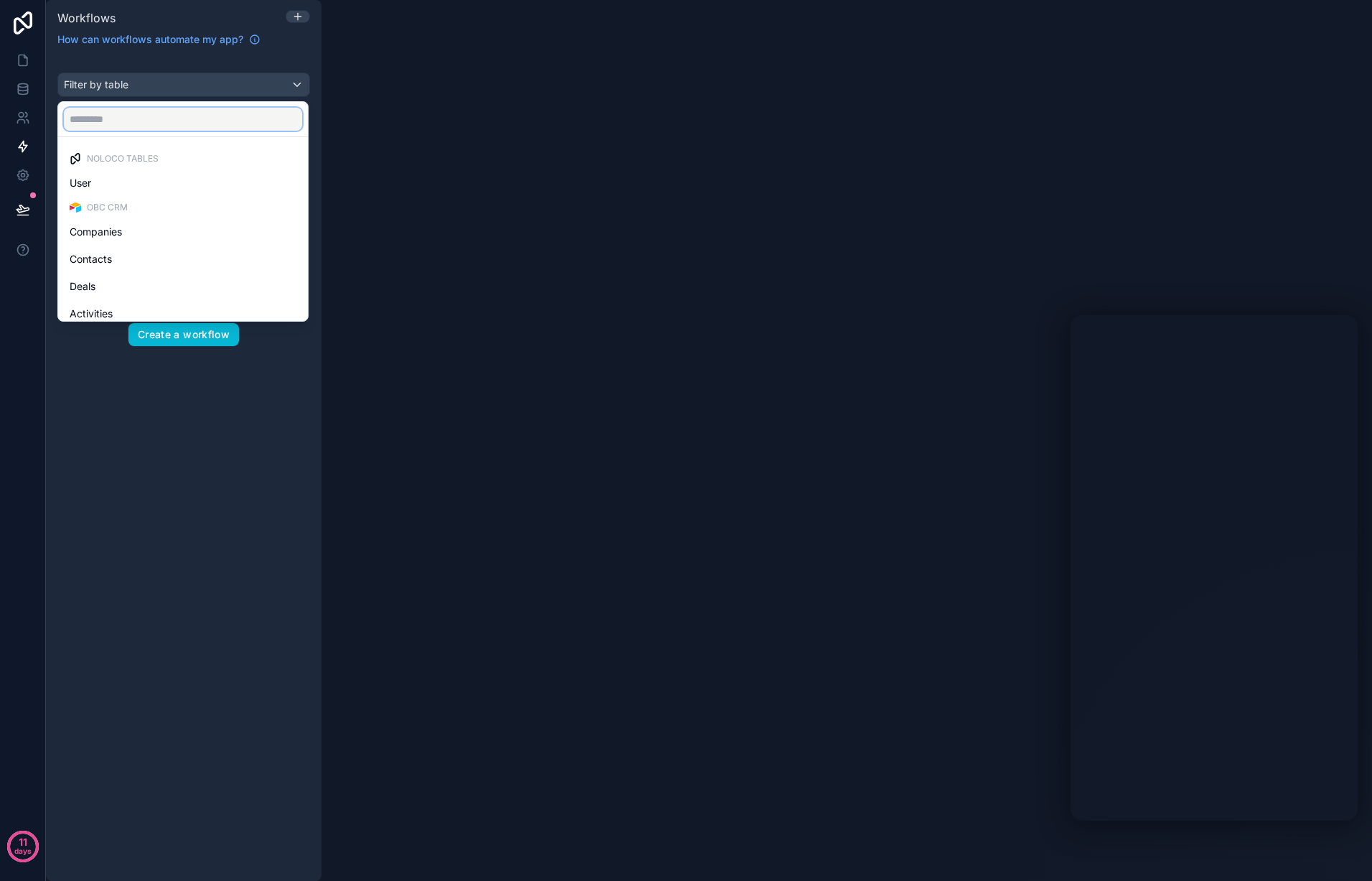
click at [236, 124] on input "text" at bounding box center [183, 119] width 239 height 23
click at [250, 59] on div "scrollable content" at bounding box center [686, 440] width 1372 height 881
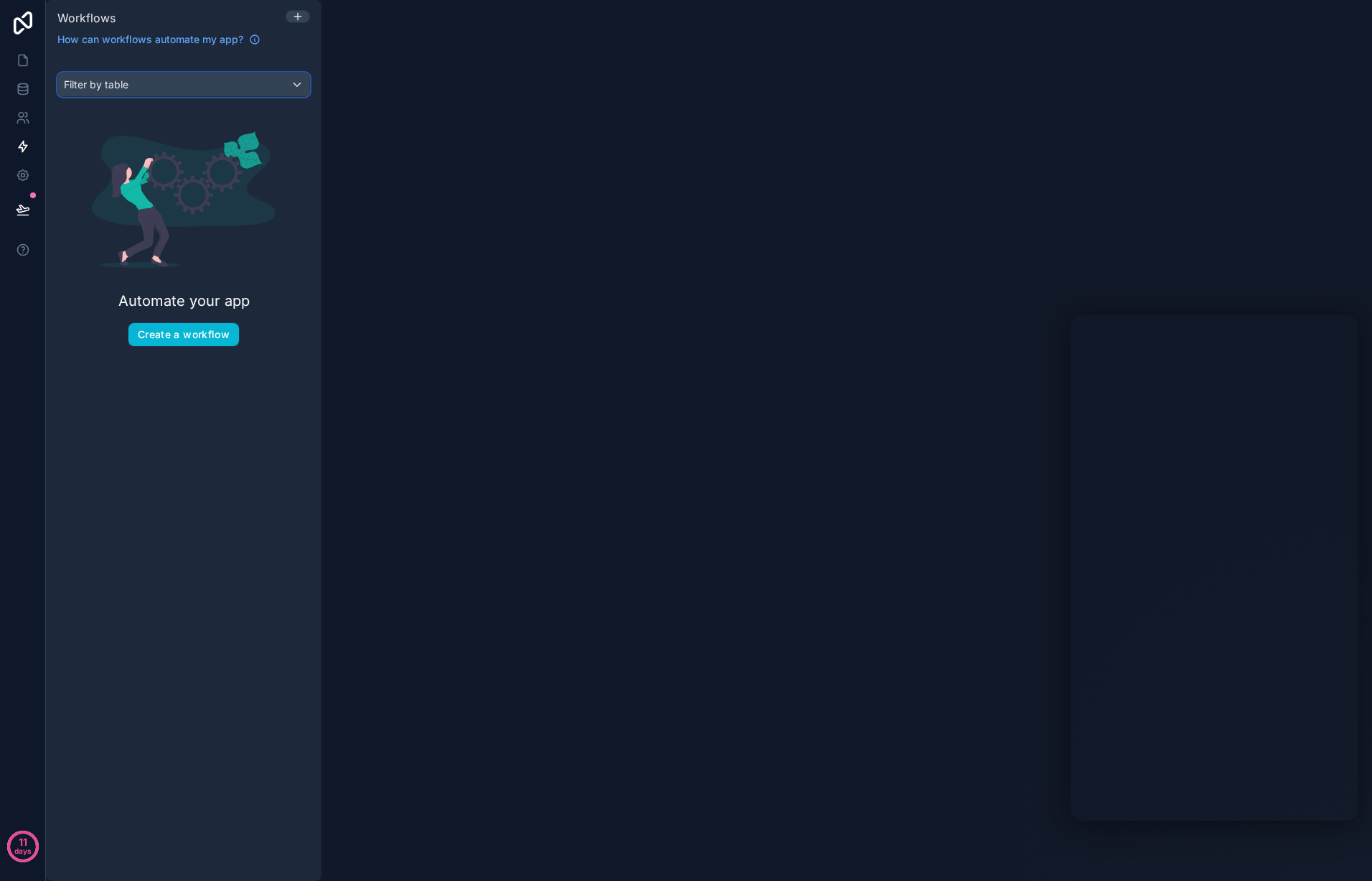
click at [286, 86] on div "Filter by table" at bounding box center [184, 84] width 251 height 23
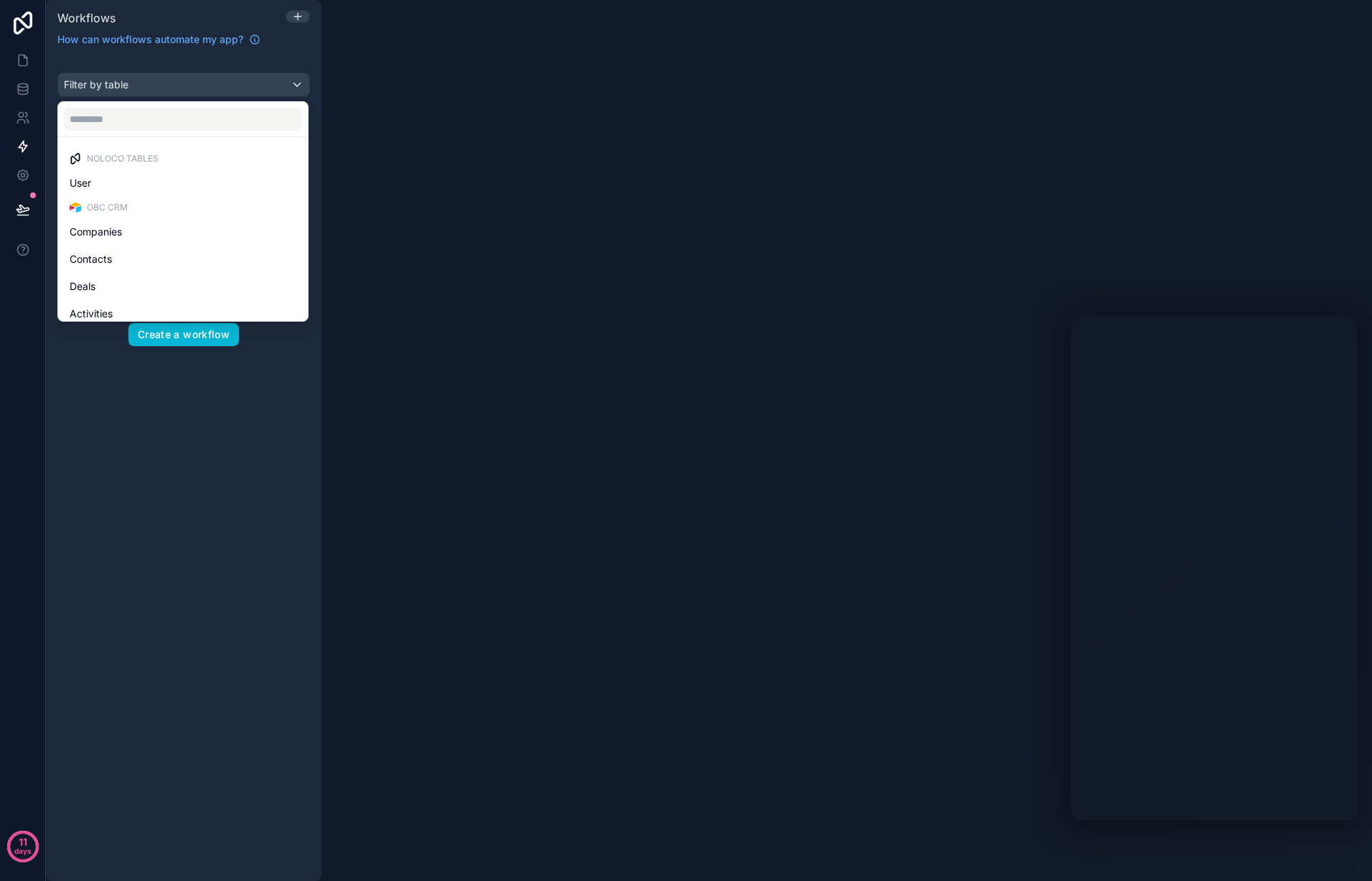
click at [91, 207] on span "OBC CRM" at bounding box center [108, 207] width 41 height 12
click at [100, 207] on span "OBC CRM" at bounding box center [108, 207] width 41 height 12
click at [223, 406] on div "scrollable content" at bounding box center [686, 440] width 1372 height 881
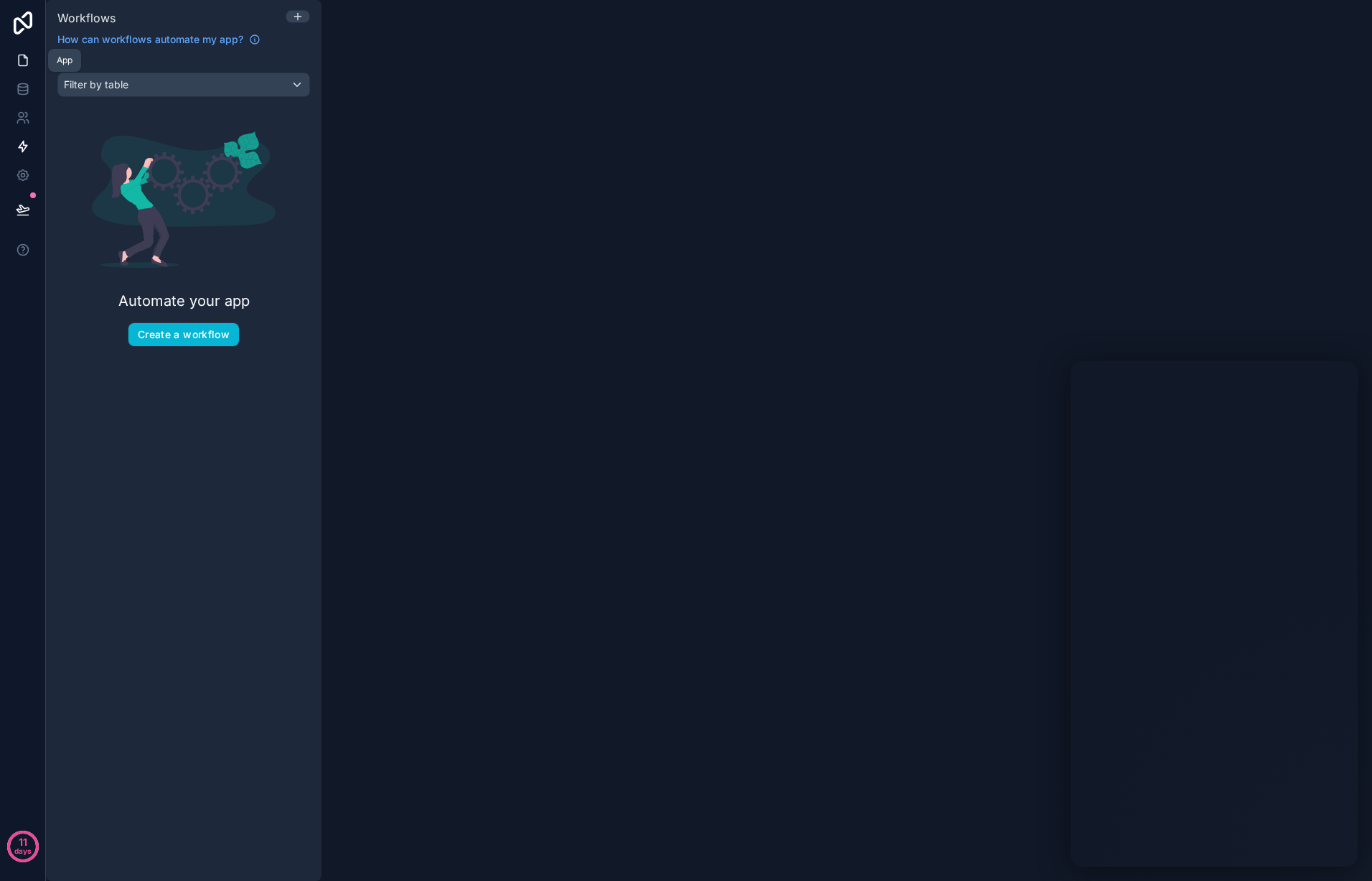
click at [21, 54] on icon at bounding box center [23, 60] width 14 height 14
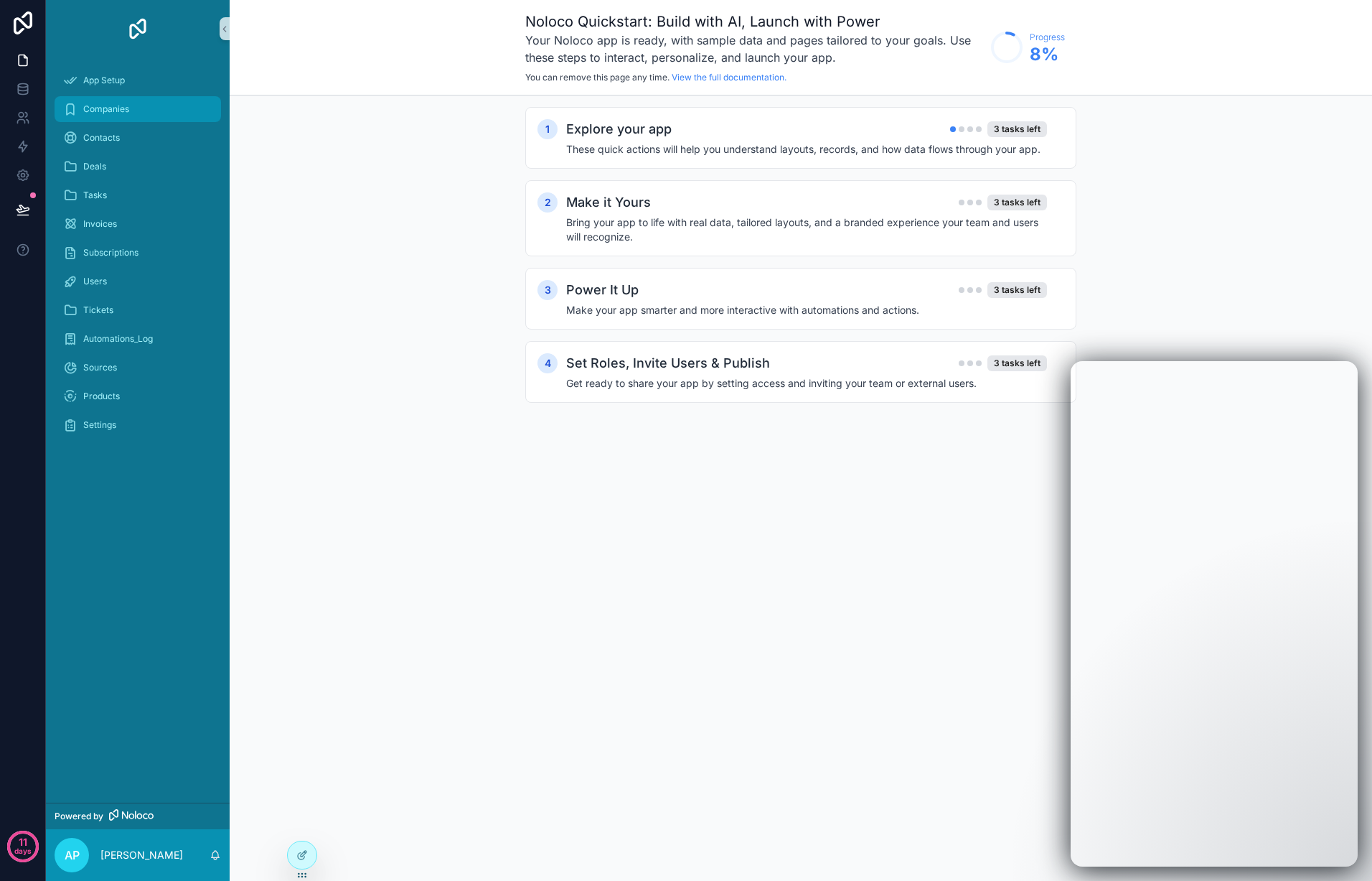
click at [147, 109] on div "Companies" at bounding box center [137, 108] width 149 height 23
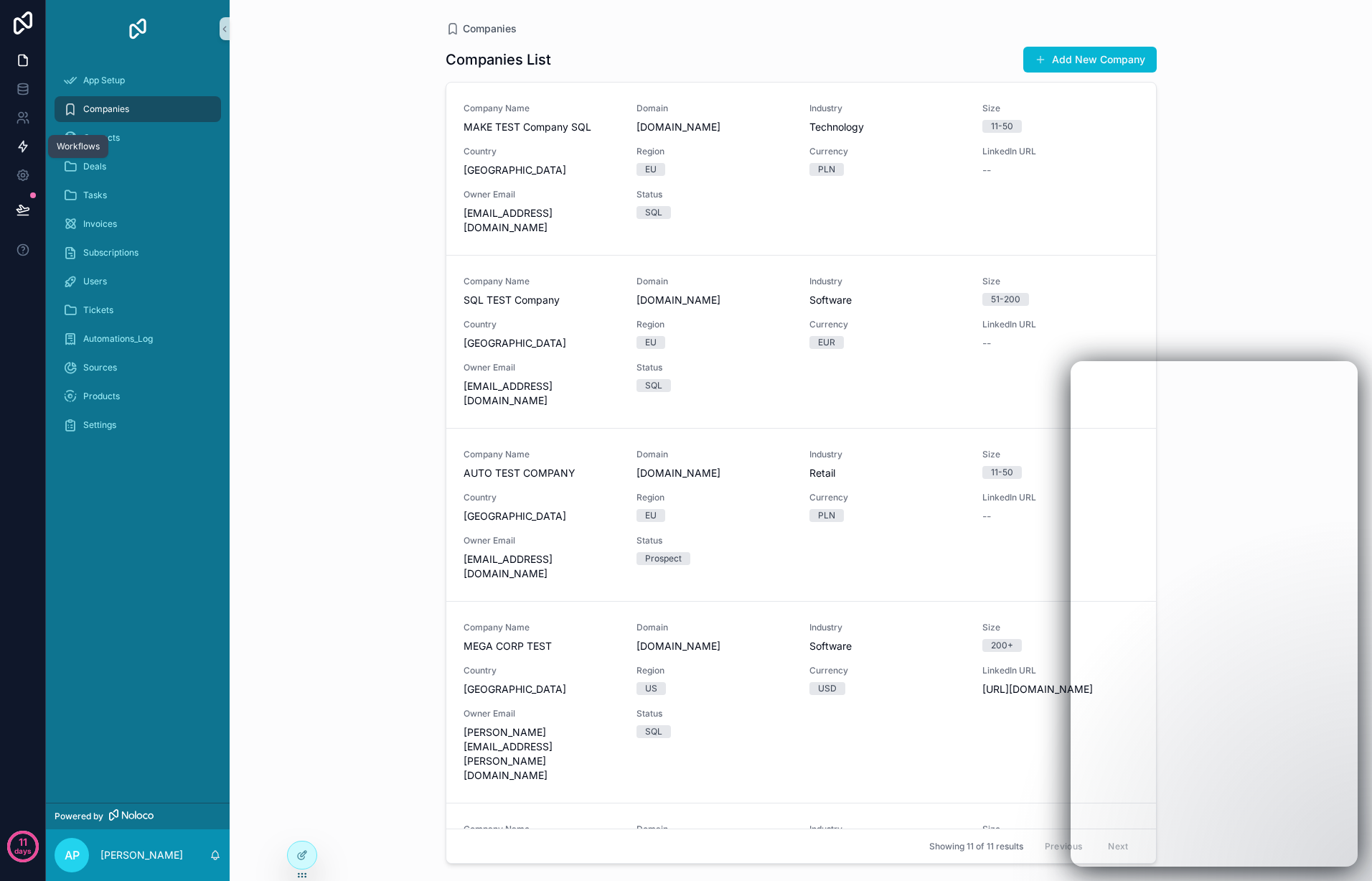
click at [22, 148] on icon at bounding box center [23, 146] width 14 height 14
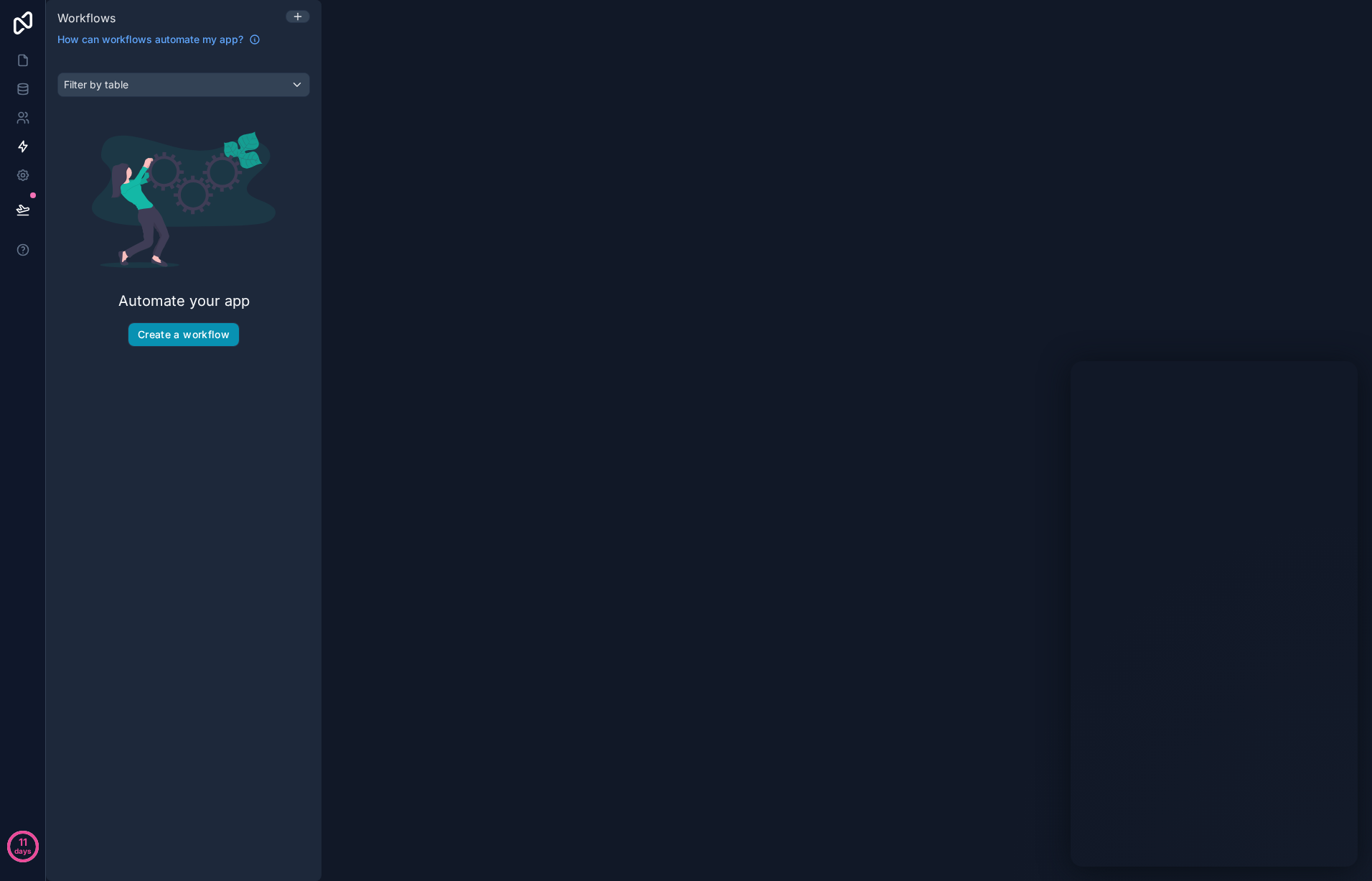
click at [186, 334] on button "Create a workflow" at bounding box center [184, 334] width 111 height 23
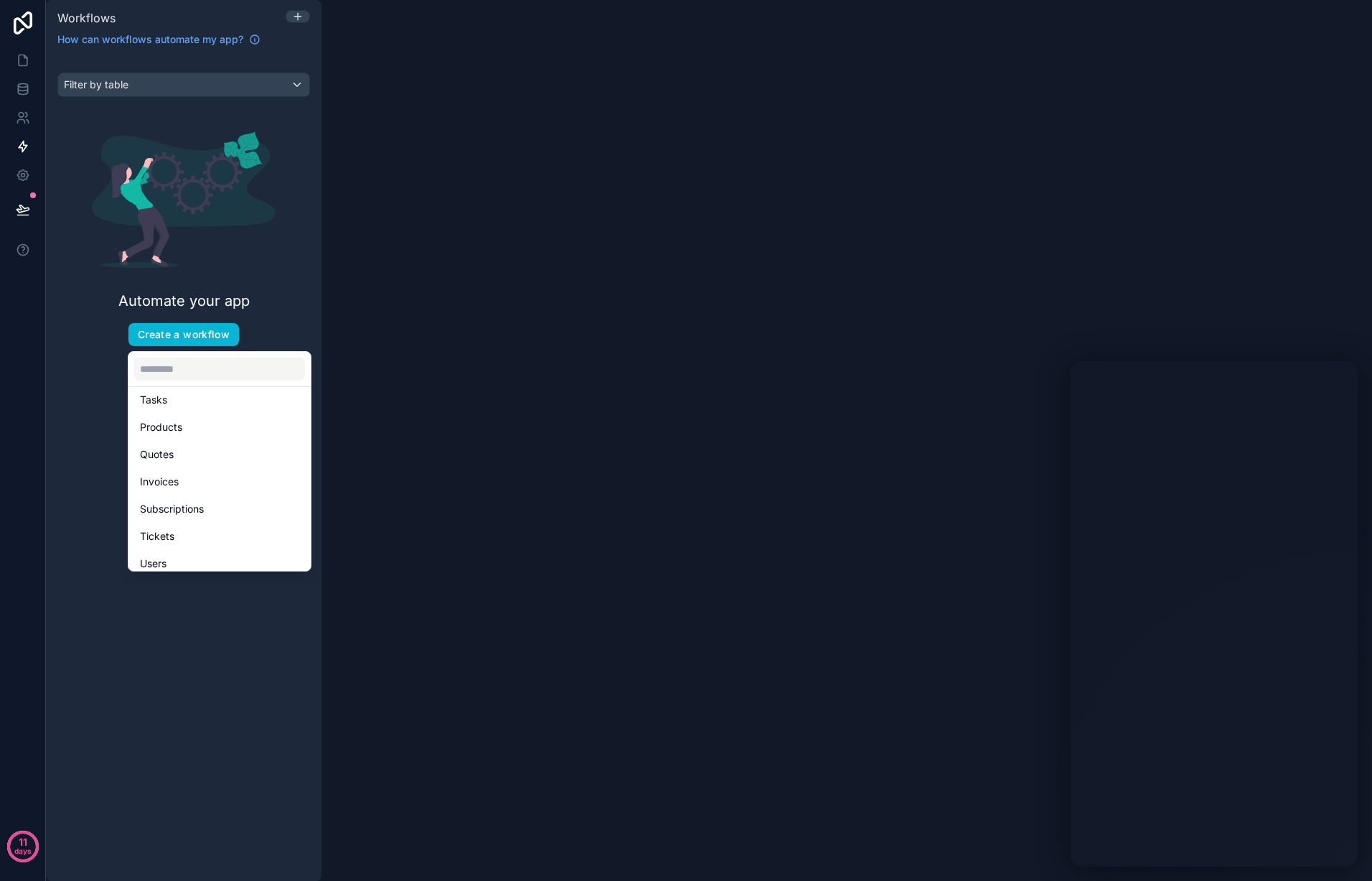
scroll to position [281, 0]
click at [264, 550] on div "Settings" at bounding box center [219, 555] width 159 height 17
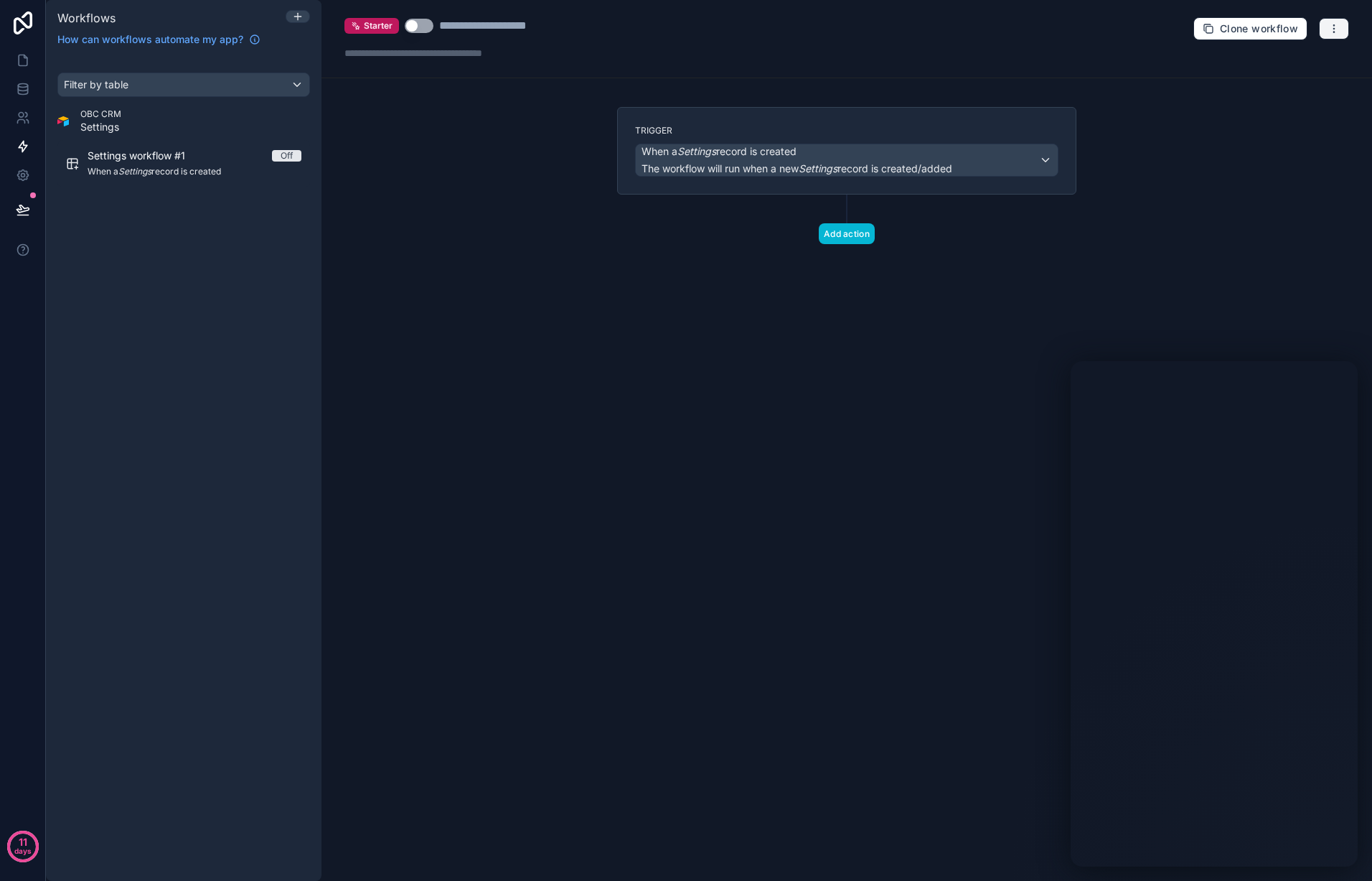
click at [1334, 31] on icon "button" at bounding box center [1334, 28] width 12 height 12
click at [490, 196] on div "**********" at bounding box center [847, 440] width 1051 height 881
click at [206, 42] on span "How can workflows automate my app?" at bounding box center [150, 39] width 186 height 14
click at [1042, 156] on div "When a Settings record is created The workflow will run when a new Settings rec…" at bounding box center [847, 160] width 422 height 31
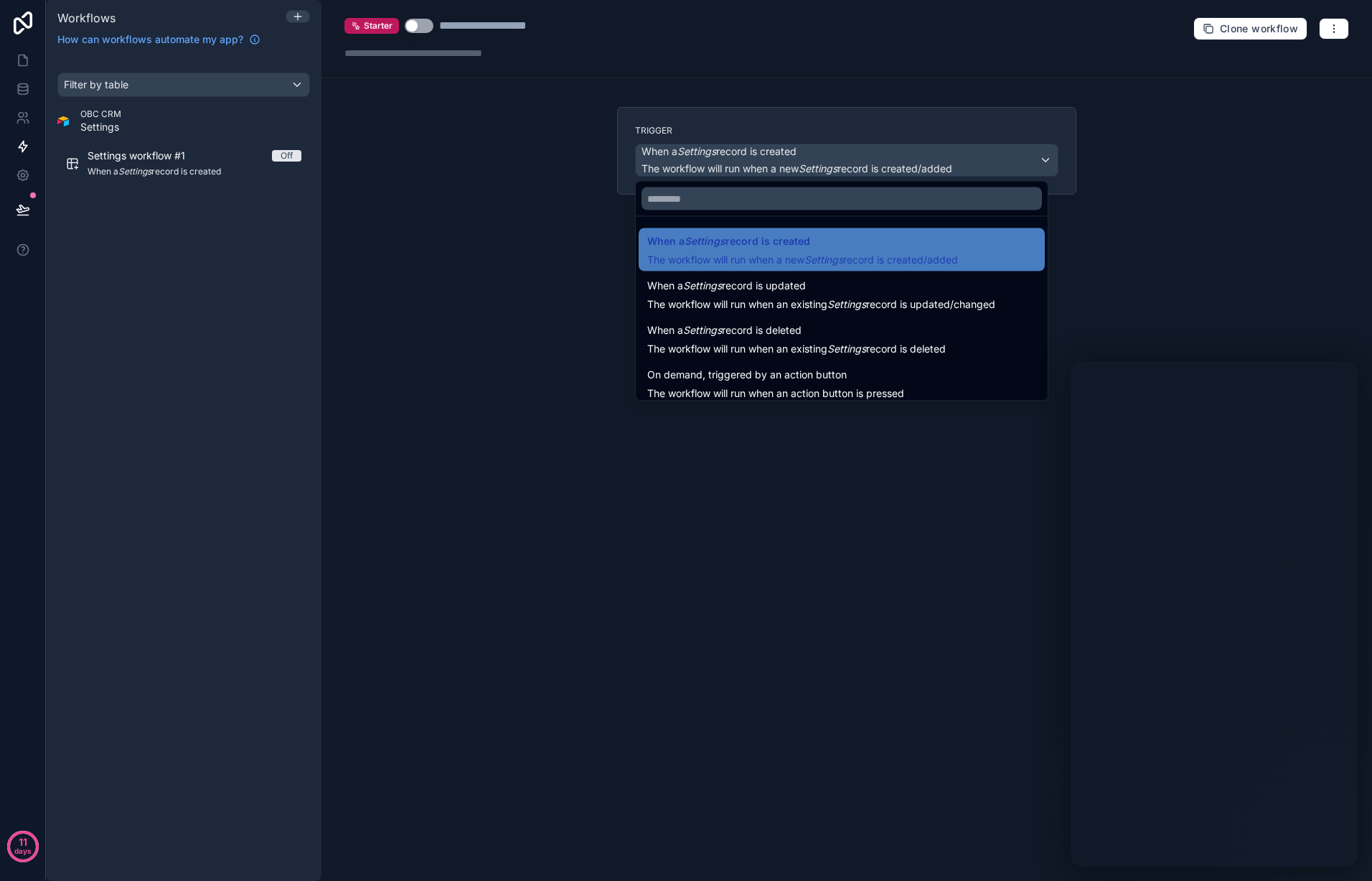
click at [1041, 157] on div at bounding box center [686, 440] width 1372 height 881
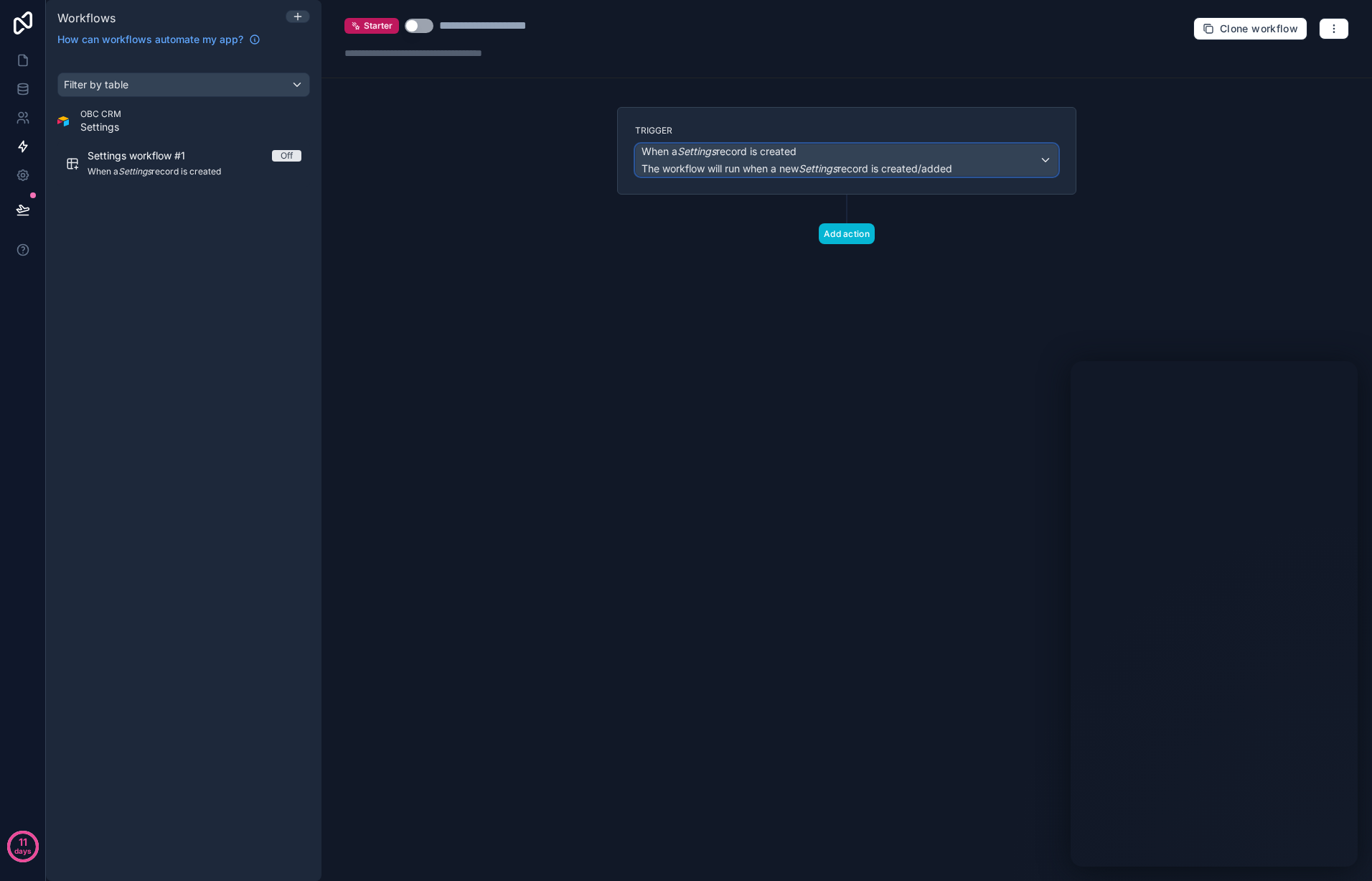
click at [1041, 156] on div "When a Settings record is created The workflow will run when a new Settings rec…" at bounding box center [847, 160] width 422 height 31
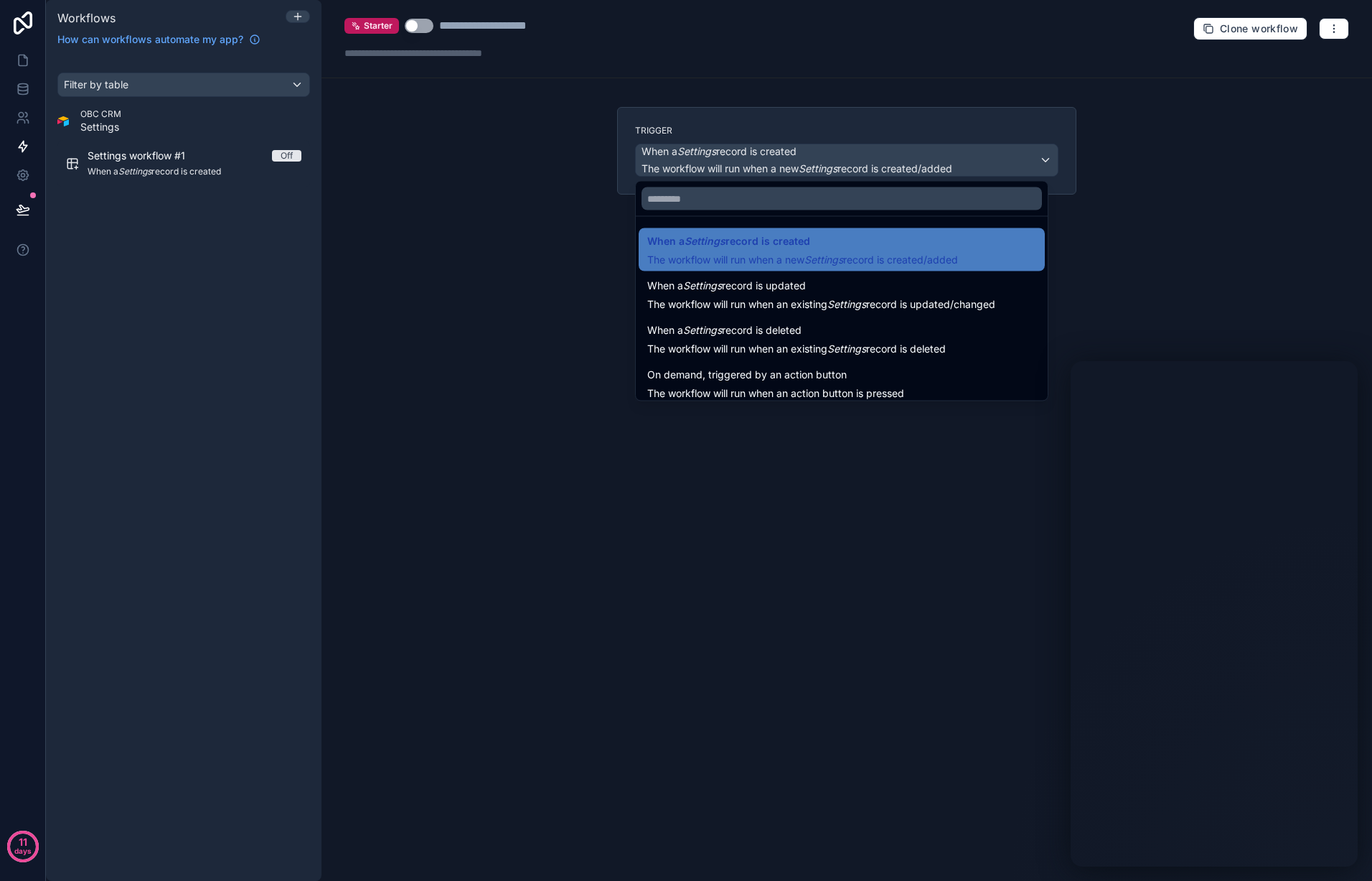
click at [1041, 156] on div at bounding box center [686, 440] width 1372 height 881
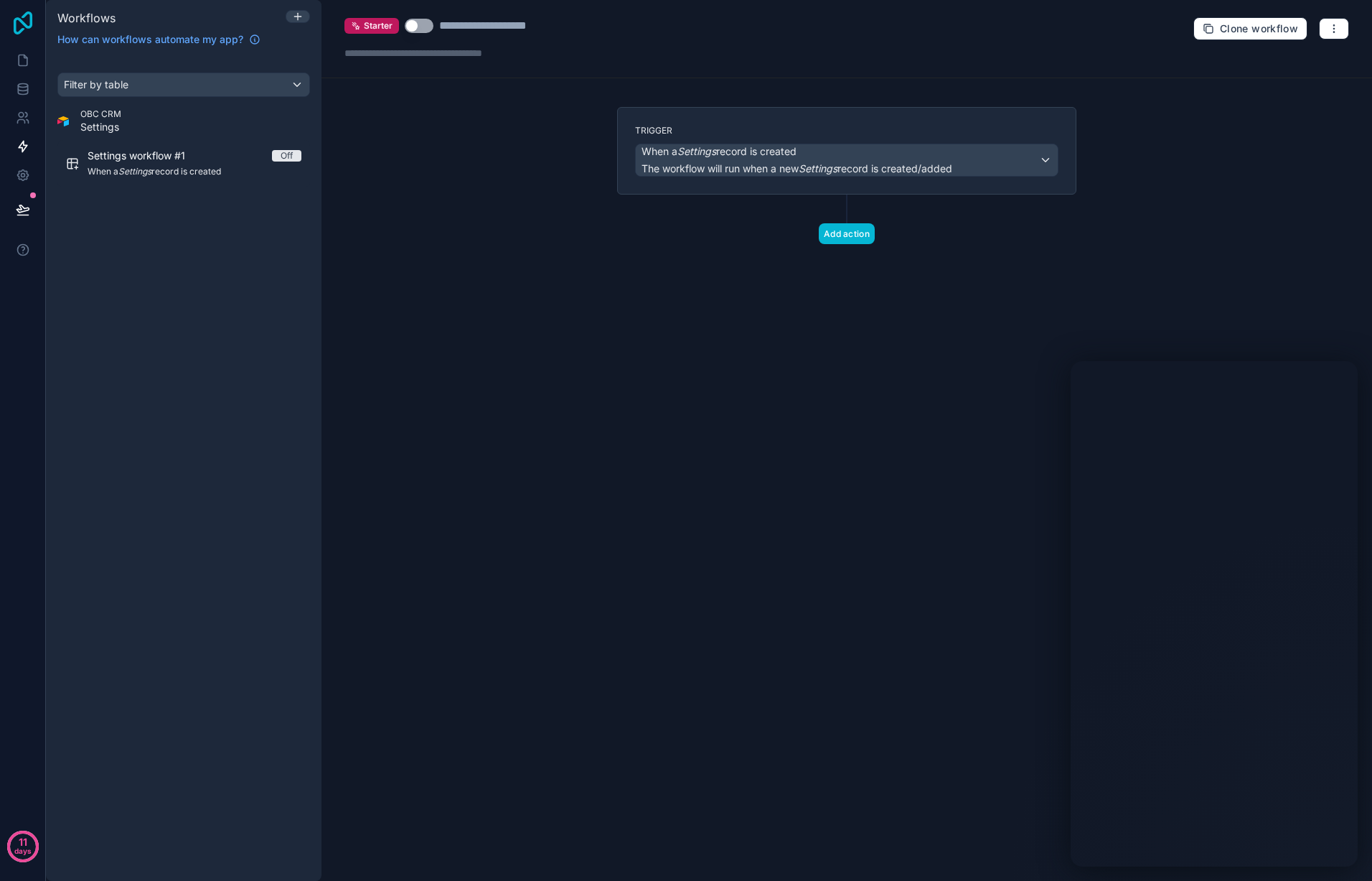
click at [21, 22] on icon at bounding box center [23, 23] width 19 height 23
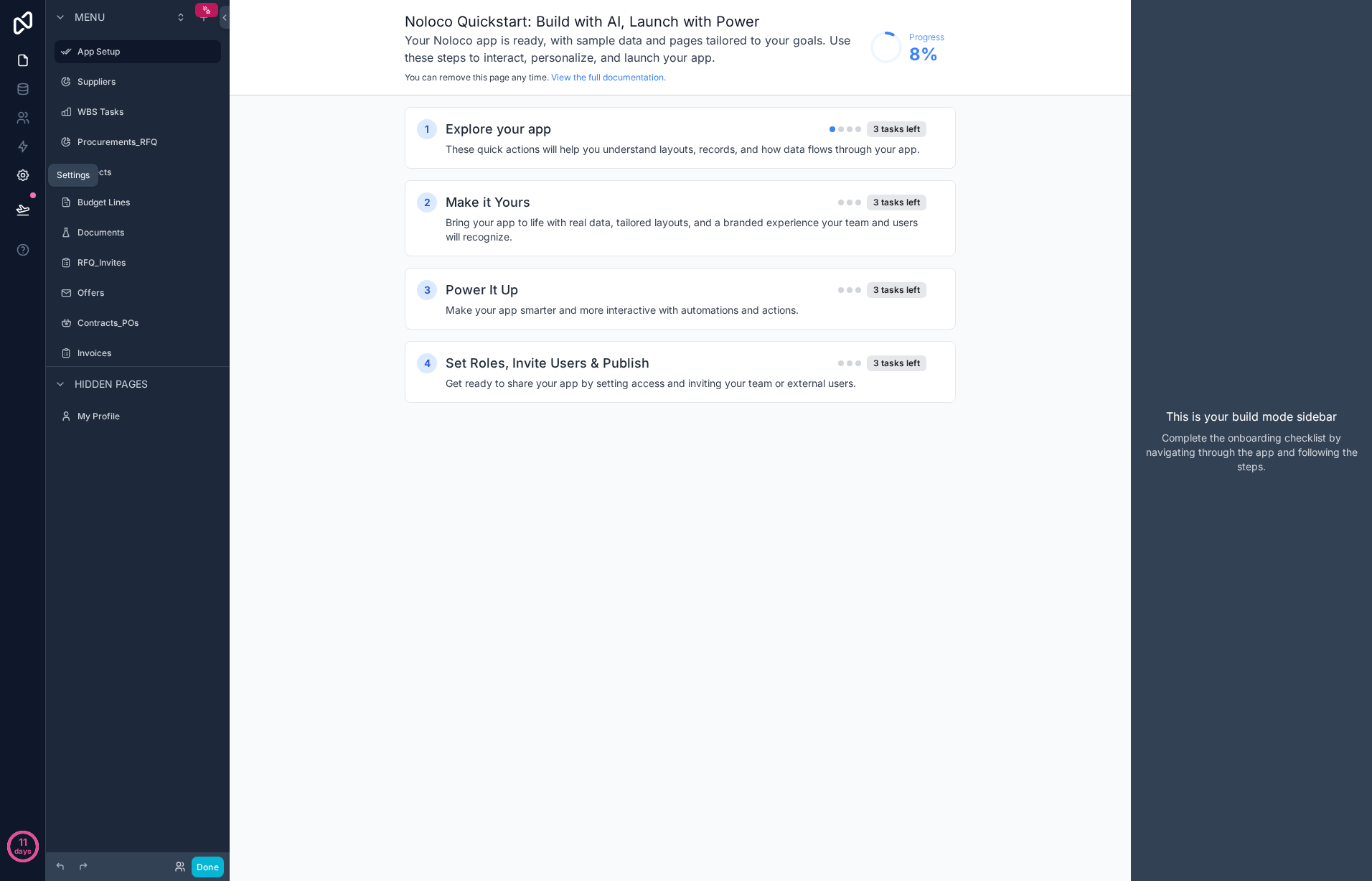
click at [26, 176] on icon at bounding box center [23, 175] width 14 height 14
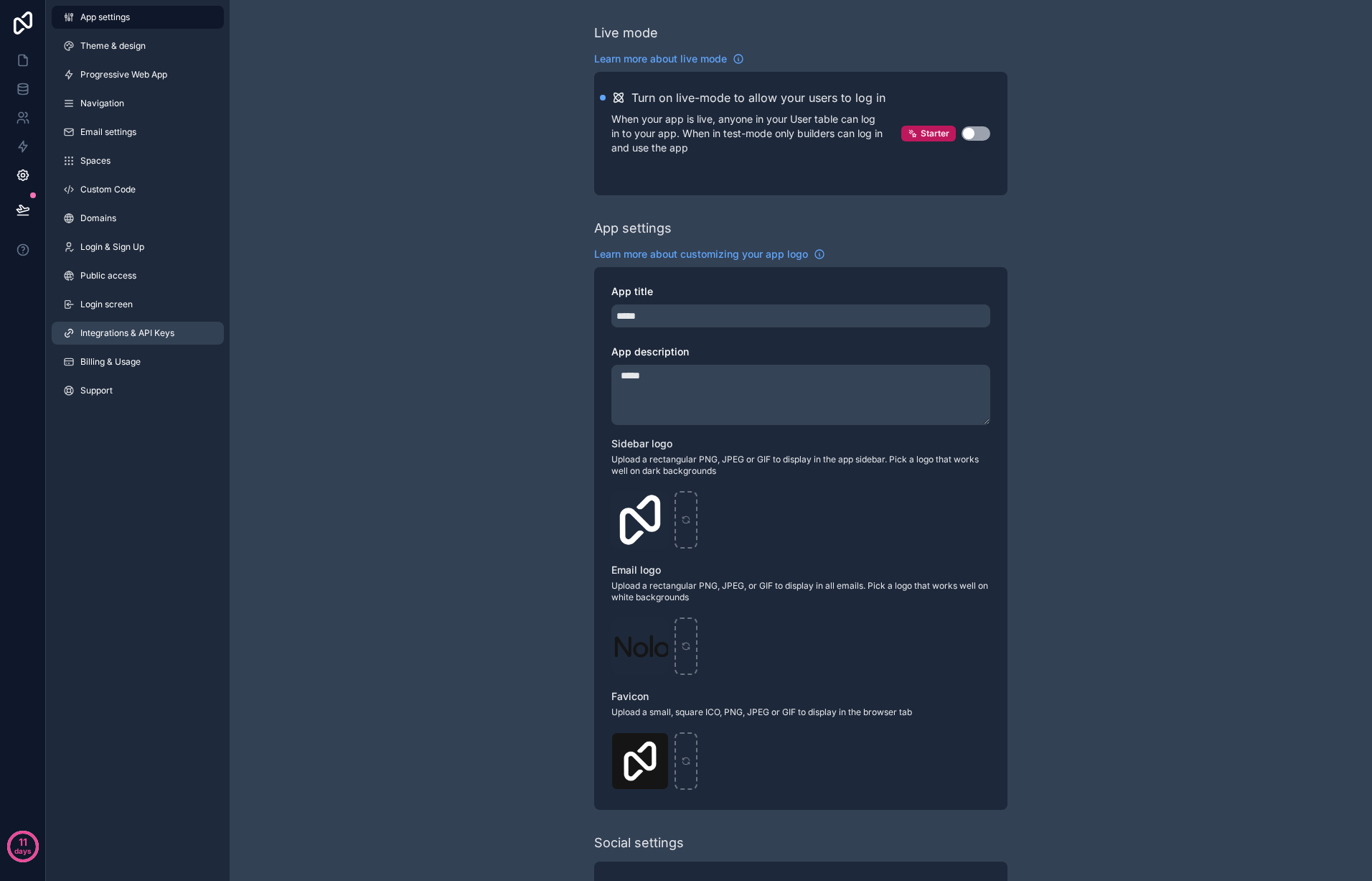
click at [132, 331] on span "Integrations & API Keys" at bounding box center [127, 333] width 94 height 12
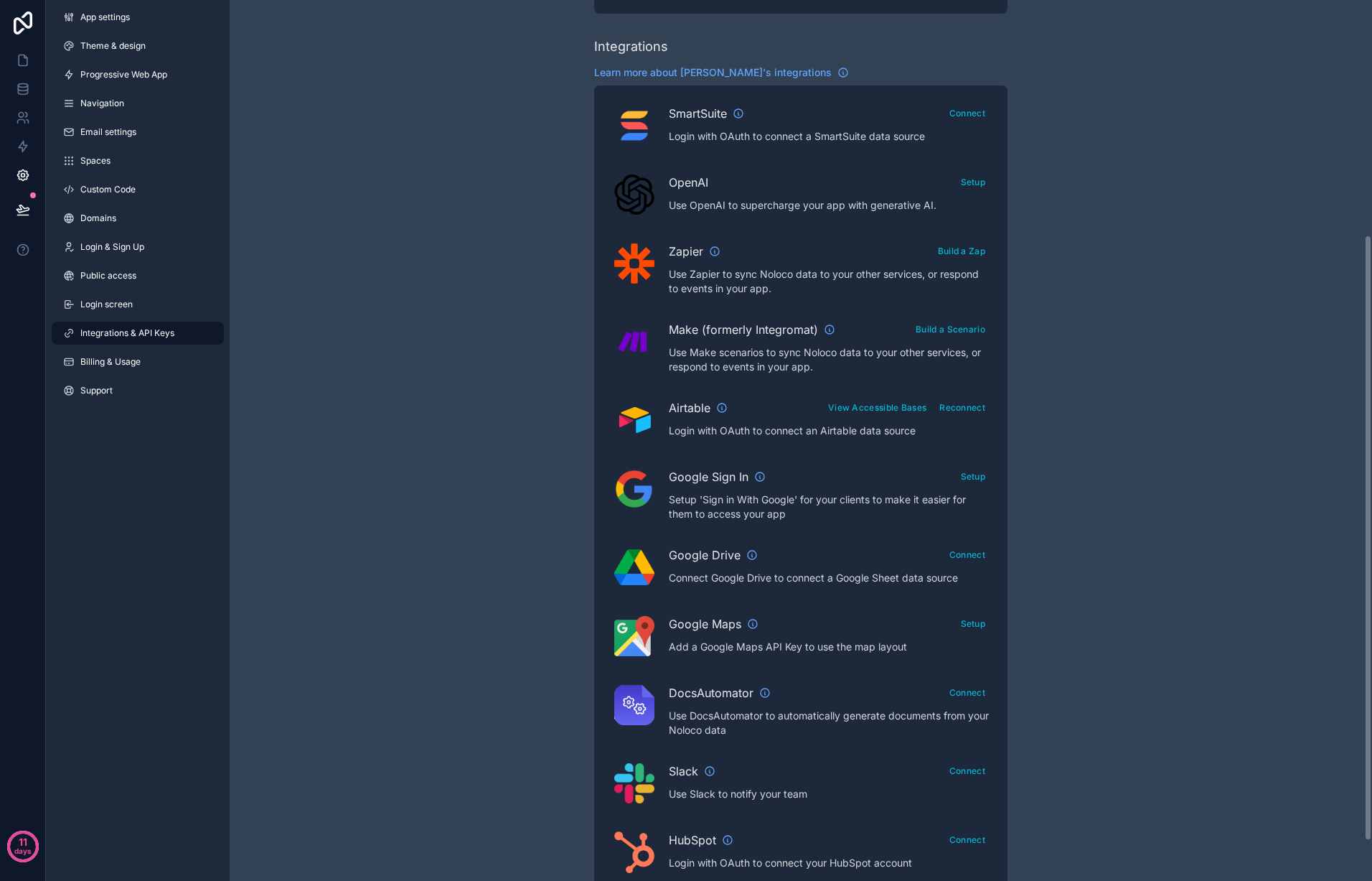
scroll to position [284, 0]
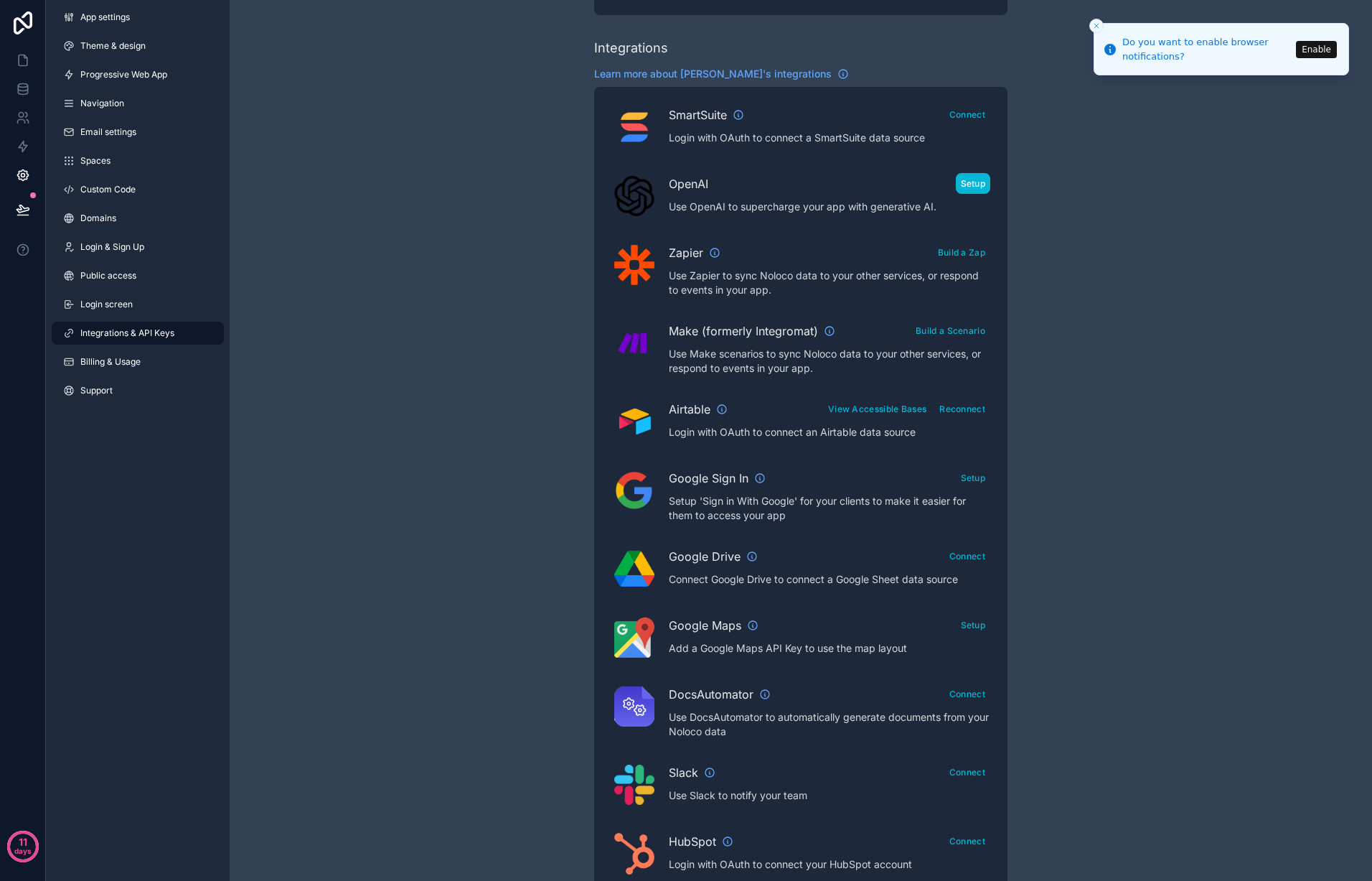
click at [969, 185] on button "Setup" at bounding box center [973, 183] width 35 height 21
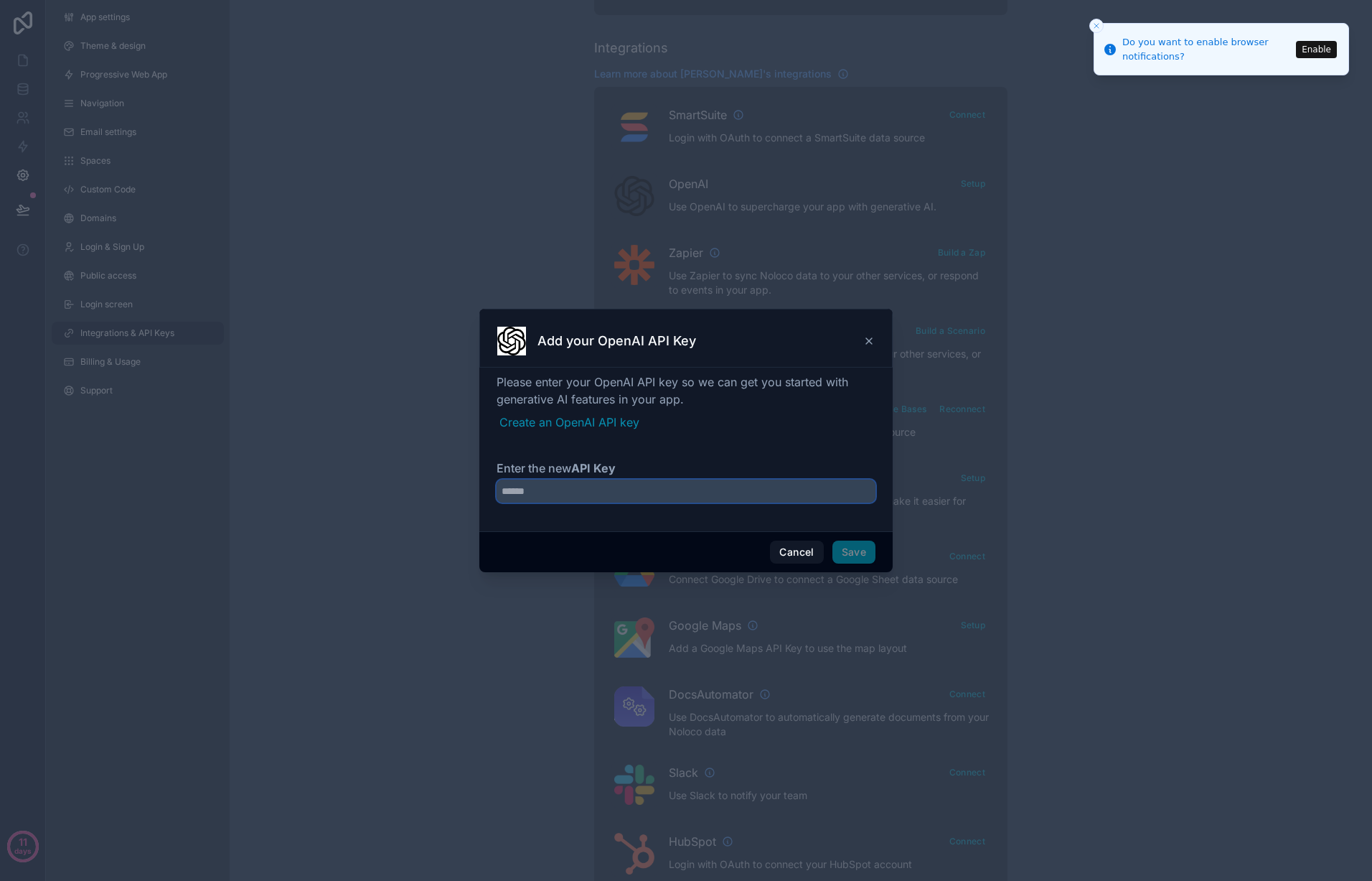
click at [626, 488] on input "Enter the new API Key" at bounding box center [686, 491] width 379 height 23
paste input "**********"
type input "**********"
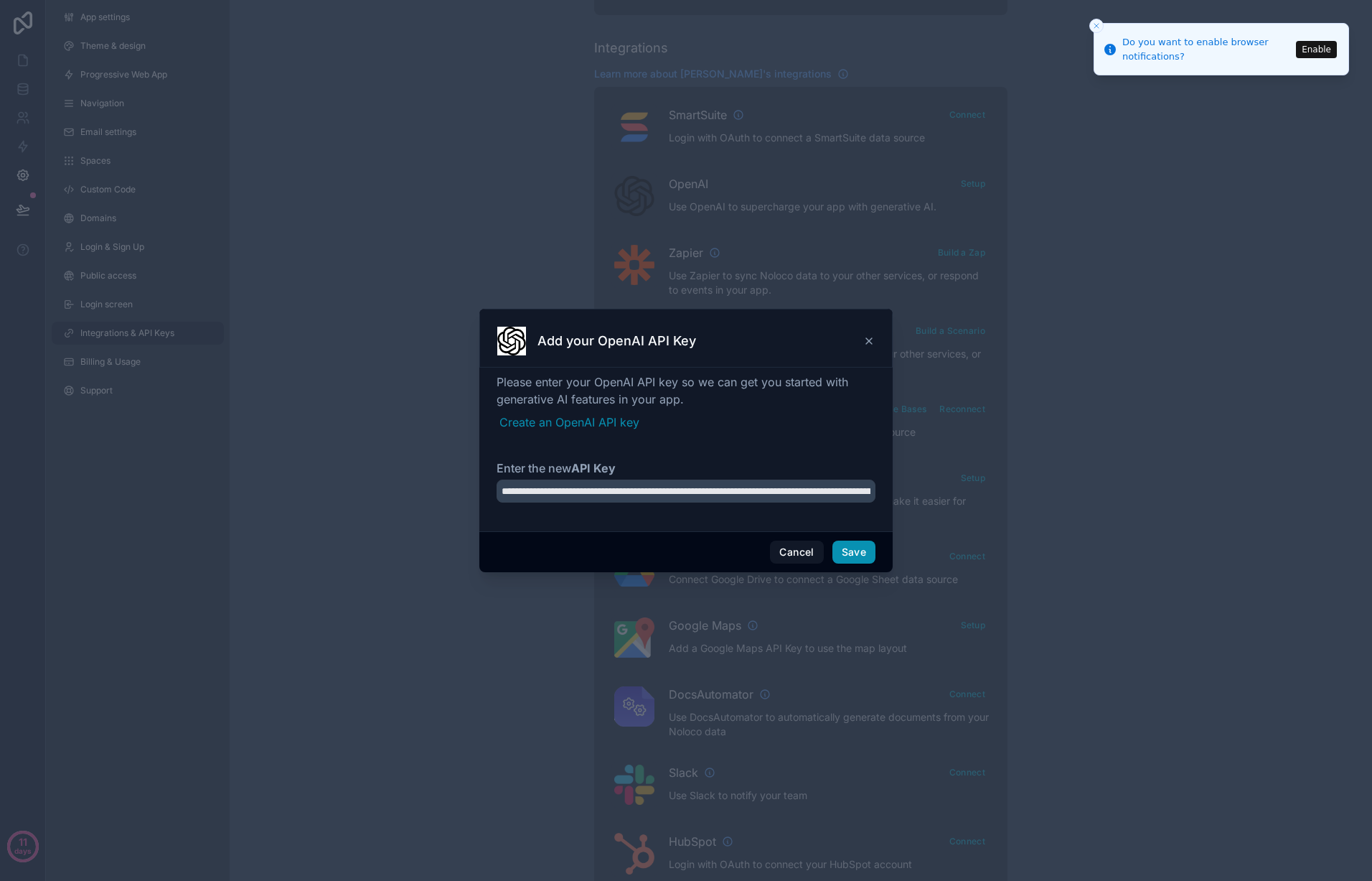
click at [852, 551] on button "Save" at bounding box center [854, 551] width 43 height 23
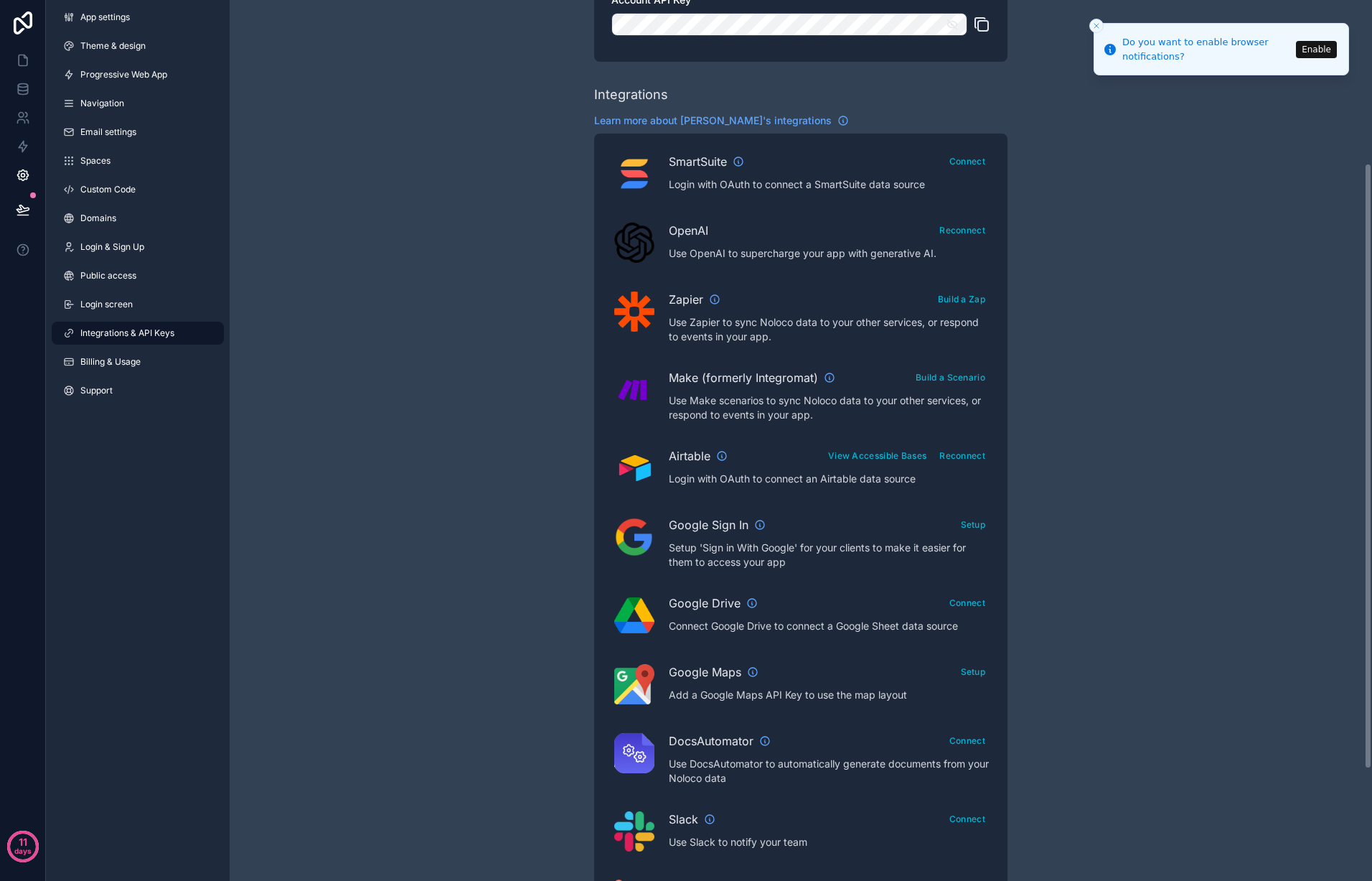
scroll to position [237, 0]
click at [968, 235] on button "Reconnect" at bounding box center [961, 231] width 56 height 21
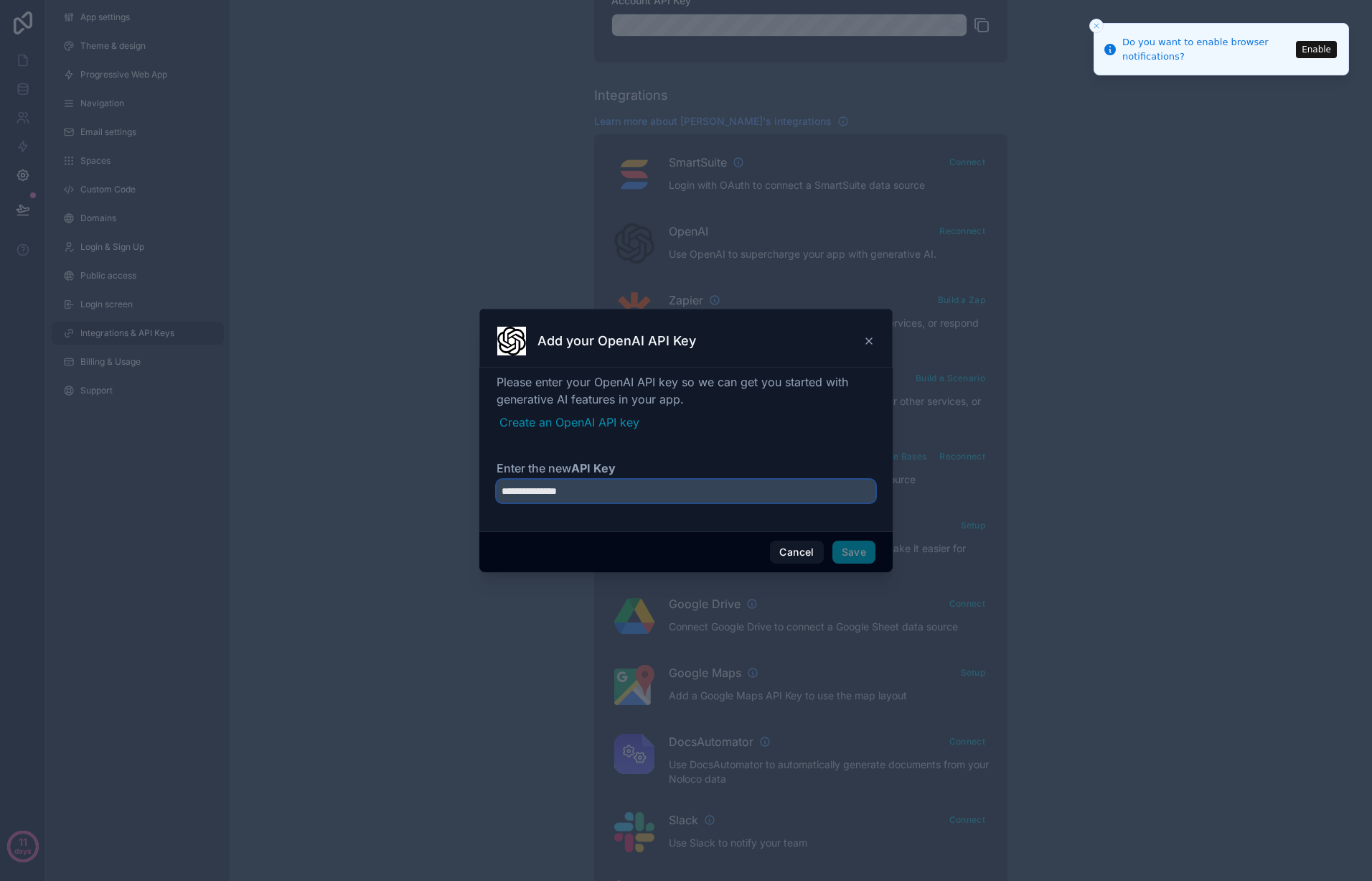
click at [601, 491] on input "**********" at bounding box center [686, 491] width 379 height 23
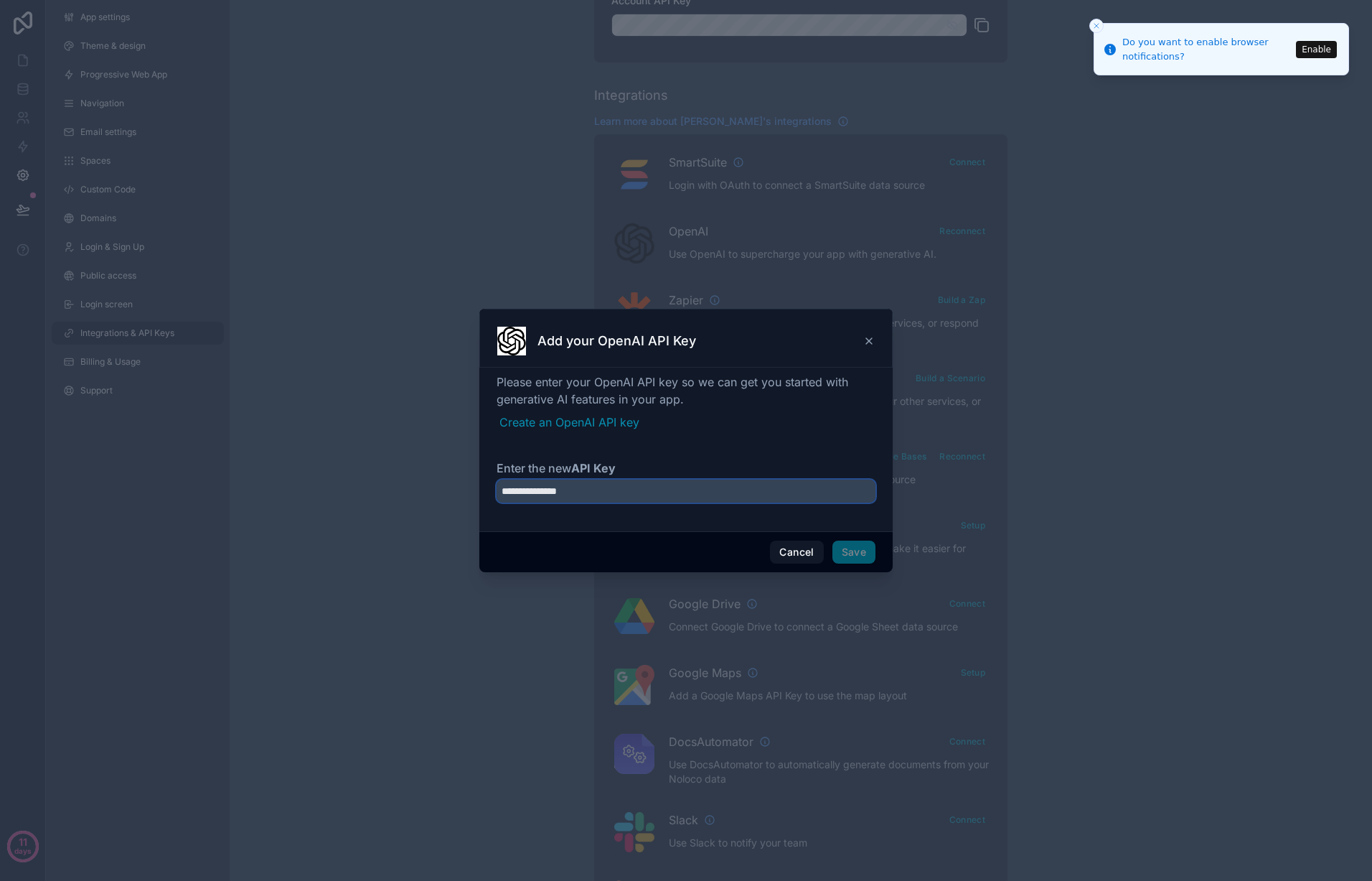
paste input "**********"
type input "**********"
click at [850, 550] on button "Save" at bounding box center [854, 551] width 43 height 23
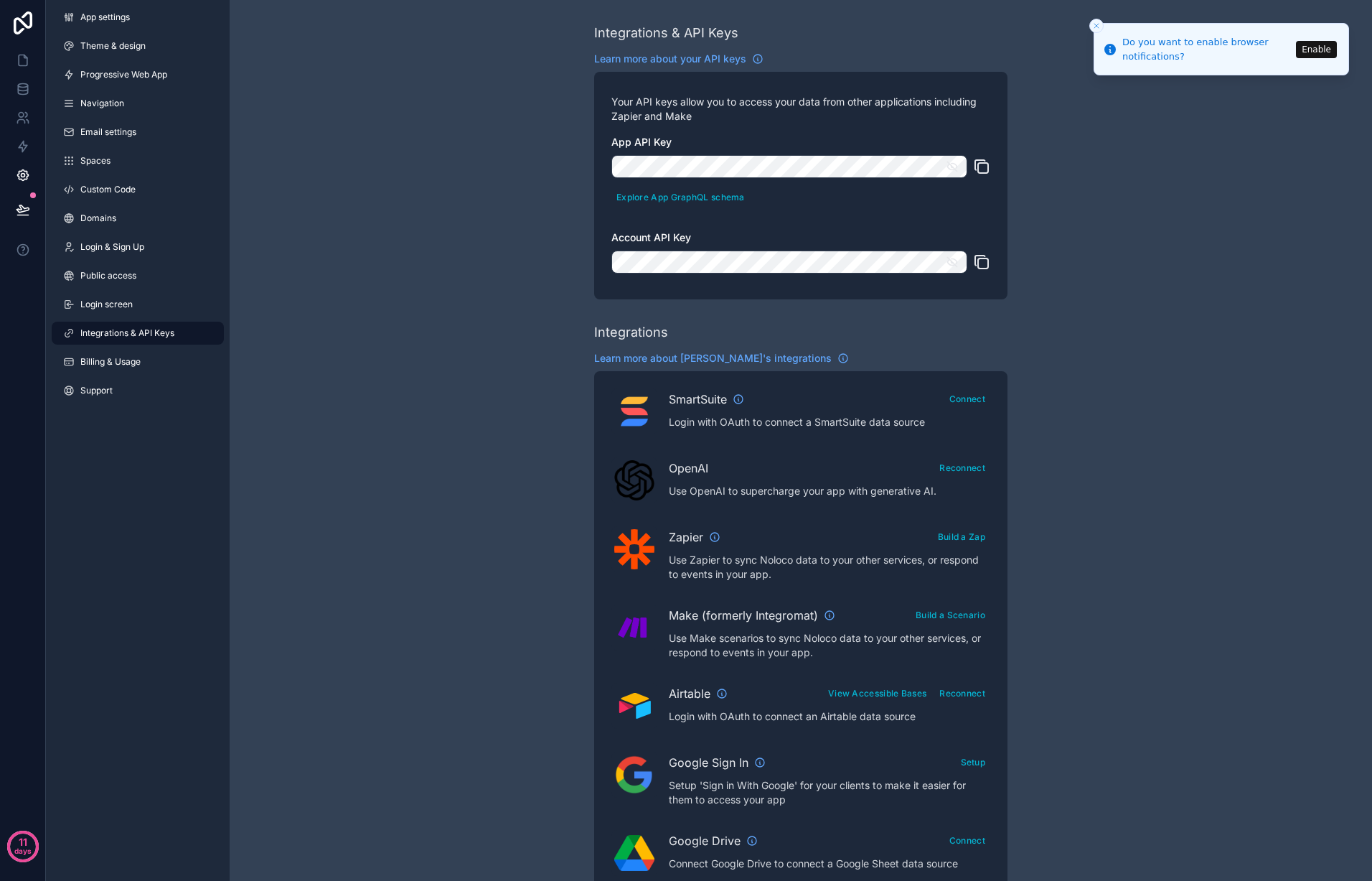
click at [433, 302] on div "Integrations & API Keys Learn more about your API keys Your API keys allow you …" at bounding box center [801, 639] width 1143 height 1279
click at [1097, 25] on line "Close toast" at bounding box center [1096, 25] width 4 height 4
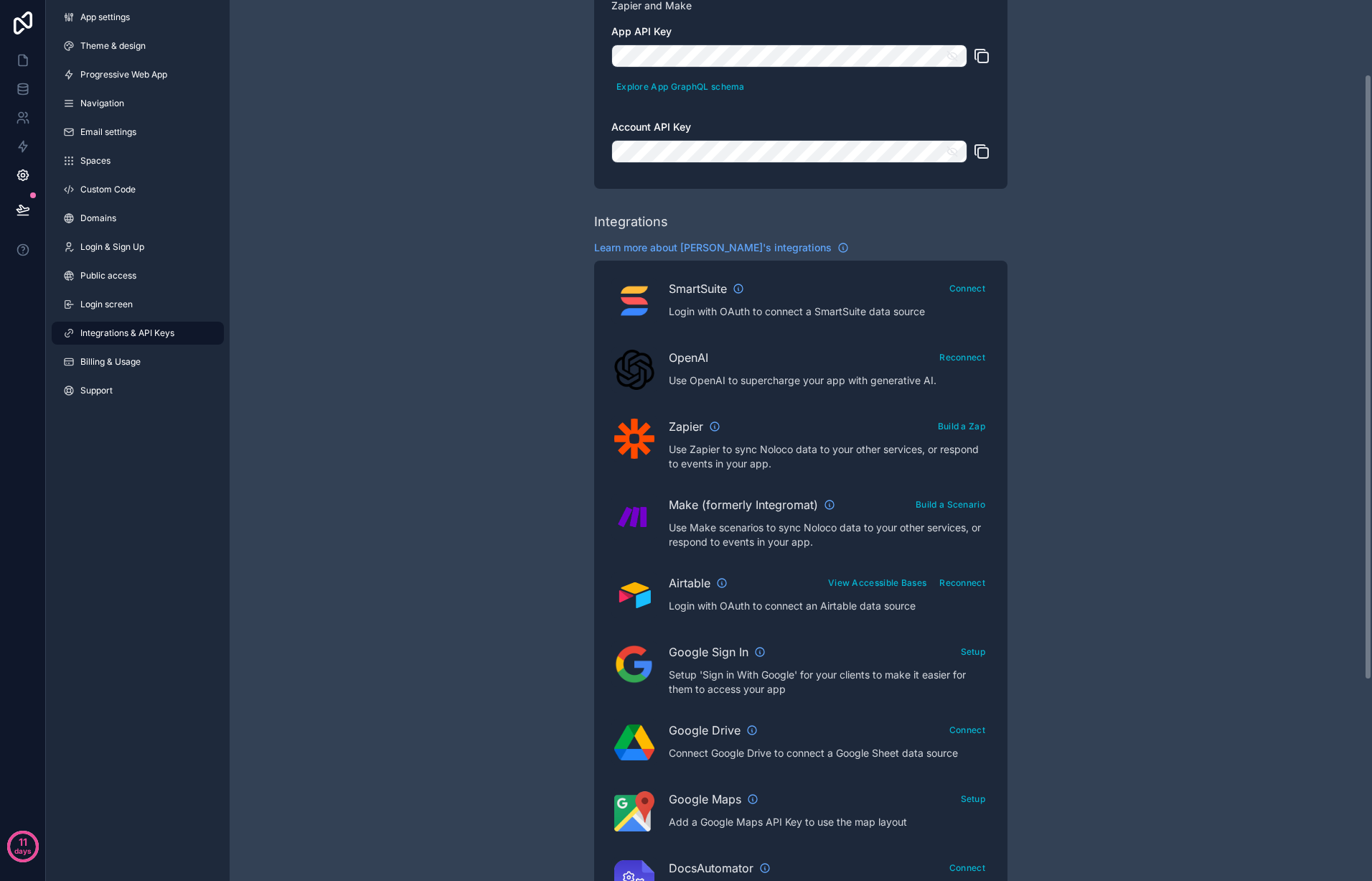
scroll to position [94, 0]
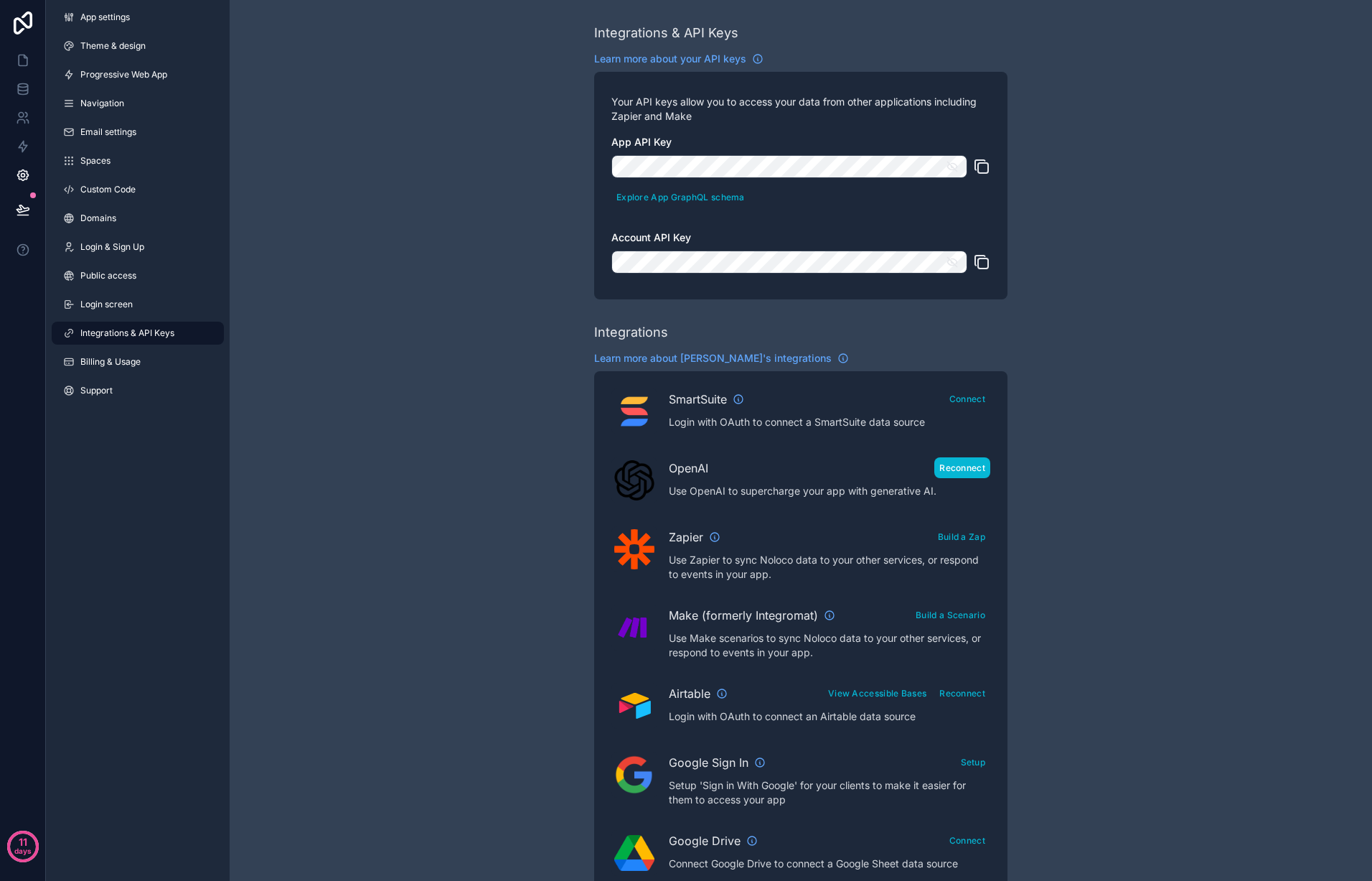
click at [946, 465] on button "Reconnect" at bounding box center [961, 467] width 56 height 21
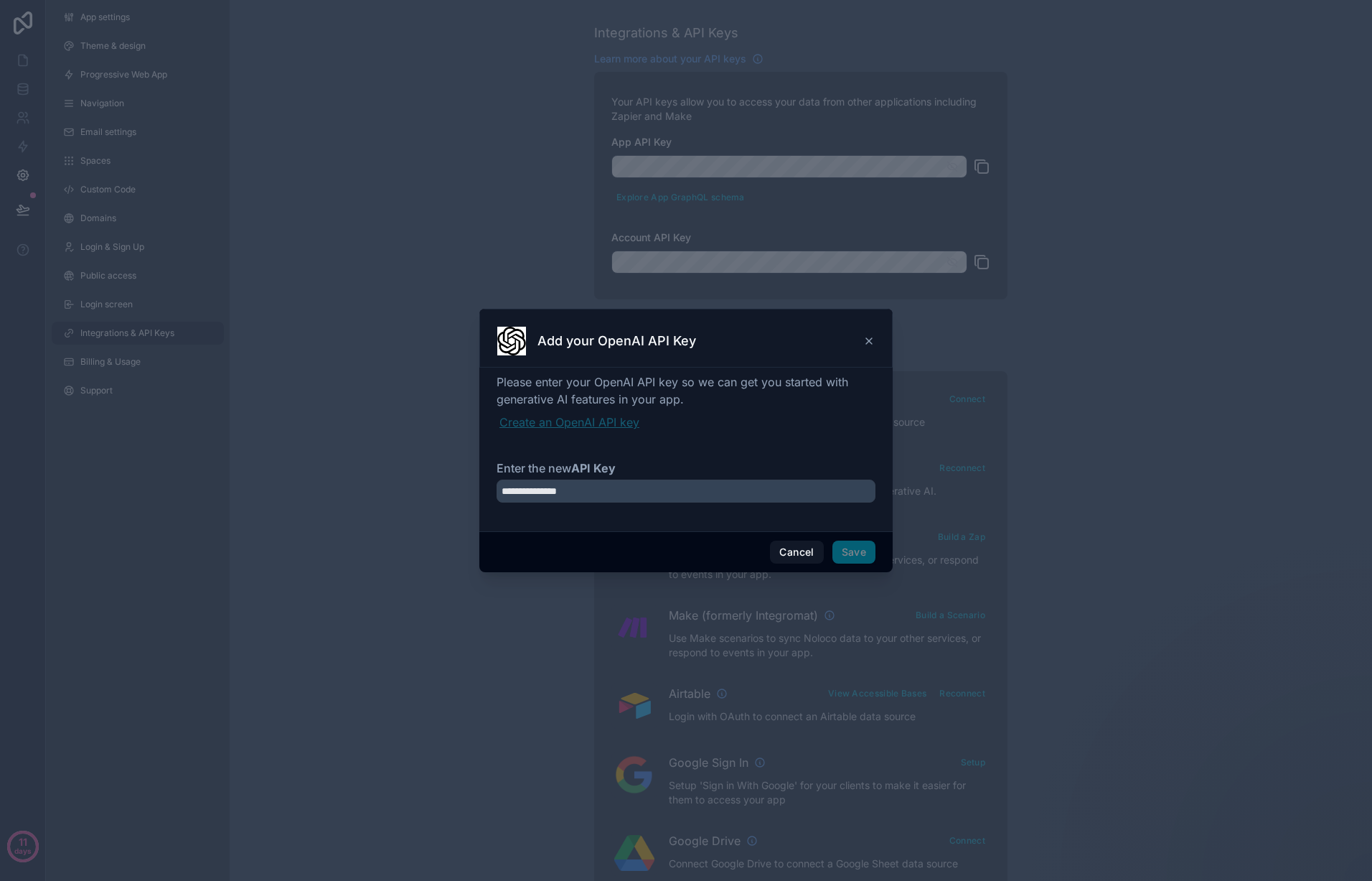
click at [623, 423] on link "Create an OpenAI API key" at bounding box center [687, 422] width 376 height 17
click at [700, 492] on input "**********" at bounding box center [686, 491] width 379 height 23
click at [701, 492] on input "**********" at bounding box center [686, 491] width 379 height 23
paste input "**********"
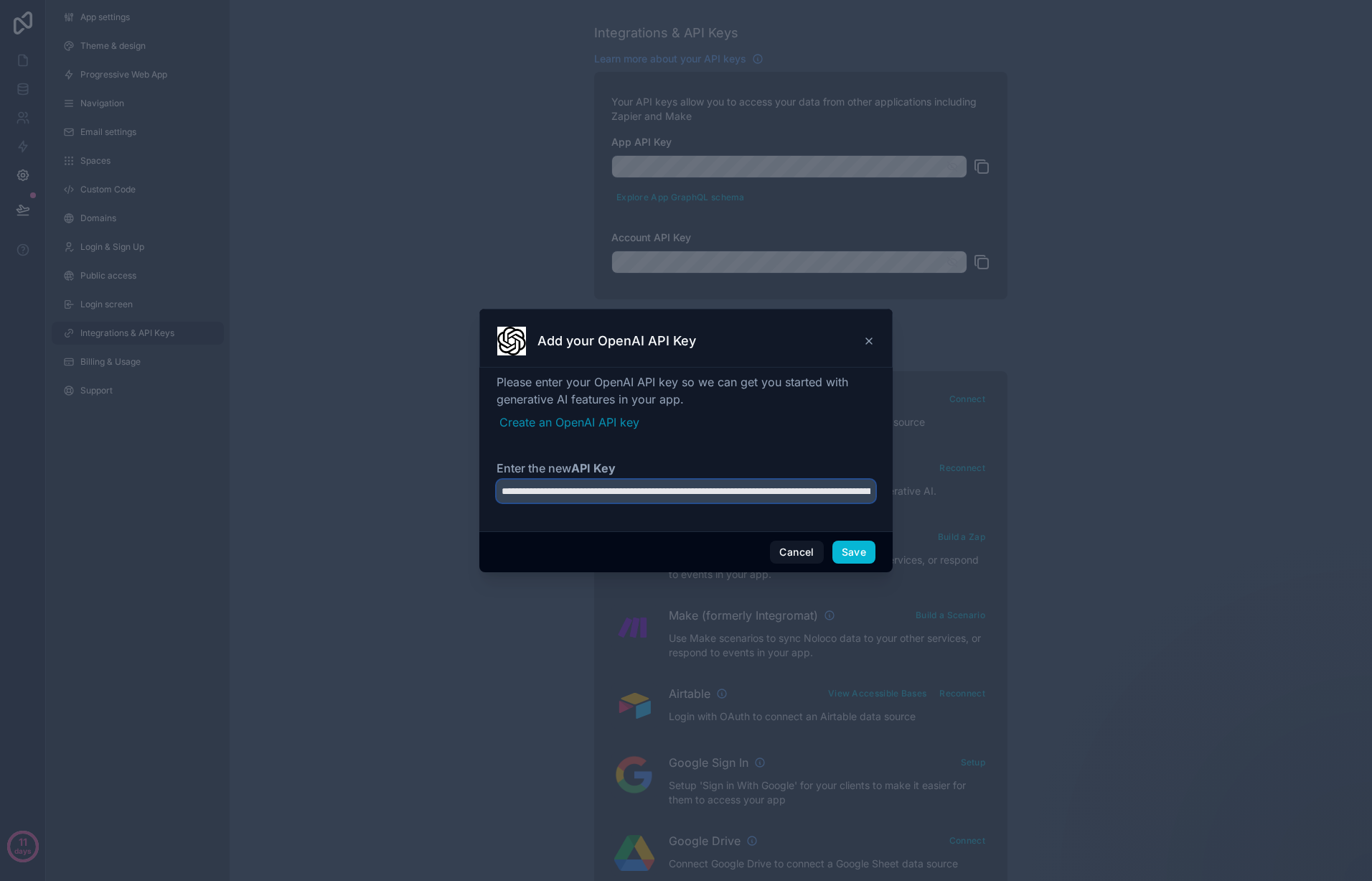
scroll to position [0, 582]
type input "**********"
click at [862, 549] on button "Save" at bounding box center [854, 551] width 43 height 23
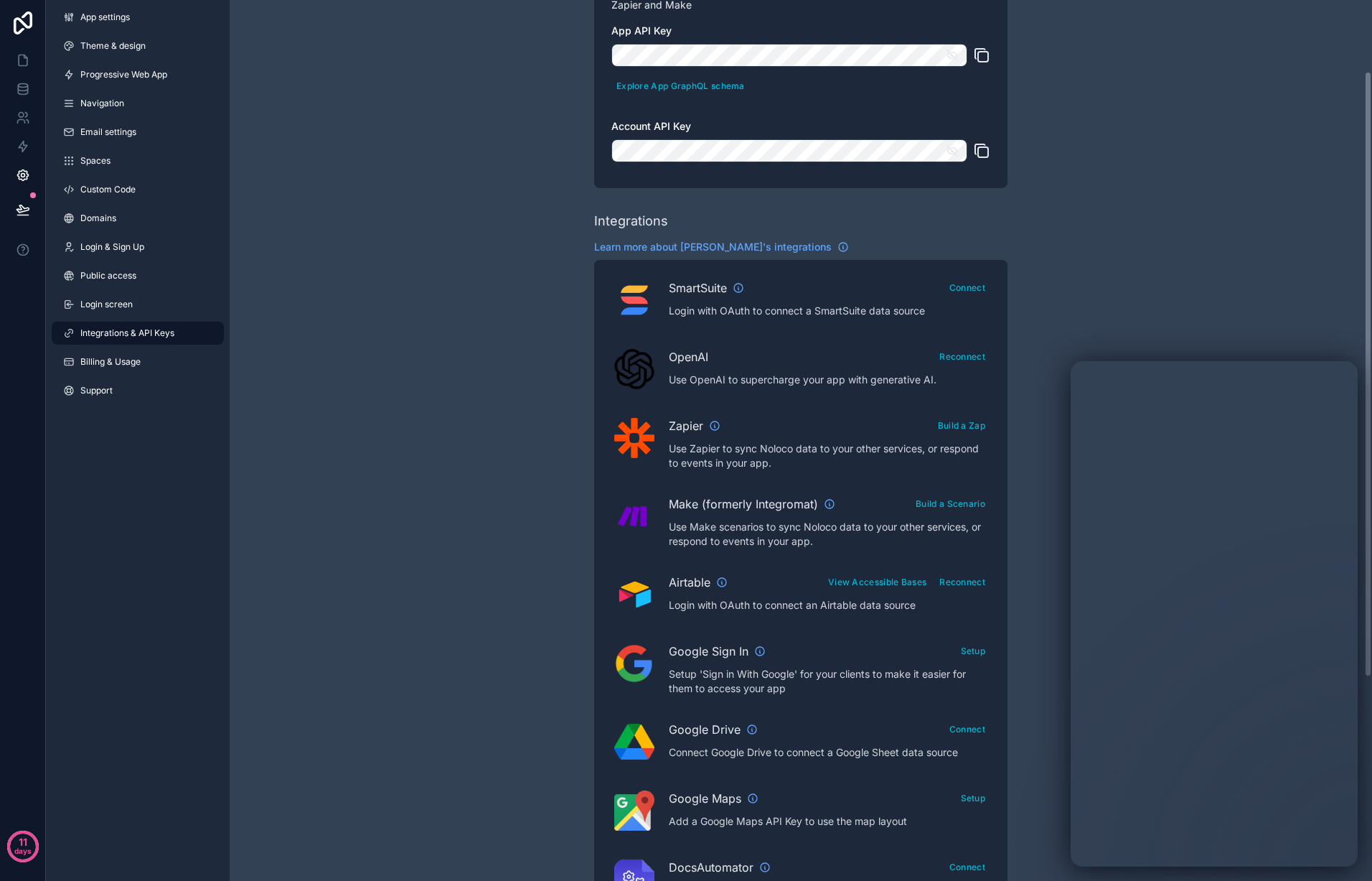
scroll to position [113, 0]
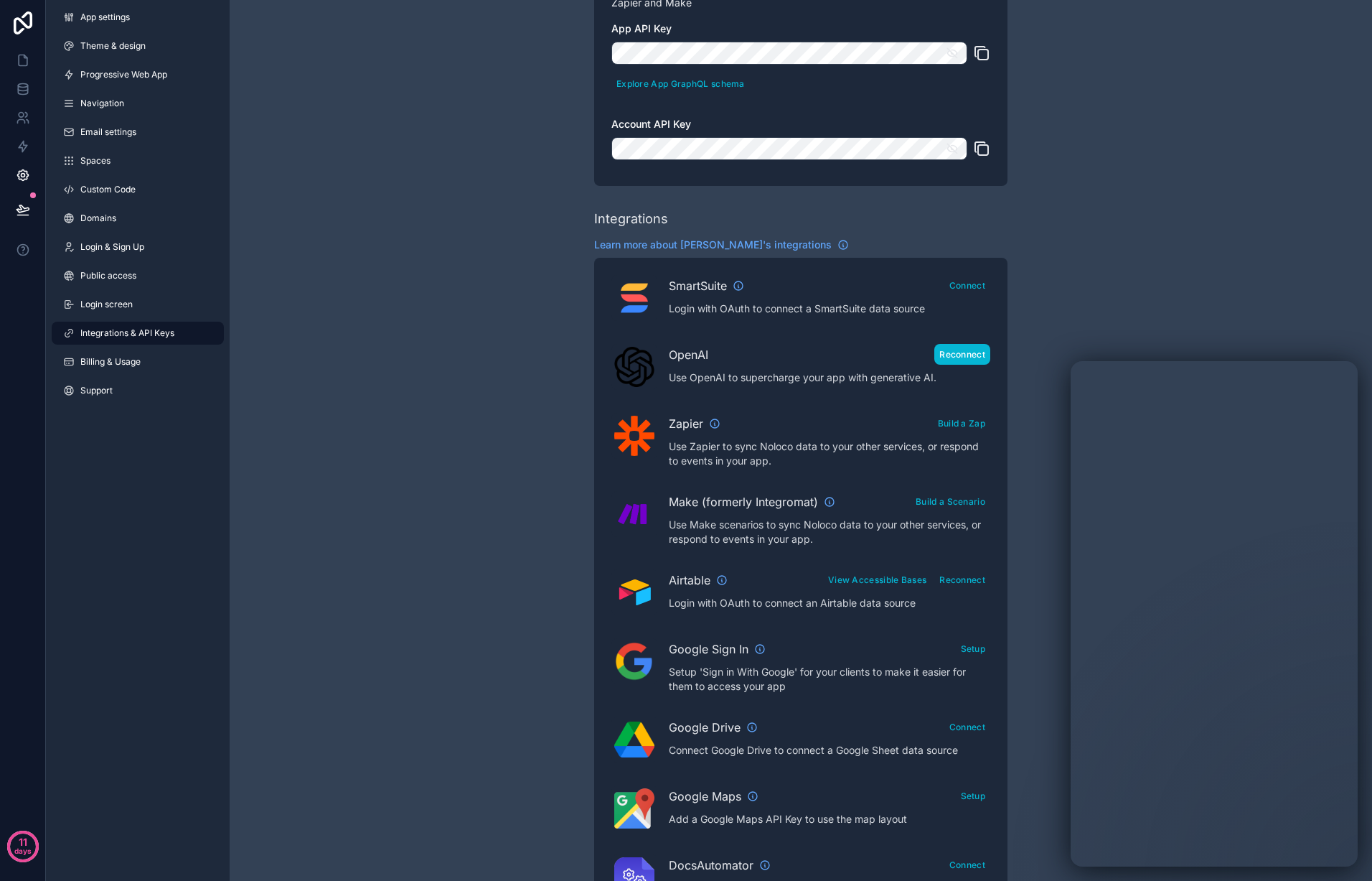
click at [958, 353] on button "Reconnect" at bounding box center [961, 354] width 56 height 21
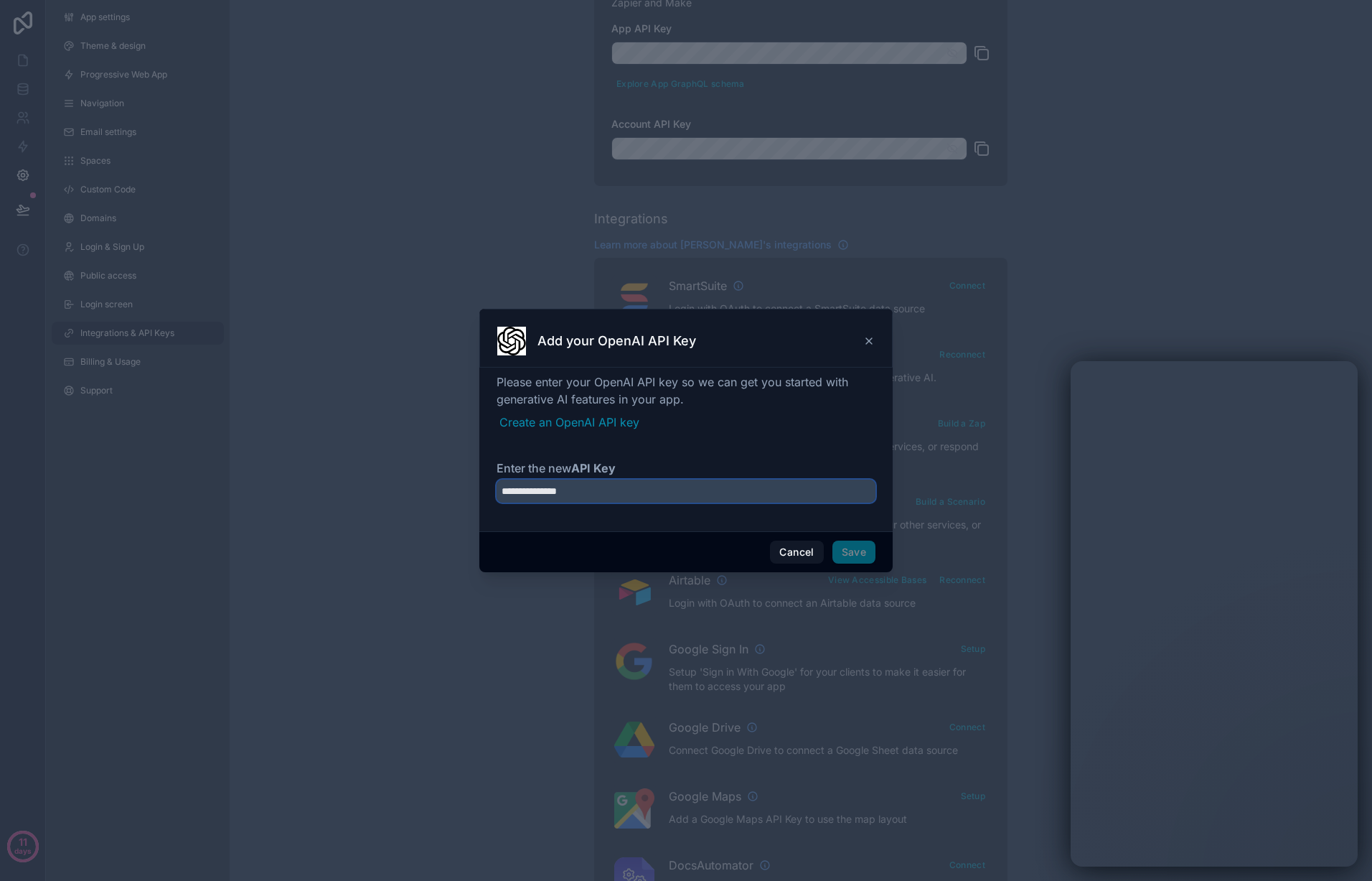
click at [626, 494] on input "**********" at bounding box center [686, 491] width 379 height 23
click at [626, 493] on input "**********" at bounding box center [686, 491] width 379 height 23
paste input "**********"
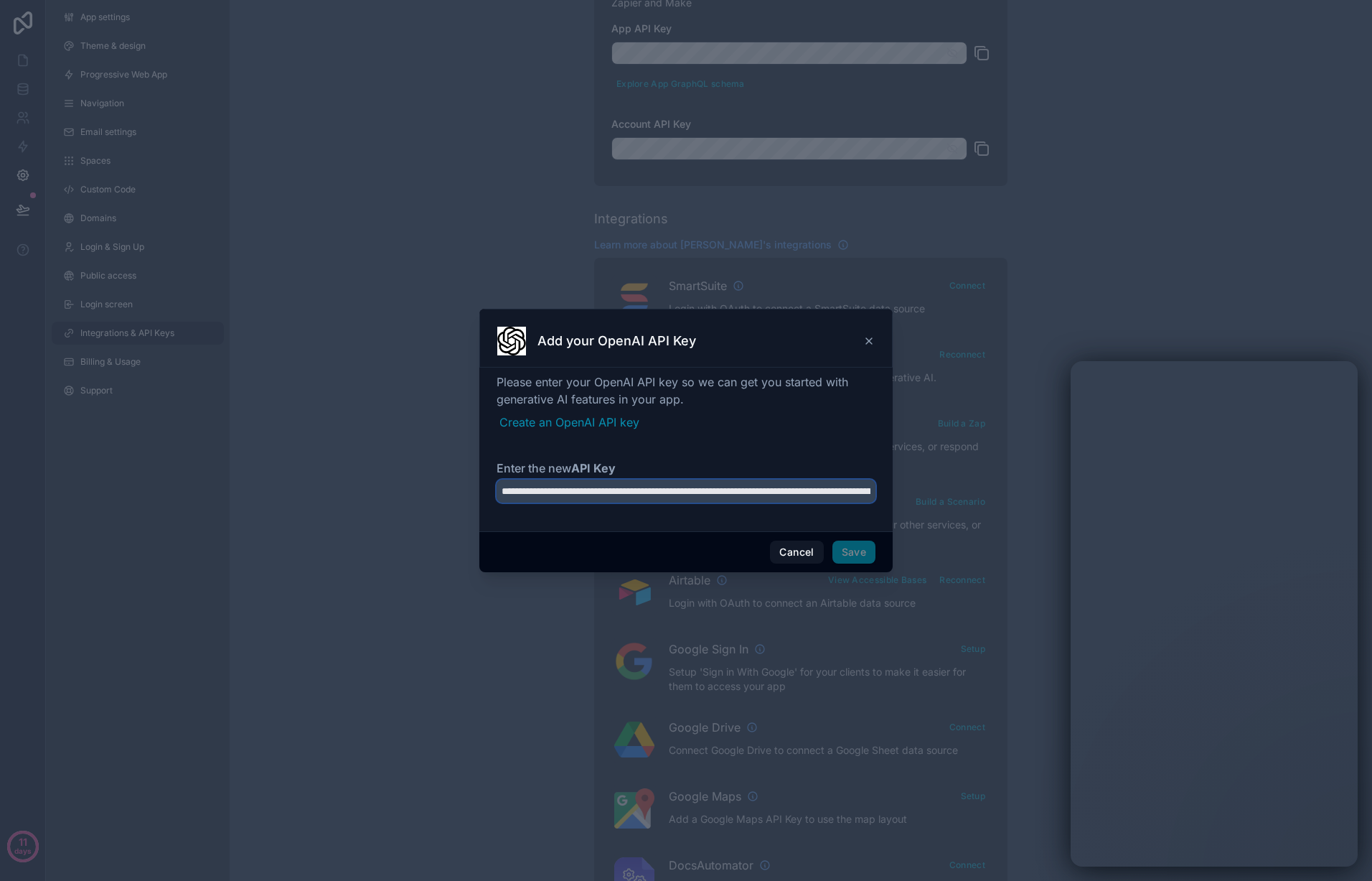
scroll to position [0, 581]
type input "**********"
click at [856, 549] on button "Save" at bounding box center [854, 551] width 43 height 23
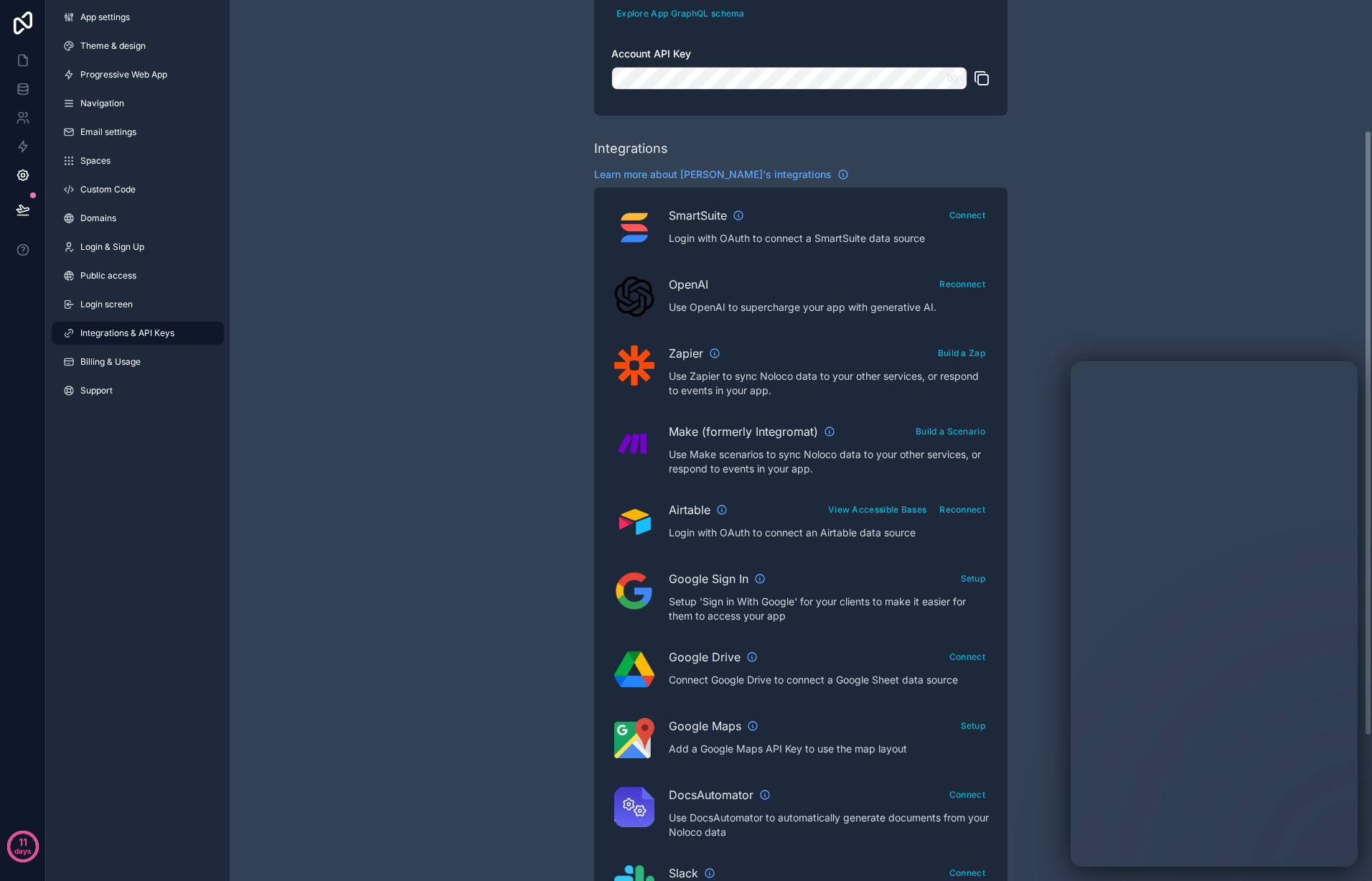
scroll to position [190, 0]
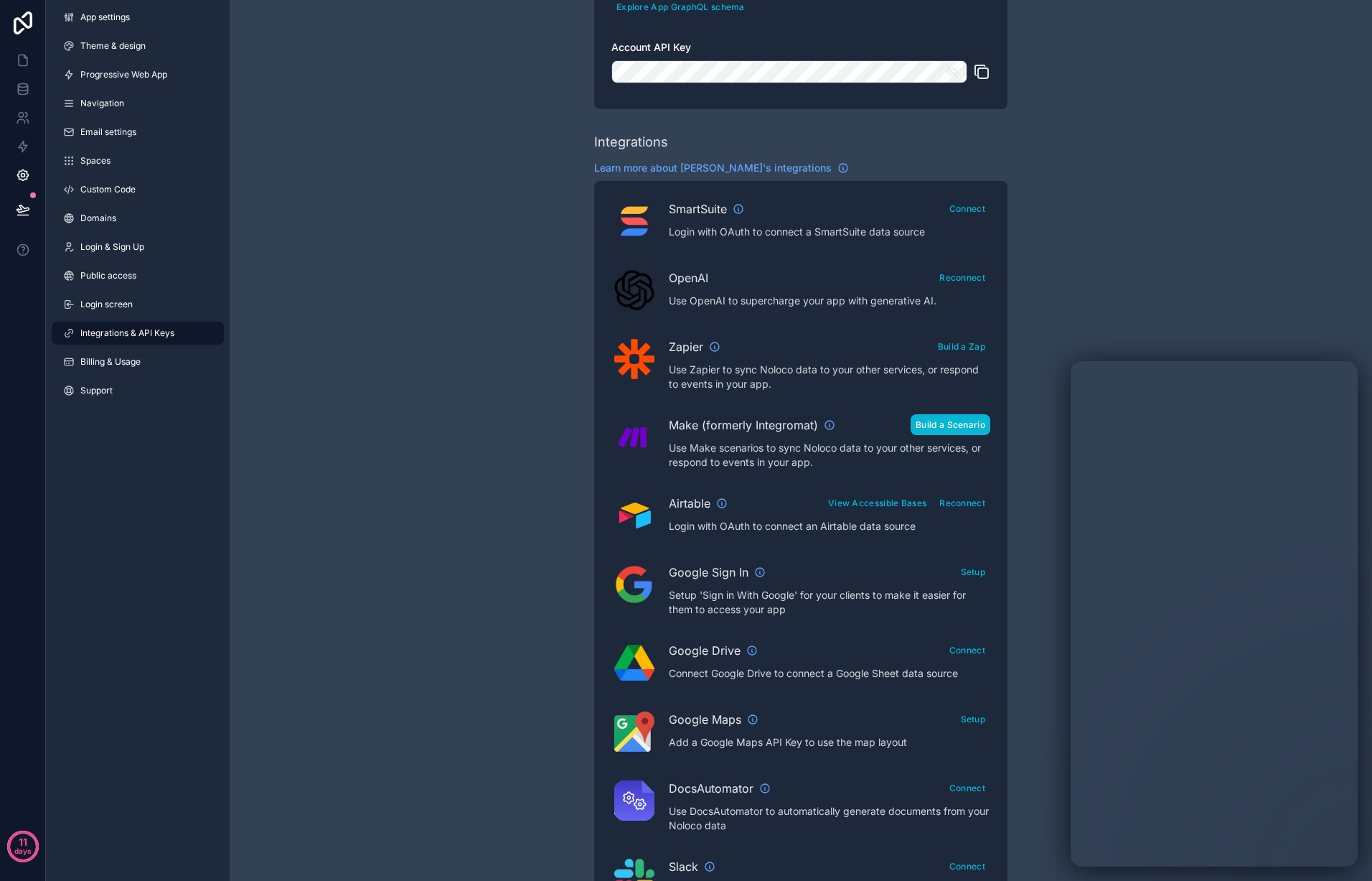
click at [943, 419] on button "Build a Scenario" at bounding box center [950, 425] width 79 height 21
click at [1096, 280] on div "Integrations & API Keys Learn more about your API keys Your API keys allow you …" at bounding box center [801, 449] width 1143 height 1279
click at [26, 148] on icon at bounding box center [23, 146] width 14 height 14
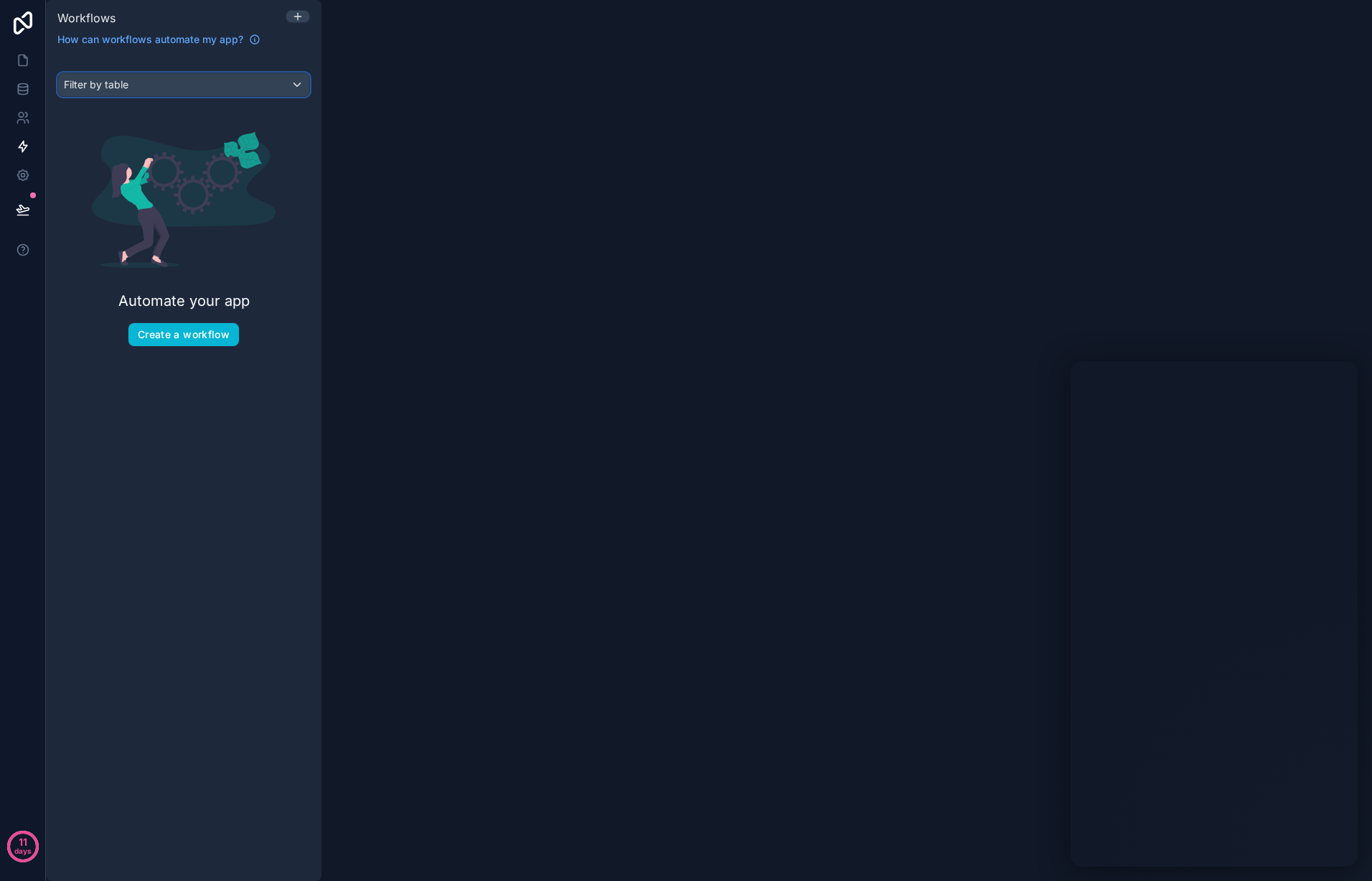
click at [234, 91] on div "Filter by table" at bounding box center [184, 84] width 251 height 23
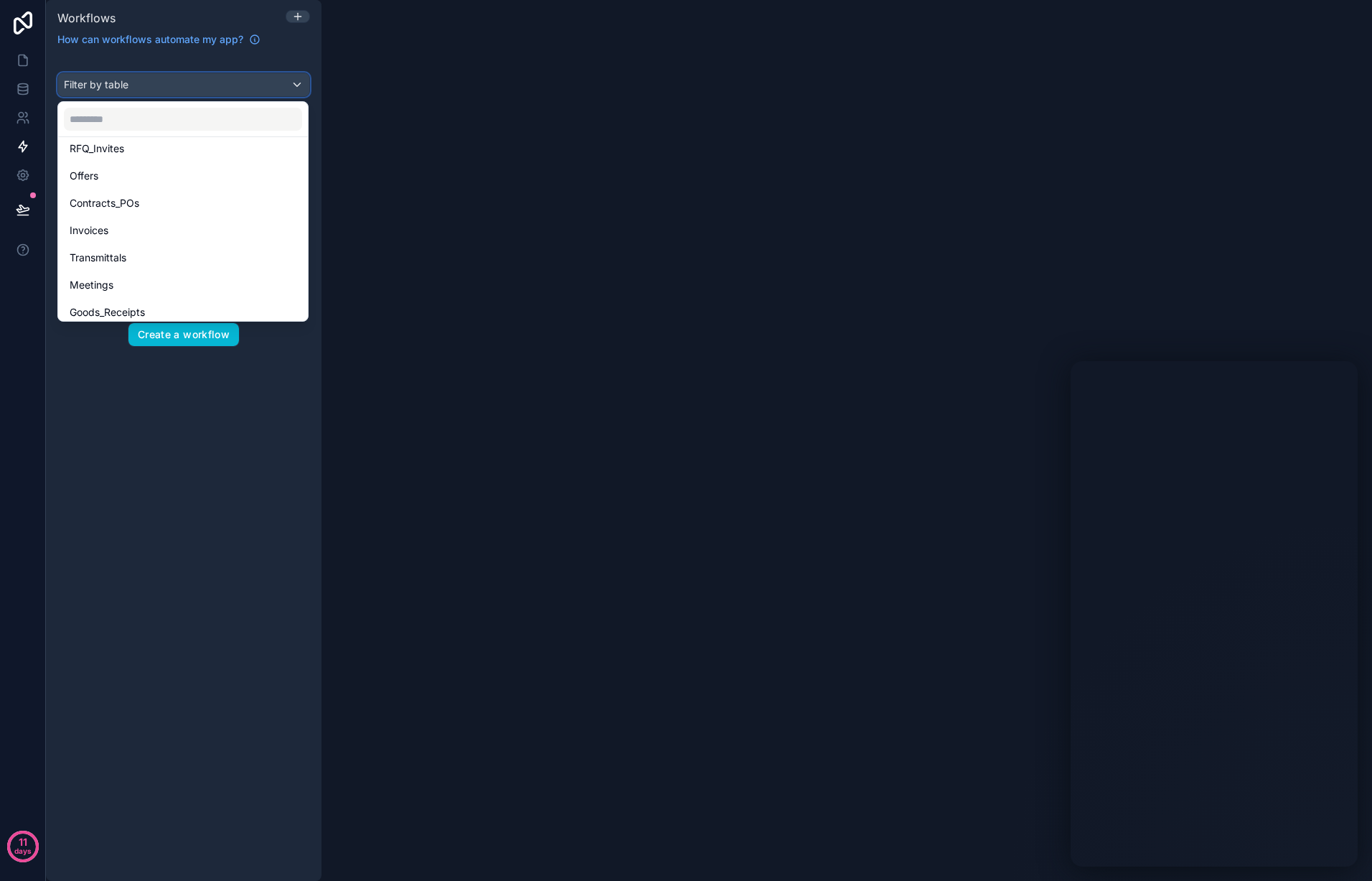
scroll to position [254, 0]
click at [192, 338] on div "scrollable content" at bounding box center [686, 440] width 1372 height 881
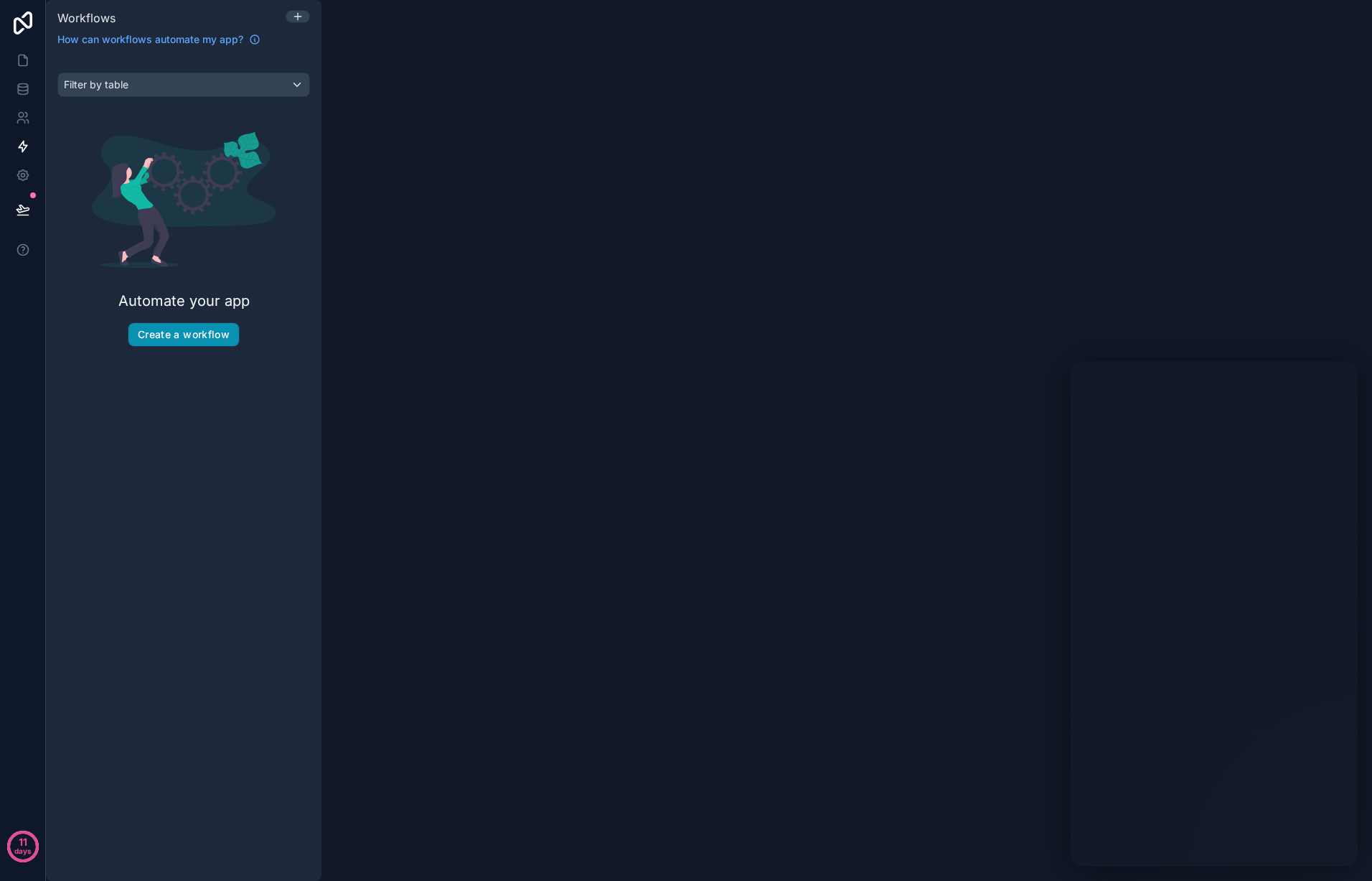
click at [193, 334] on button "Create a workflow" at bounding box center [184, 334] width 111 height 23
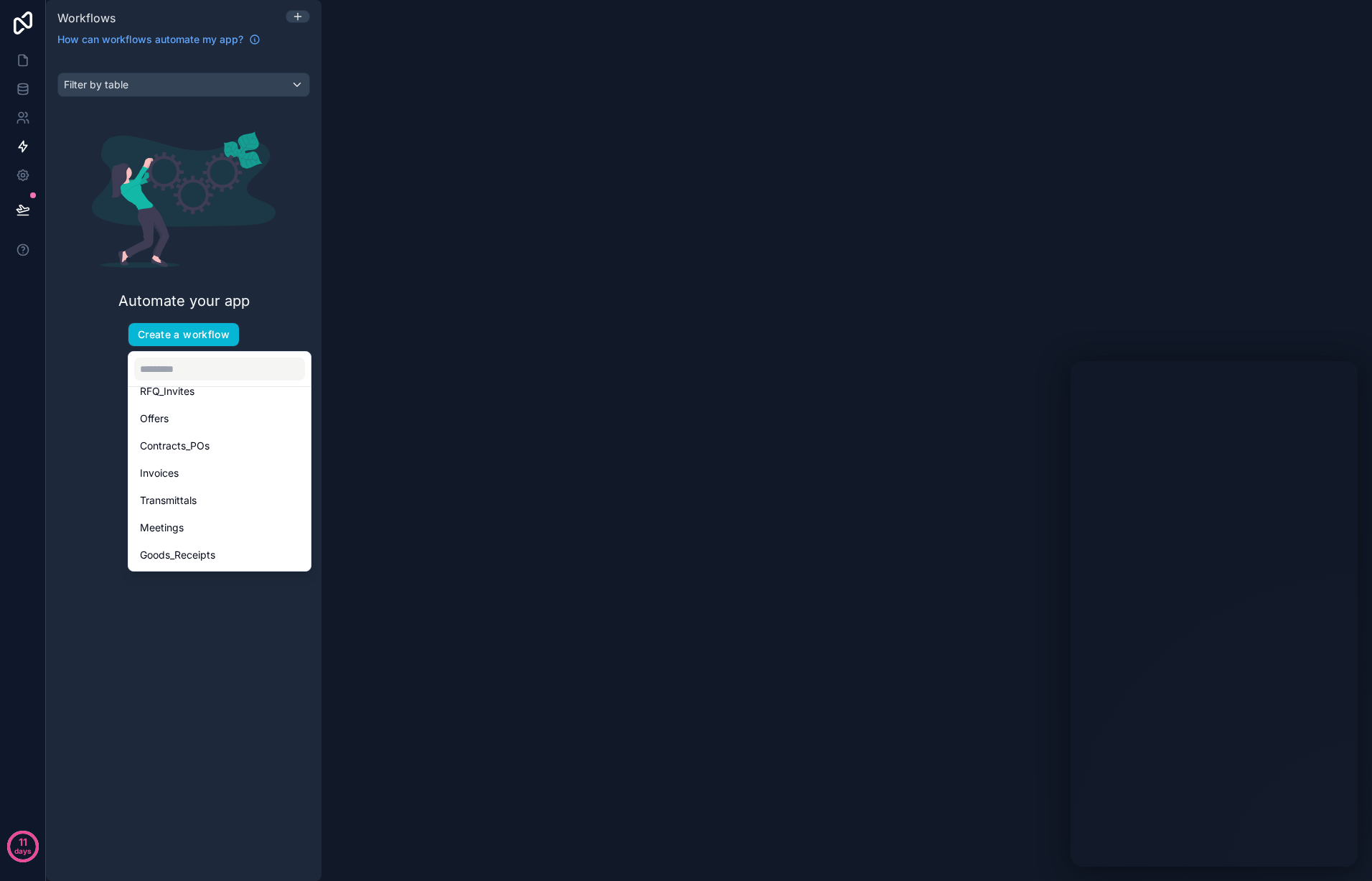
click at [79, 418] on div "scrollable content" at bounding box center [686, 440] width 1372 height 881
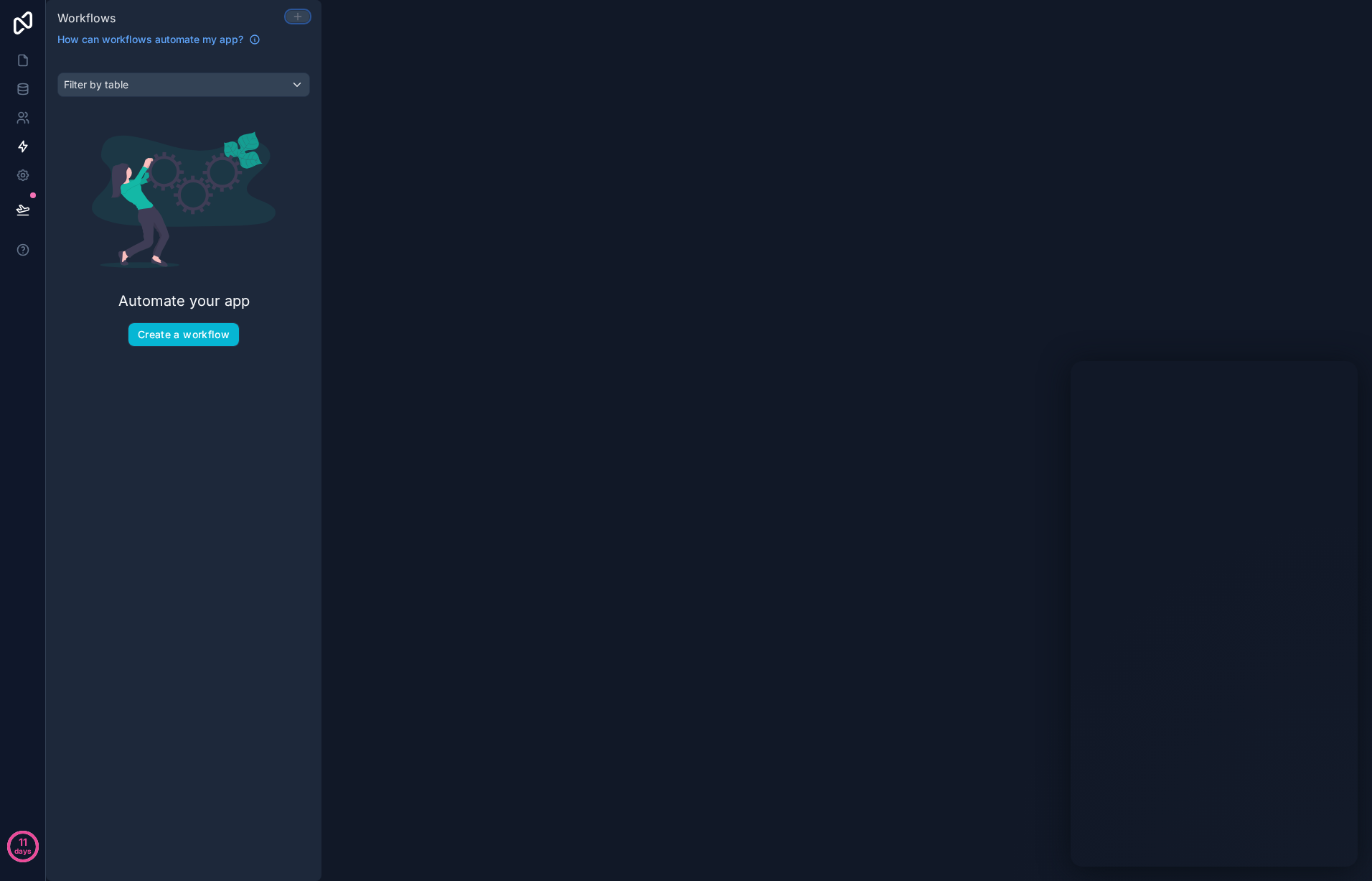
click at [299, 13] on icon at bounding box center [297, 16] width 12 height 12
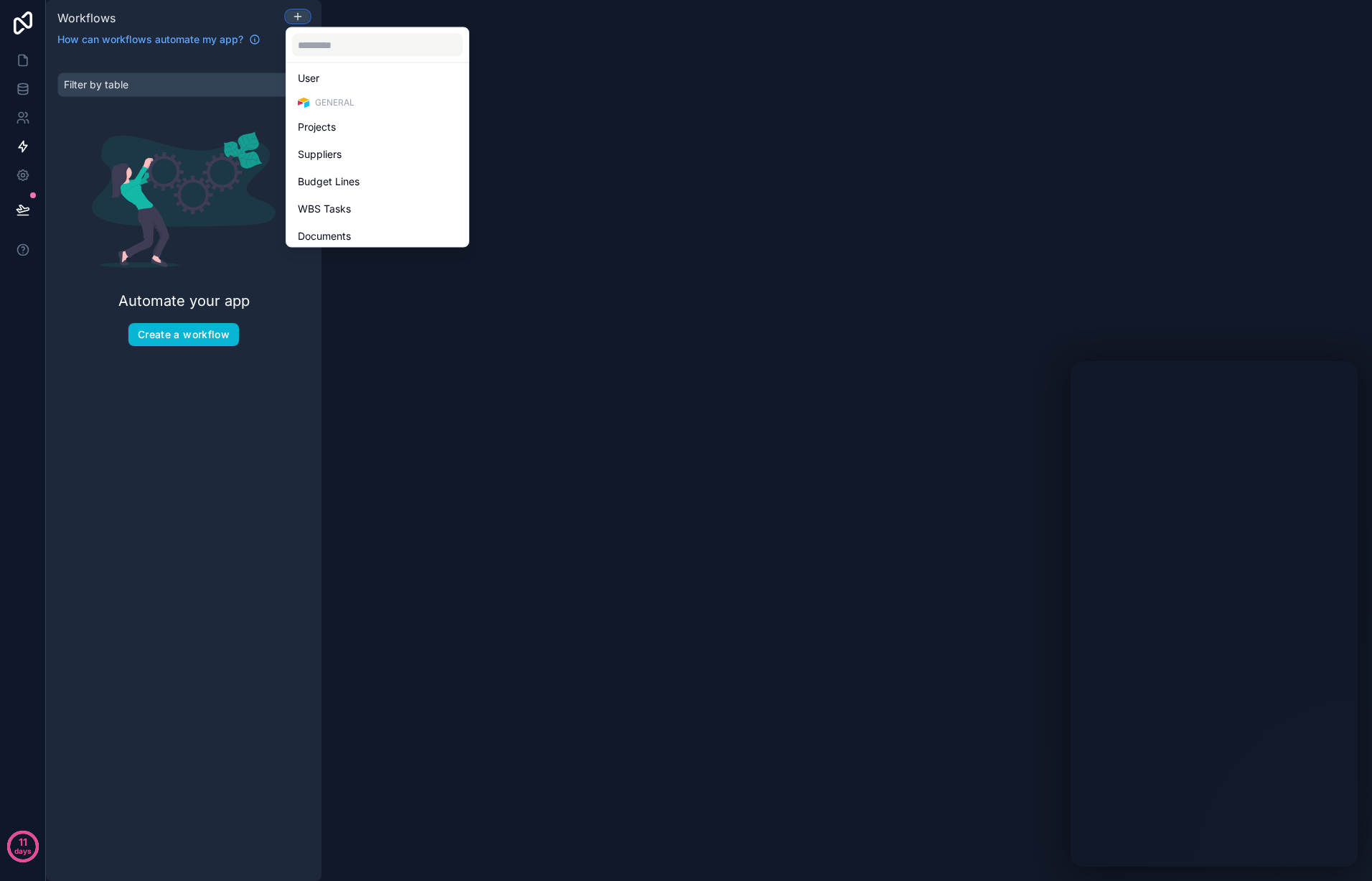
scroll to position [0, 0]
click at [366, 106] on div "User" at bounding box center [377, 109] width 159 height 17
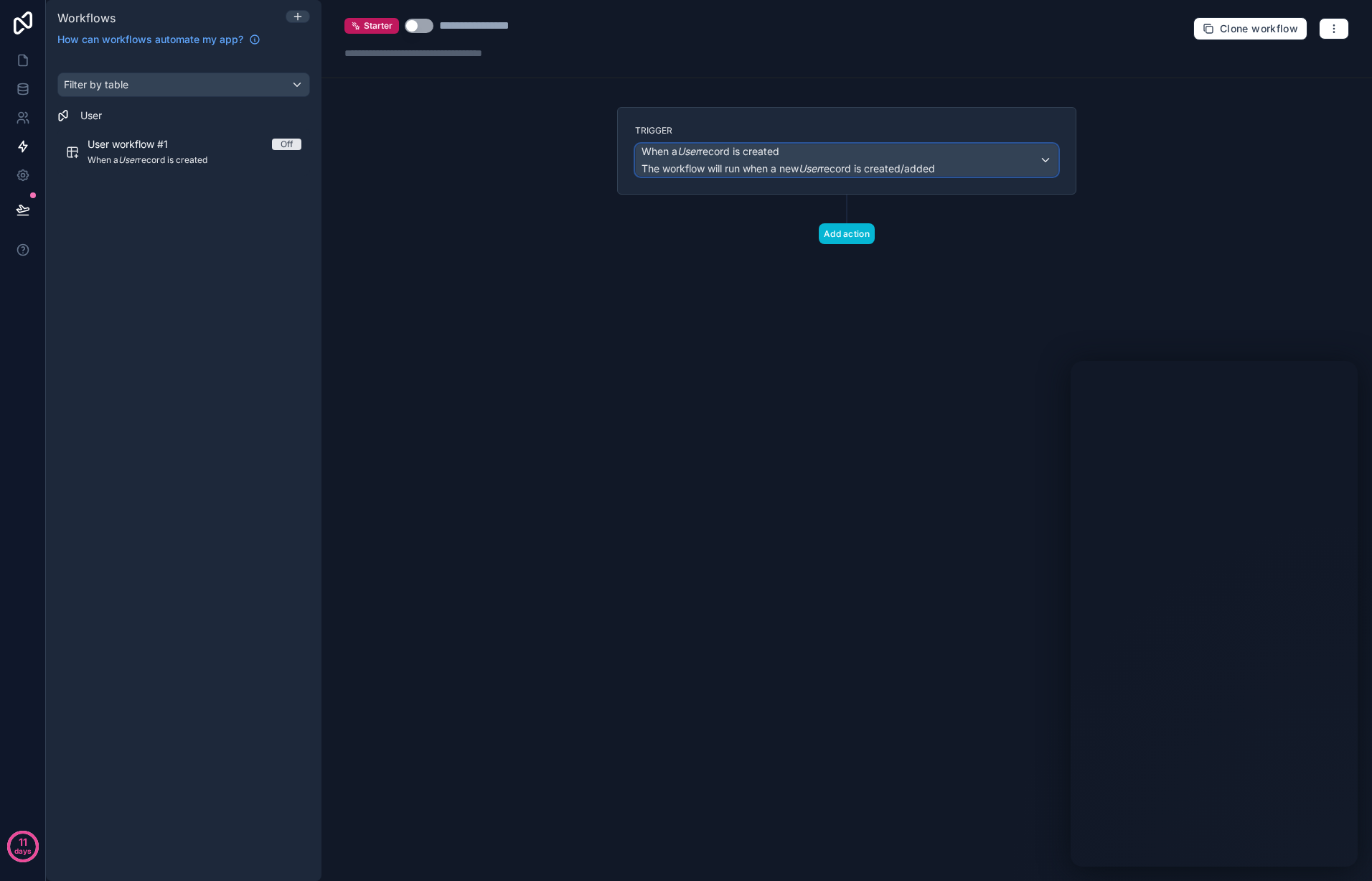
click at [1020, 159] on div "When a User record is created The workflow will run when a new User record is c…" at bounding box center [847, 160] width 422 height 31
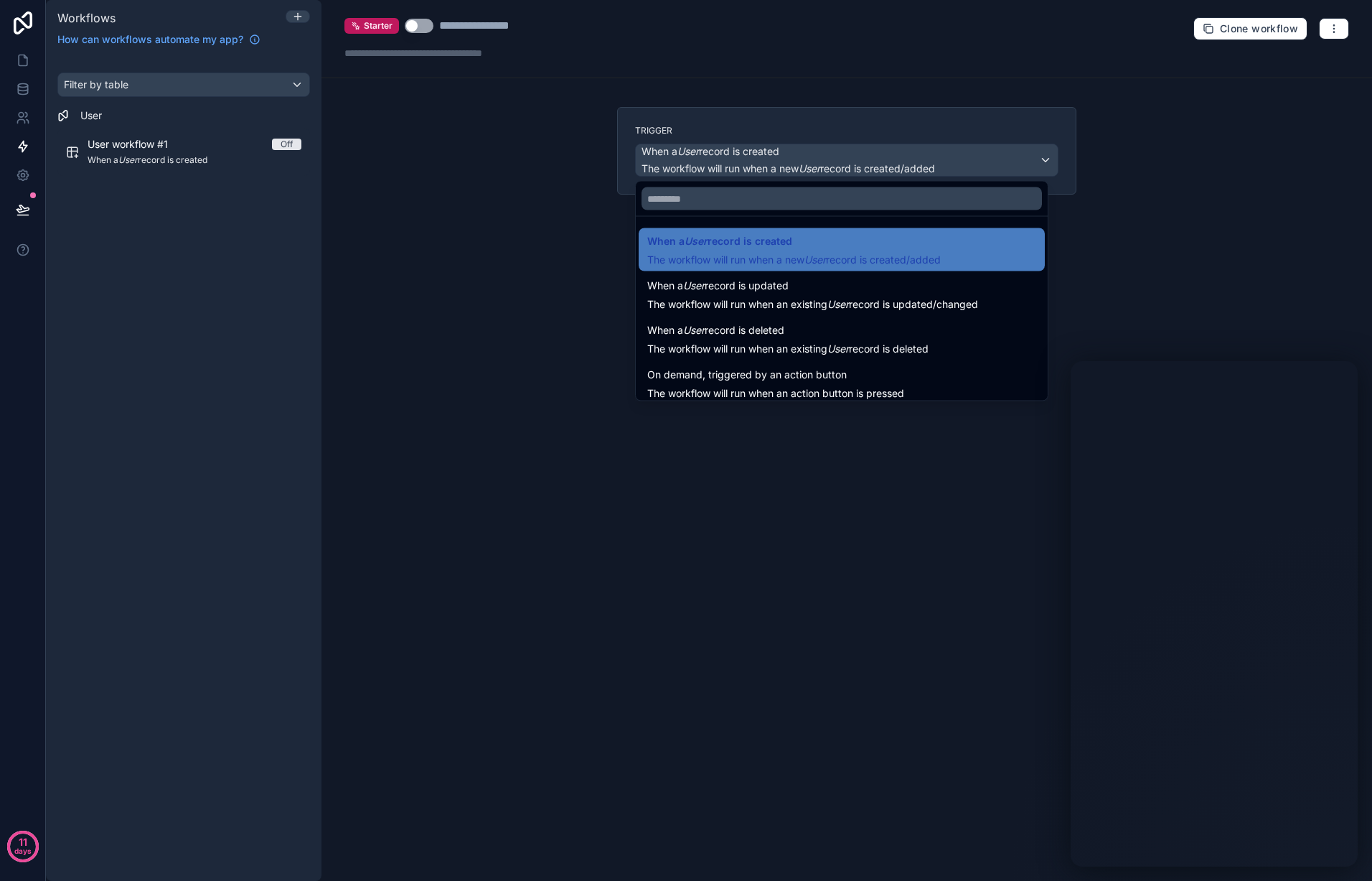
click at [1023, 156] on div at bounding box center [686, 440] width 1372 height 881
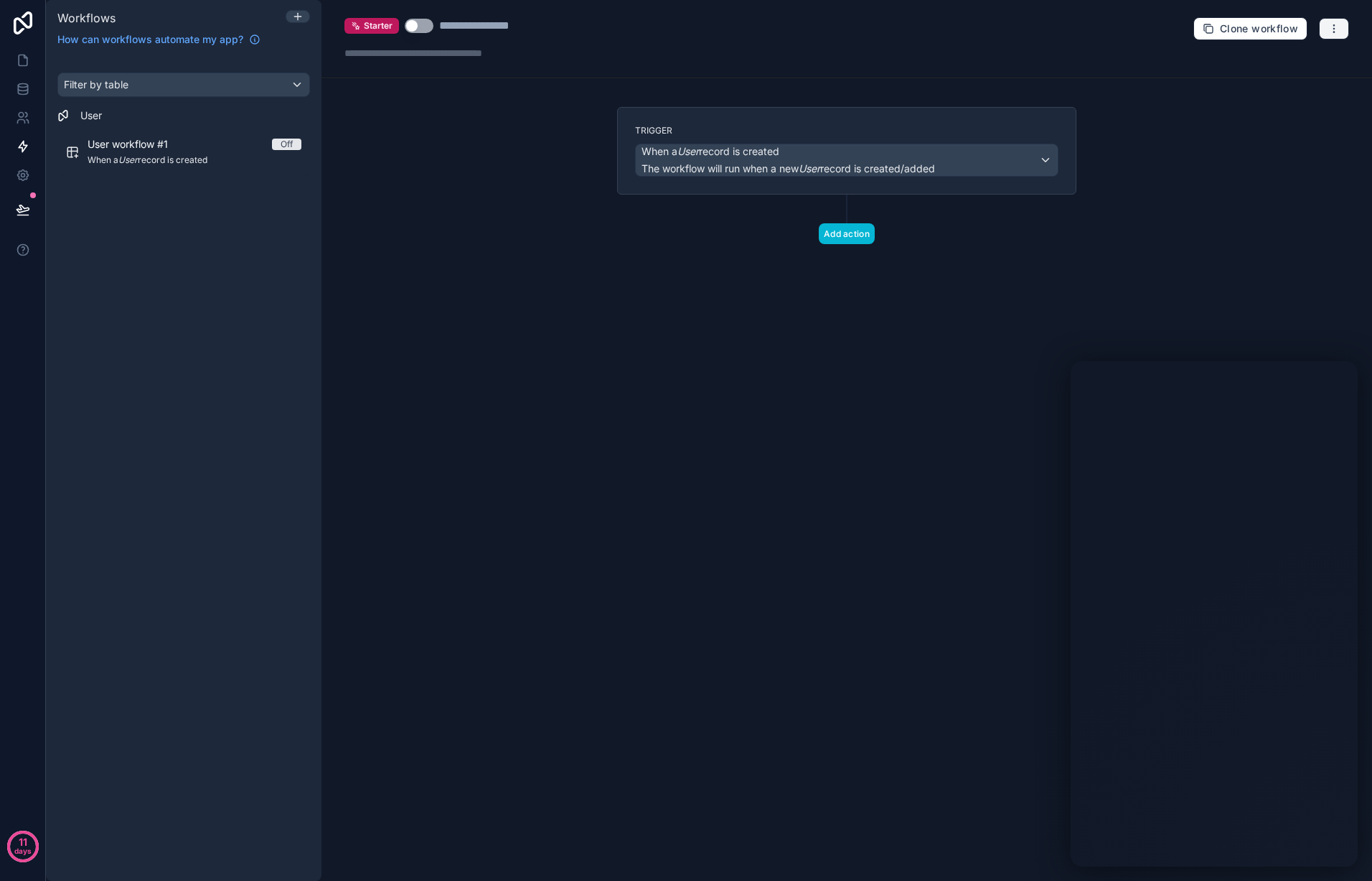
click at [1321, 27] on button "button" at bounding box center [1334, 28] width 30 height 21
click at [1073, 122] on div "Trigger When a User record is created The workflow will run when a new User rec…" at bounding box center [846, 151] width 459 height 88
click at [1029, 152] on div "When a User record is created The workflow will run when a new User record is c…" at bounding box center [847, 160] width 422 height 31
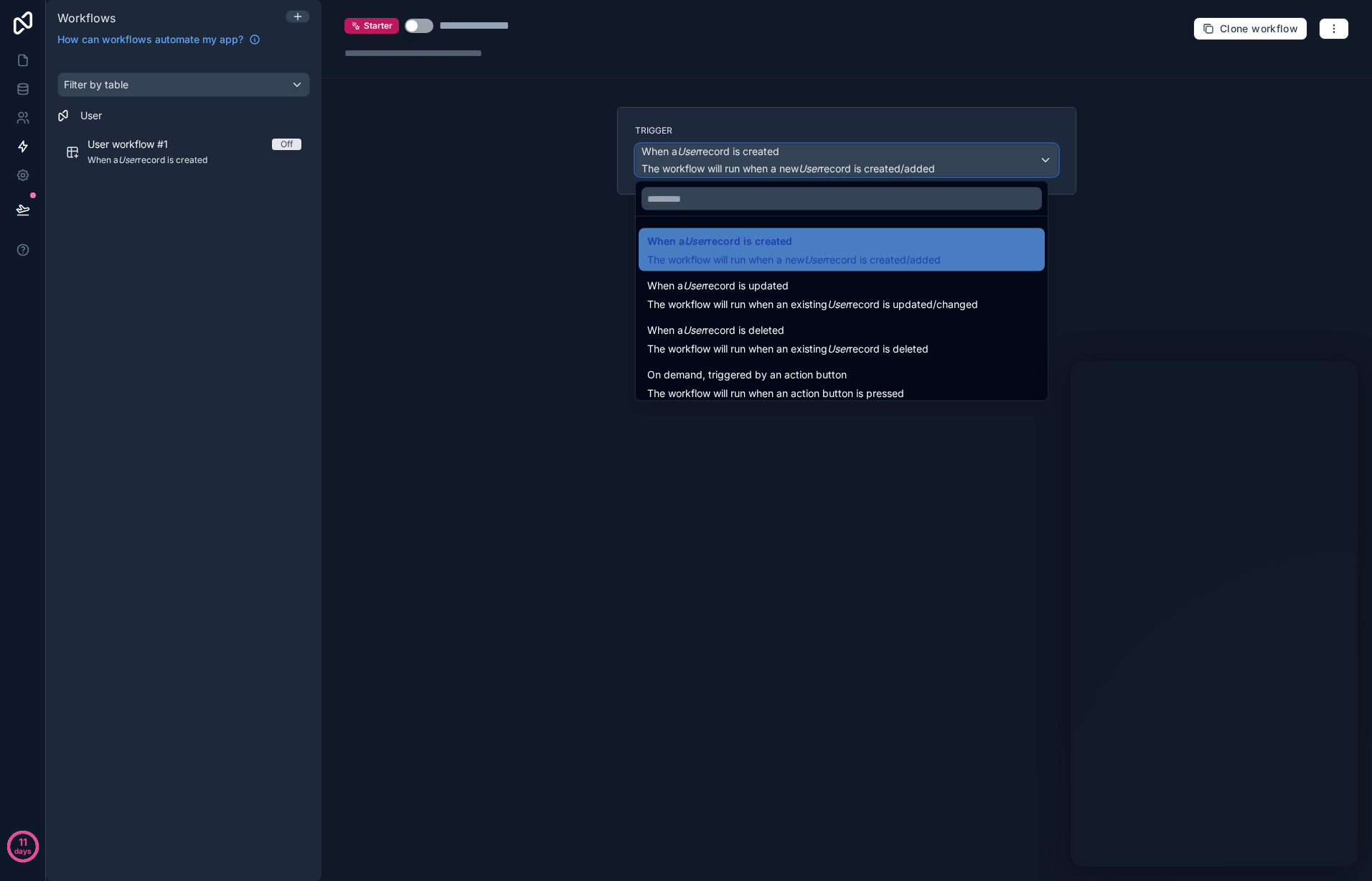
scroll to position [52, 0]
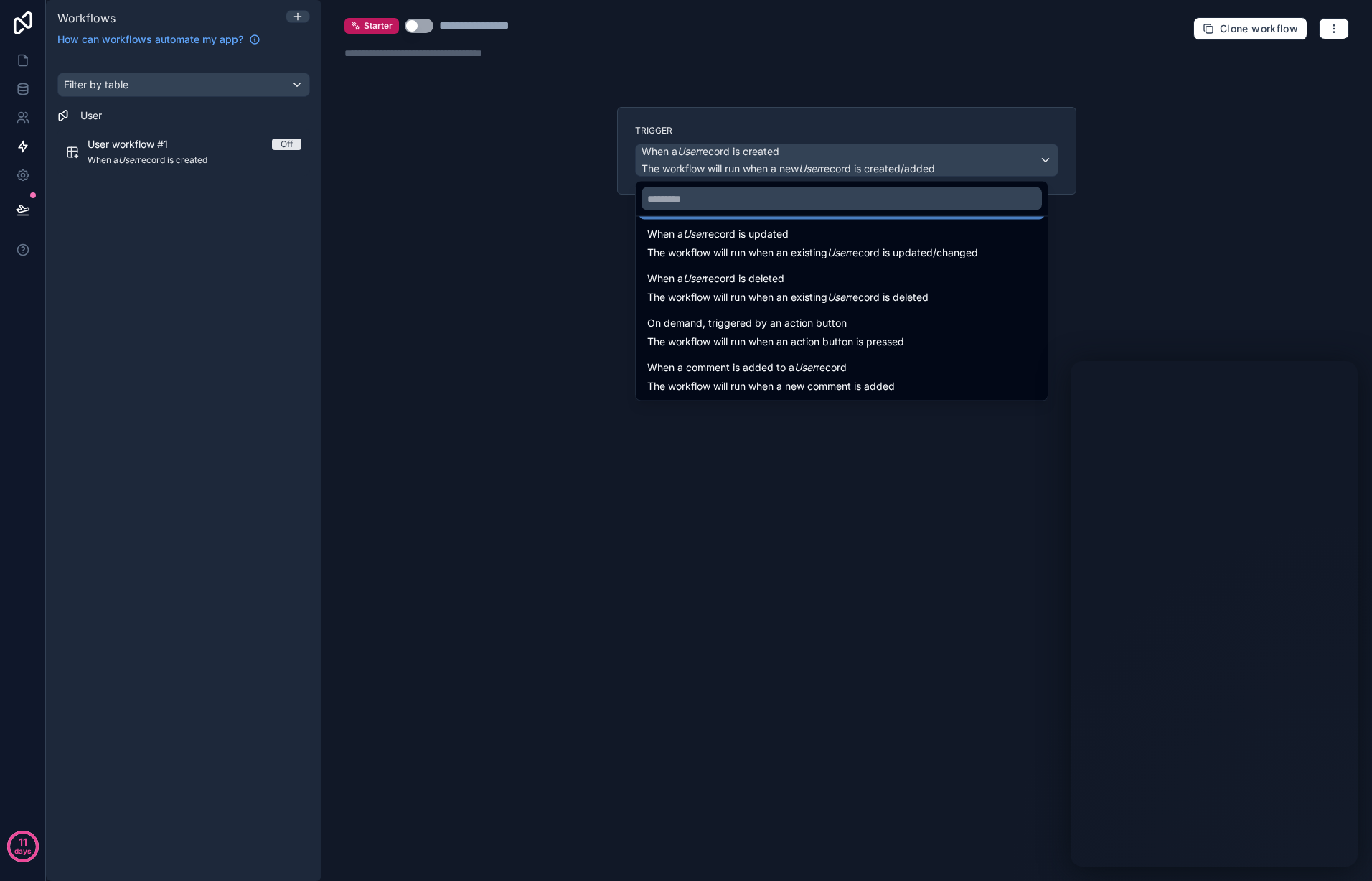
click at [733, 419] on div at bounding box center [686, 440] width 1372 height 881
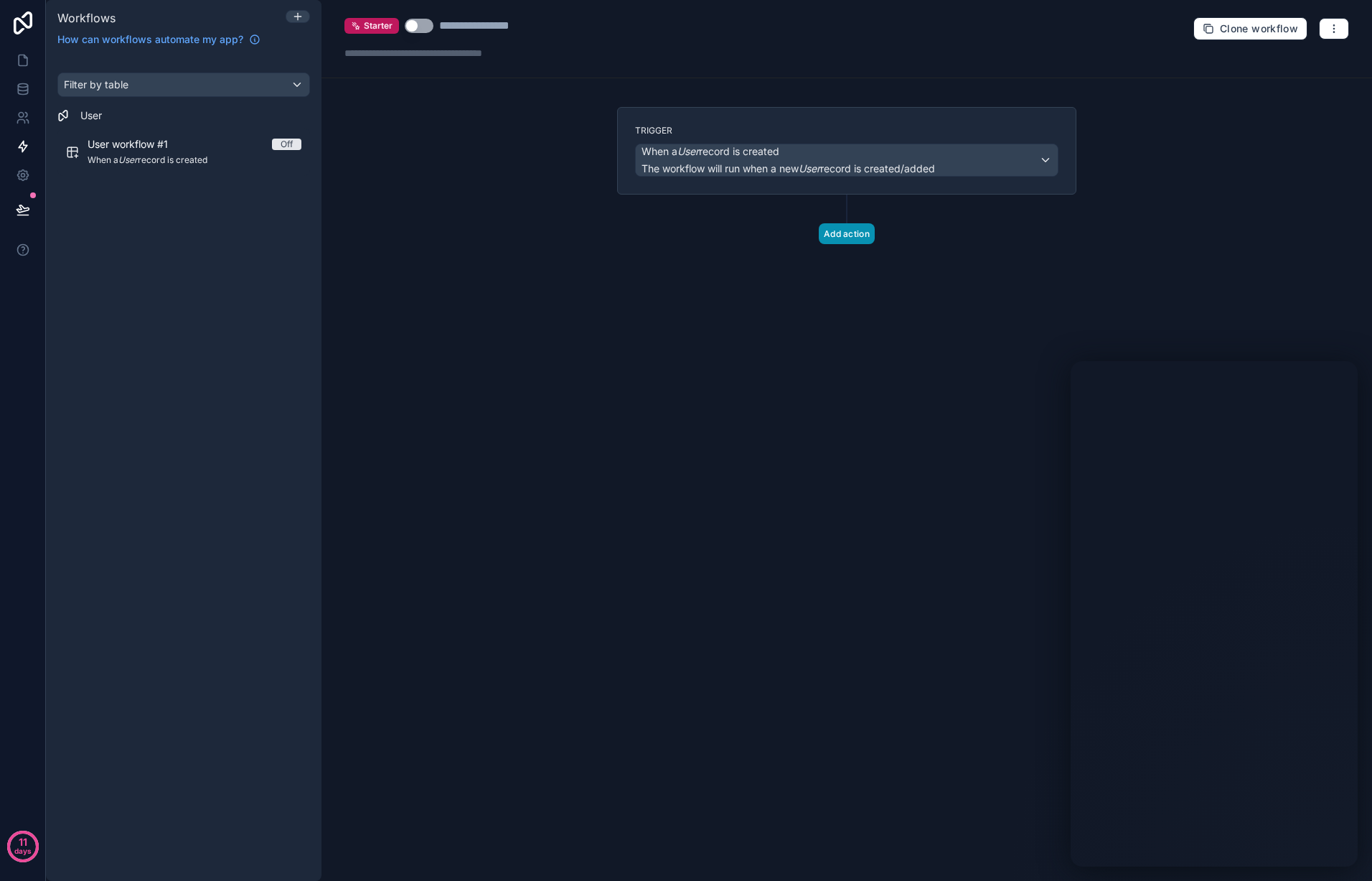
click at [858, 234] on button "Add action" at bounding box center [846, 233] width 56 height 21
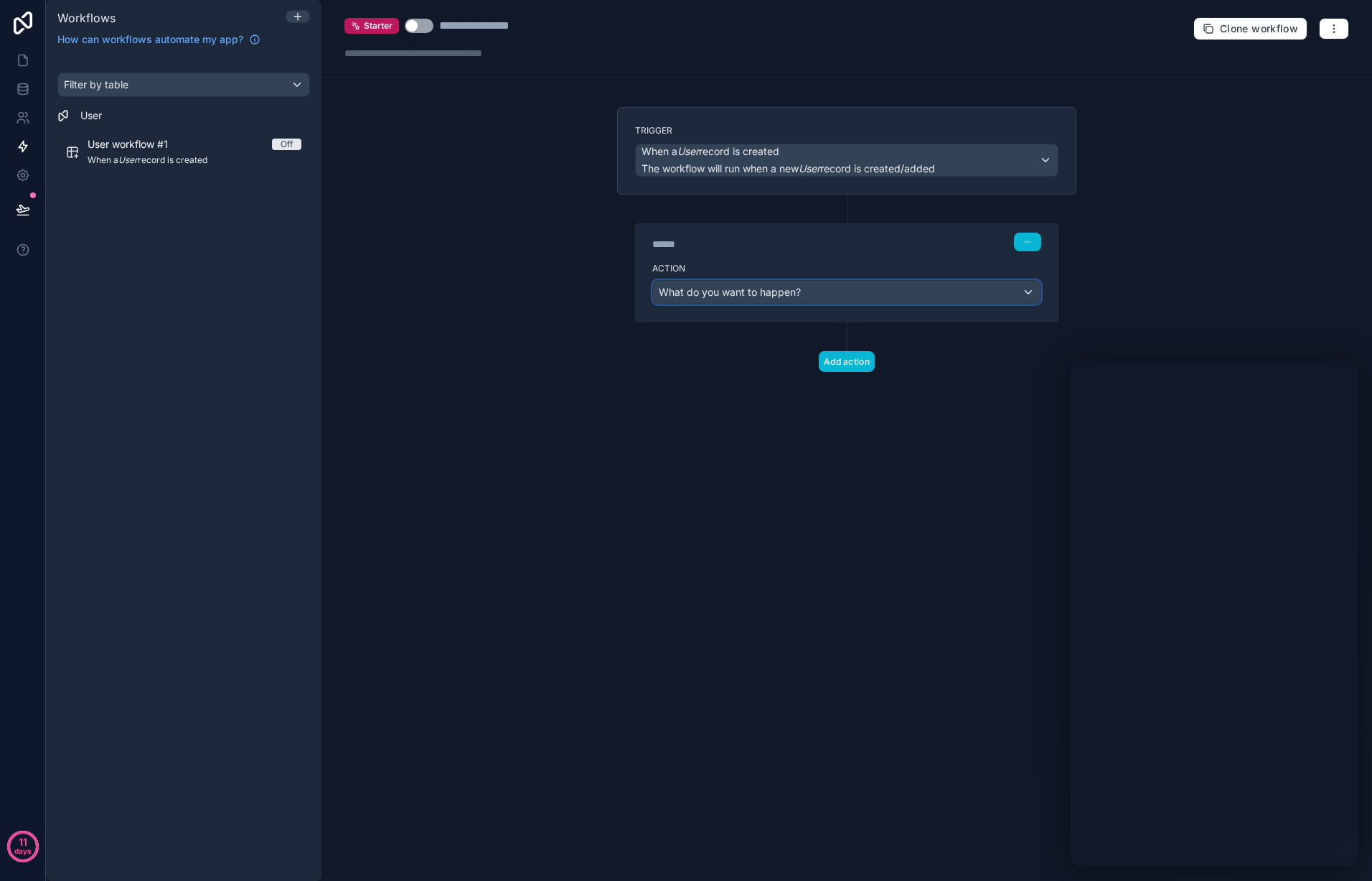
click at [858, 289] on div "What do you want to happen?" at bounding box center [847, 292] width 388 height 23
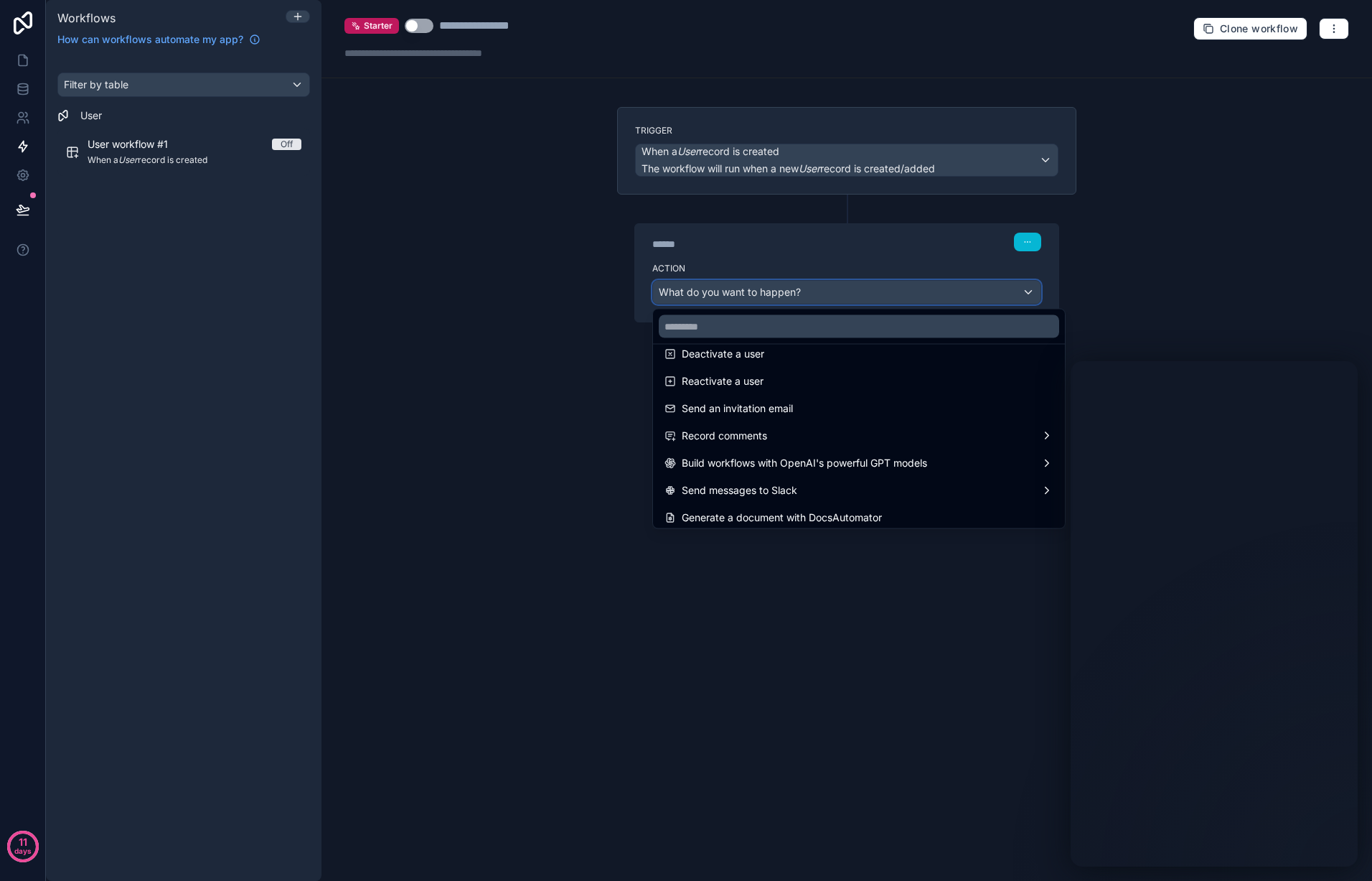
scroll to position [265, 0]
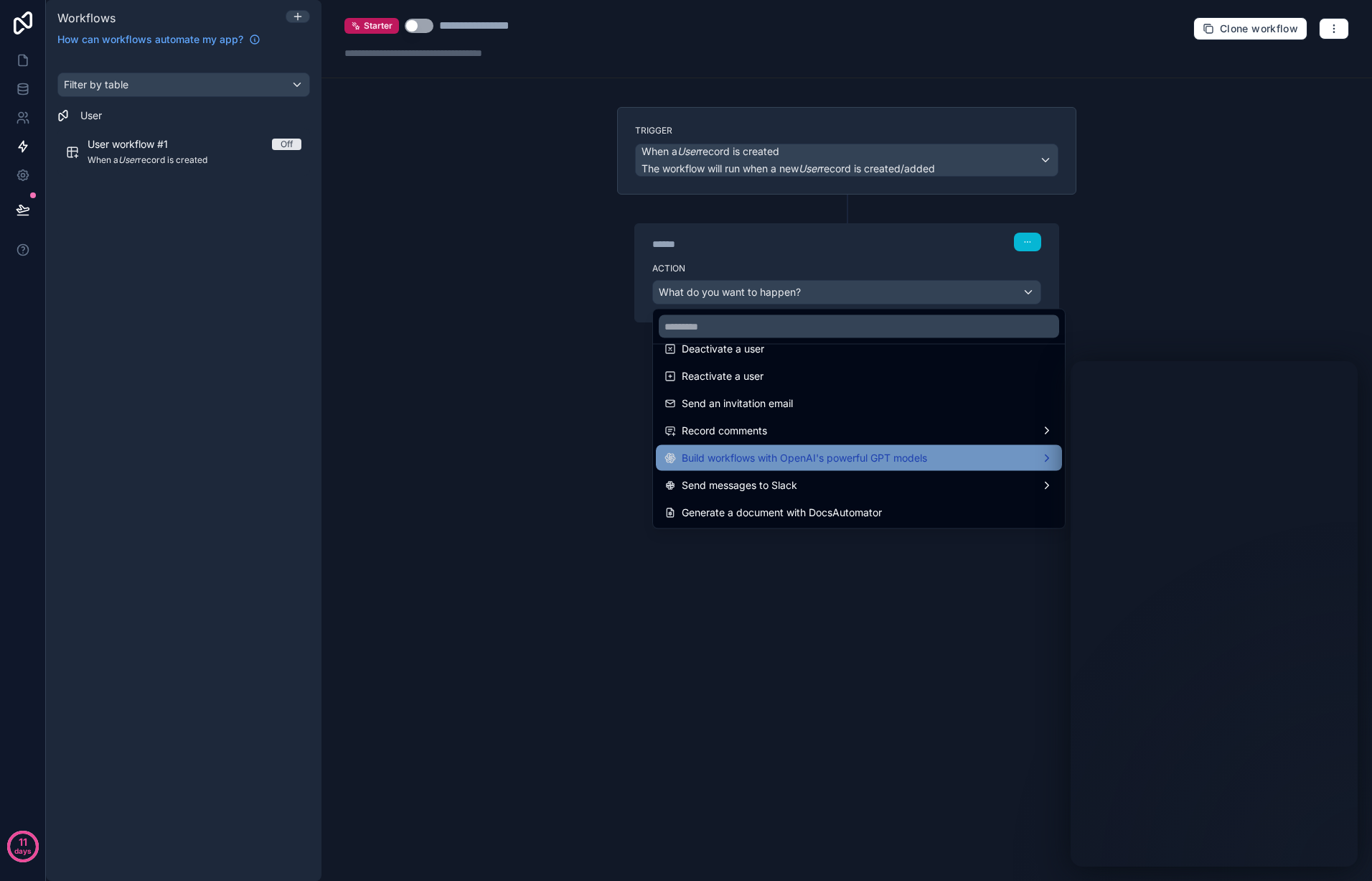
click at [906, 459] on span "Build workflows with OpenAI's powerful GPT models" at bounding box center [805, 458] width 246 height 17
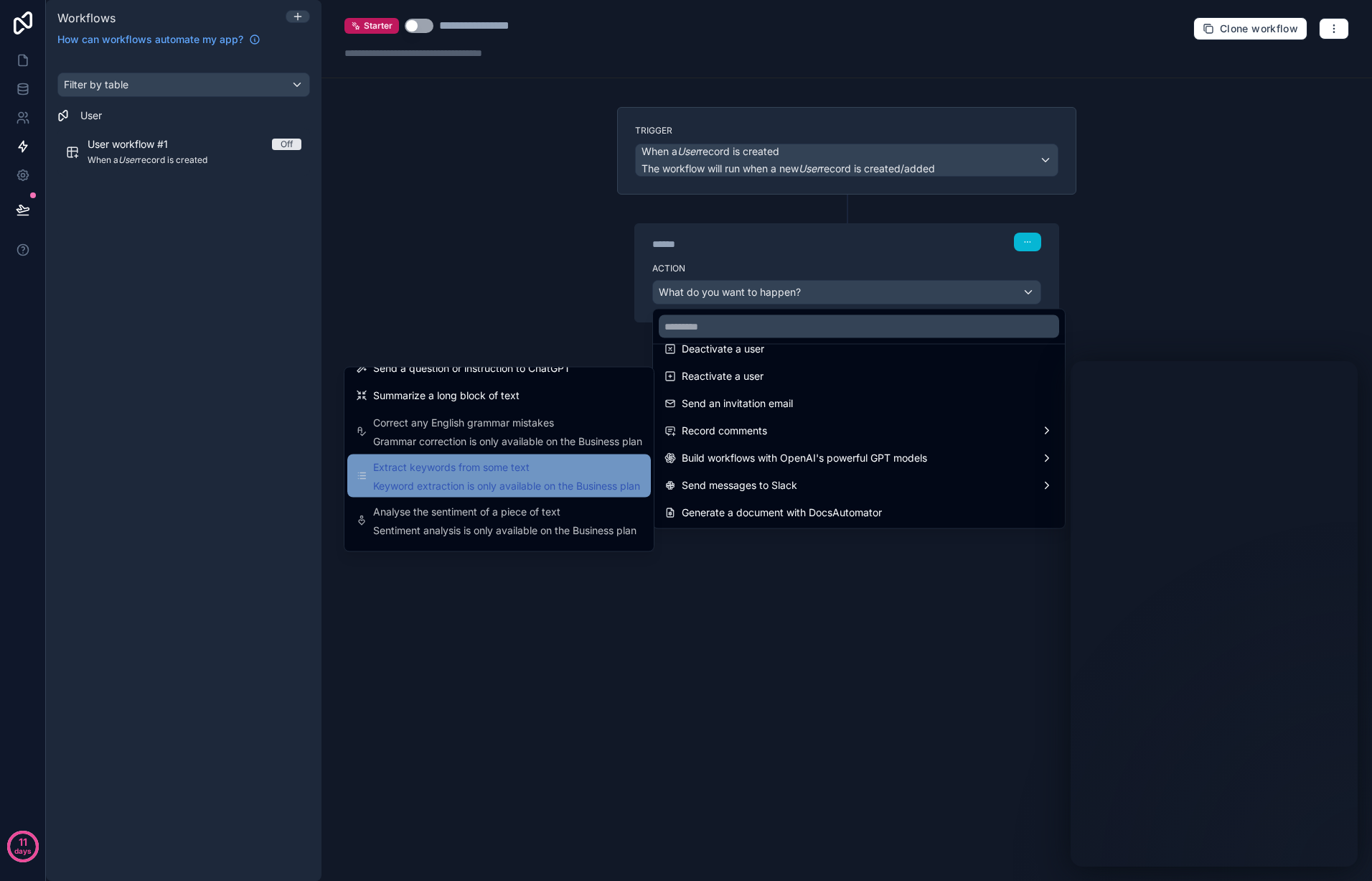
scroll to position [0, 0]
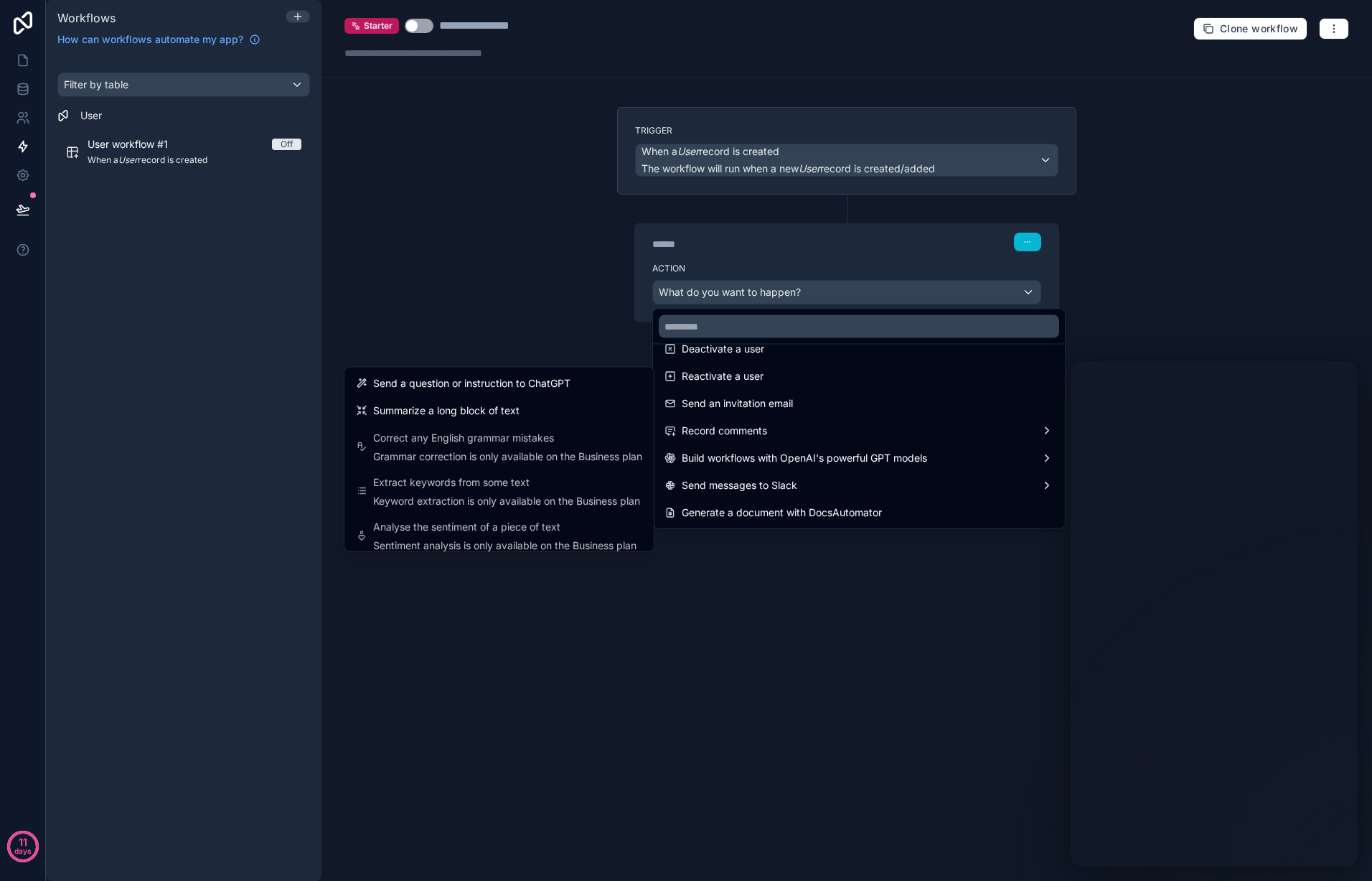
click at [576, 378] on div "Send a question or instruction to ChatGPT" at bounding box center [499, 383] width 286 height 17
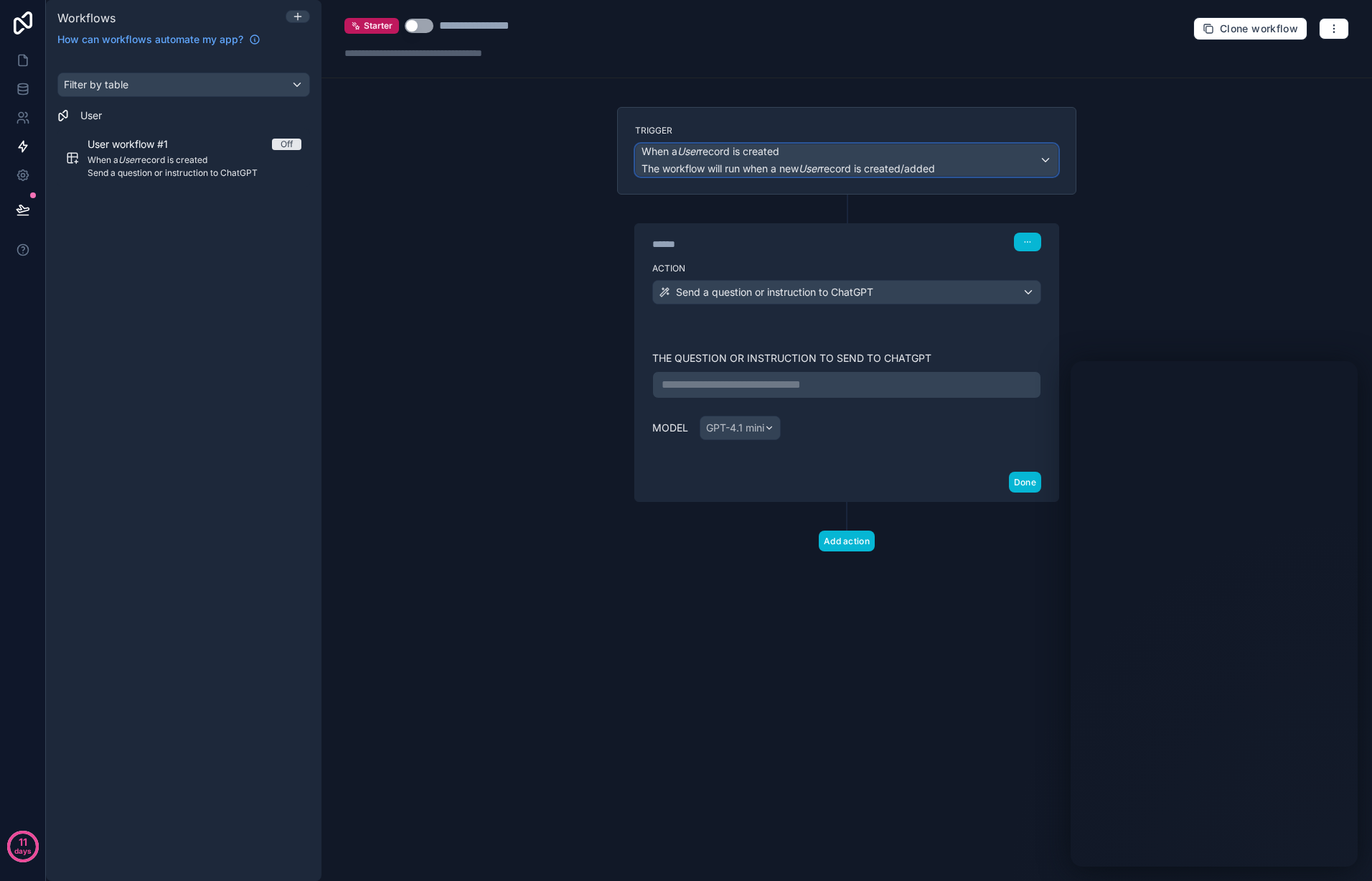
click at [1047, 159] on div "When a User record is created The workflow will run when a new User record is c…" at bounding box center [847, 160] width 422 height 31
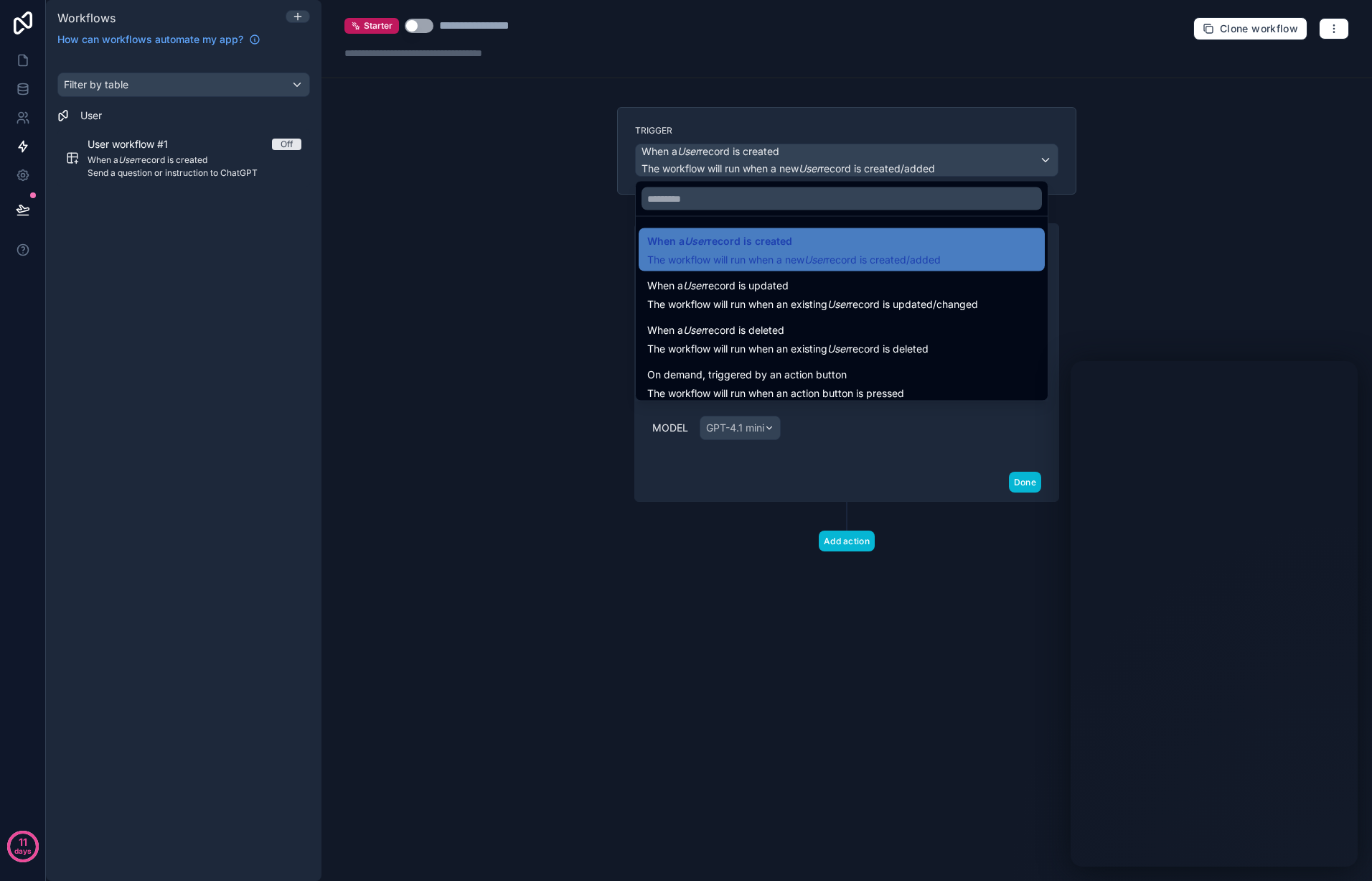
click at [1048, 159] on div at bounding box center [686, 440] width 1372 height 881
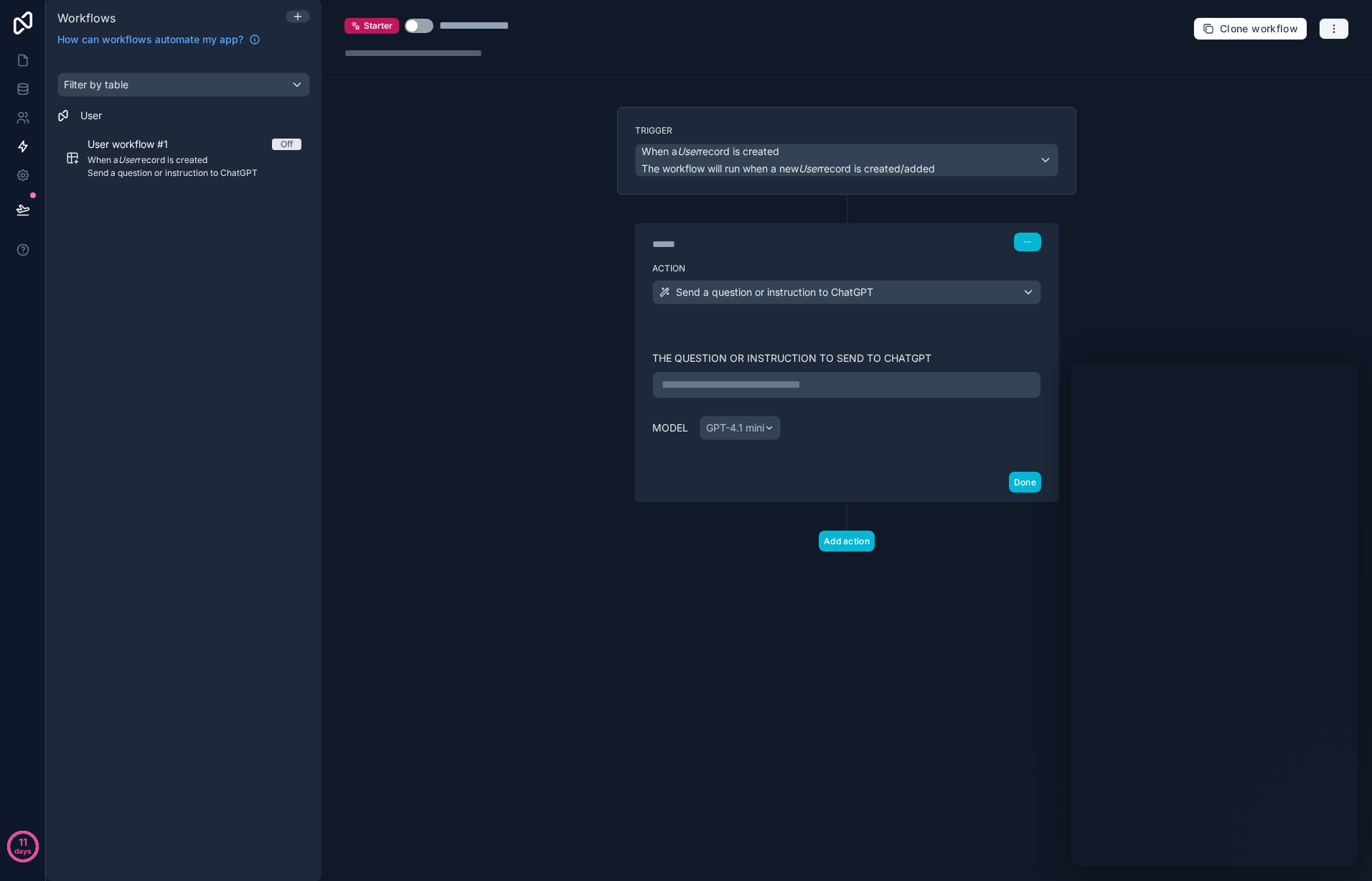
click at [1330, 29] on icon "button" at bounding box center [1334, 28] width 12 height 12
click at [1274, 111] on span "Delete workflow" at bounding box center [1296, 108] width 69 height 12
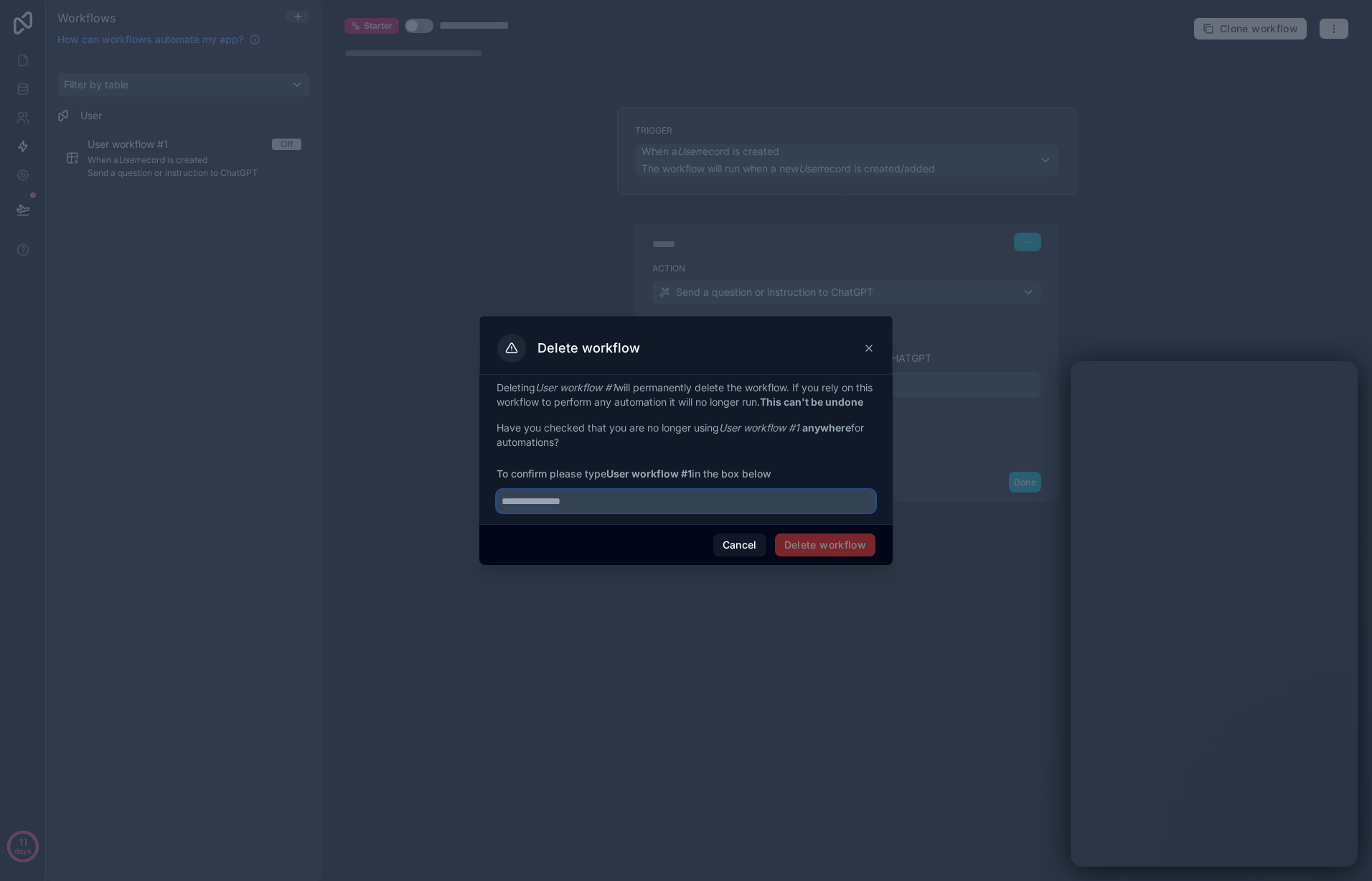
click at [799, 512] on input "text" at bounding box center [686, 501] width 379 height 23
drag, startPoint x: 609, startPoint y: 476, endPoint x: 633, endPoint y: 478, distance: 24.1
click at [633, 478] on strong "User workflow #1" at bounding box center [649, 473] width 86 height 13
click at [618, 477] on strong "User workflow #1" at bounding box center [649, 473] width 86 height 13
drag, startPoint x: 609, startPoint y: 480, endPoint x: 696, endPoint y: 481, distance: 87.0
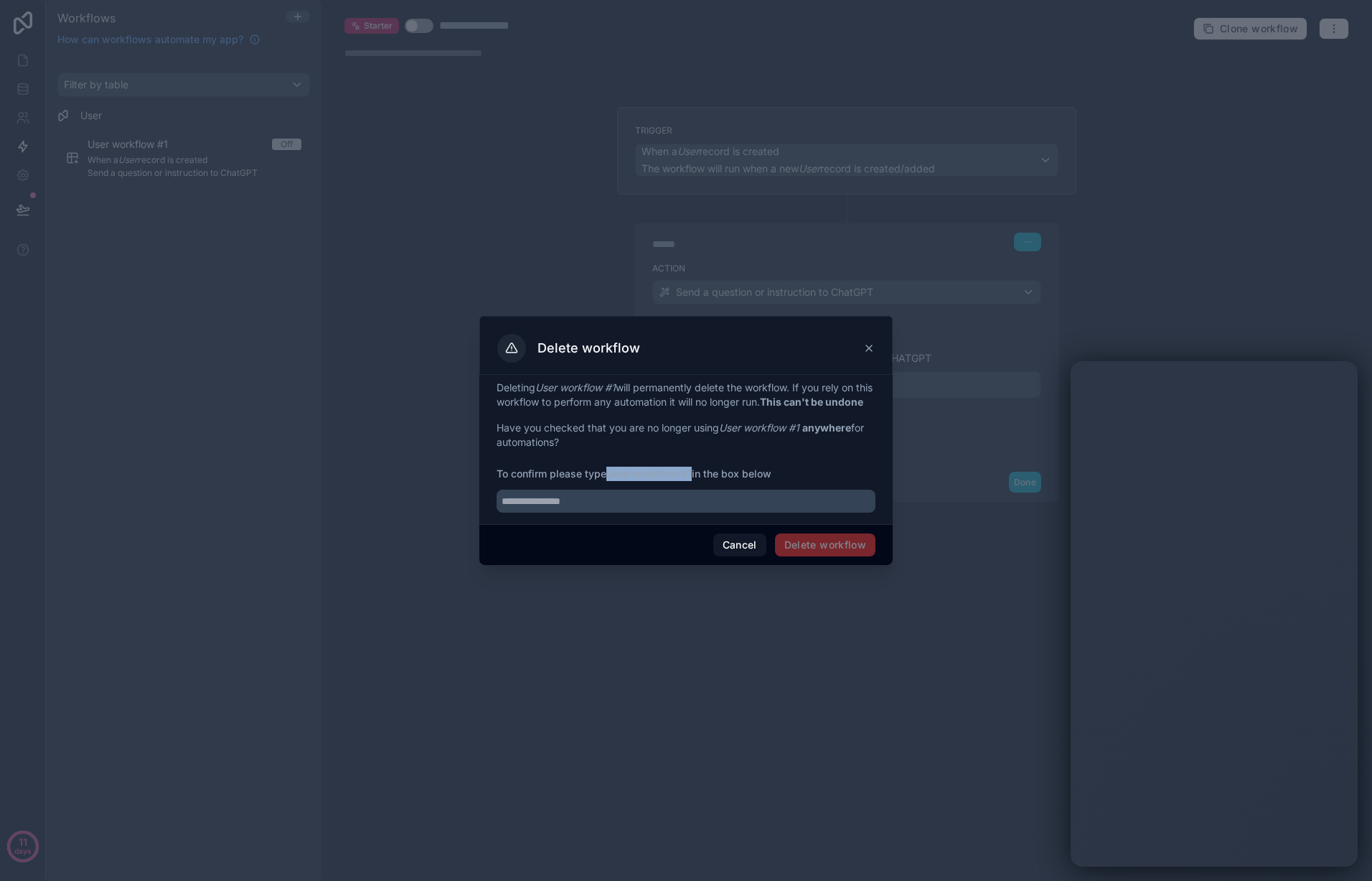
click at [695, 481] on span "To confirm please type User workflow #1 in the box below" at bounding box center [686, 473] width 379 height 14
copy strong "User workflow #1"
click at [594, 506] on input "text" at bounding box center [686, 501] width 379 height 23
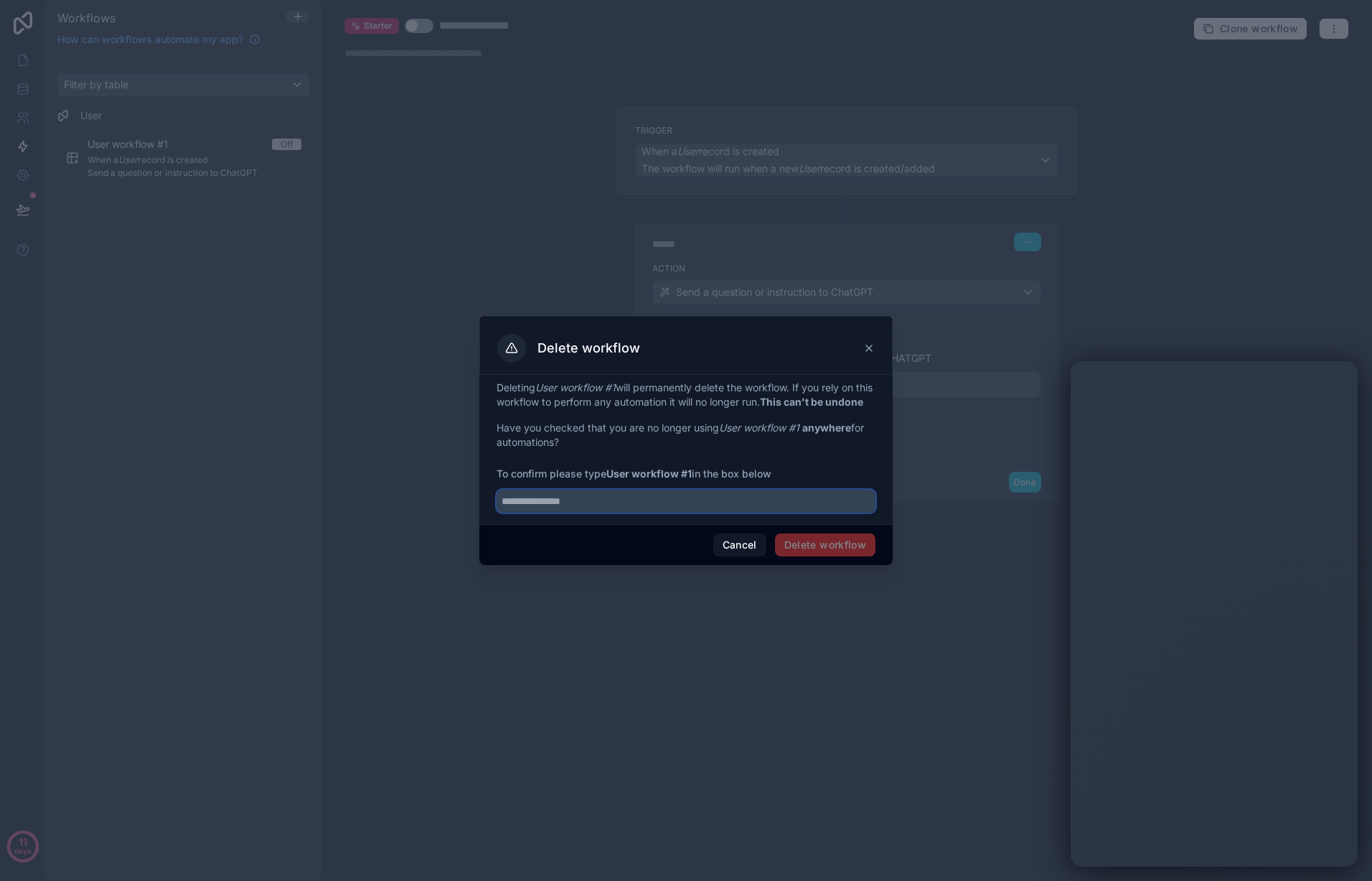
click at [594, 506] on input "text" at bounding box center [686, 501] width 379 height 23
paste input "**********"
type input "**********"
click at [841, 554] on button "Delete workflow" at bounding box center [825, 544] width 100 height 23
